Goal: Task Accomplishment & Management: Use online tool/utility

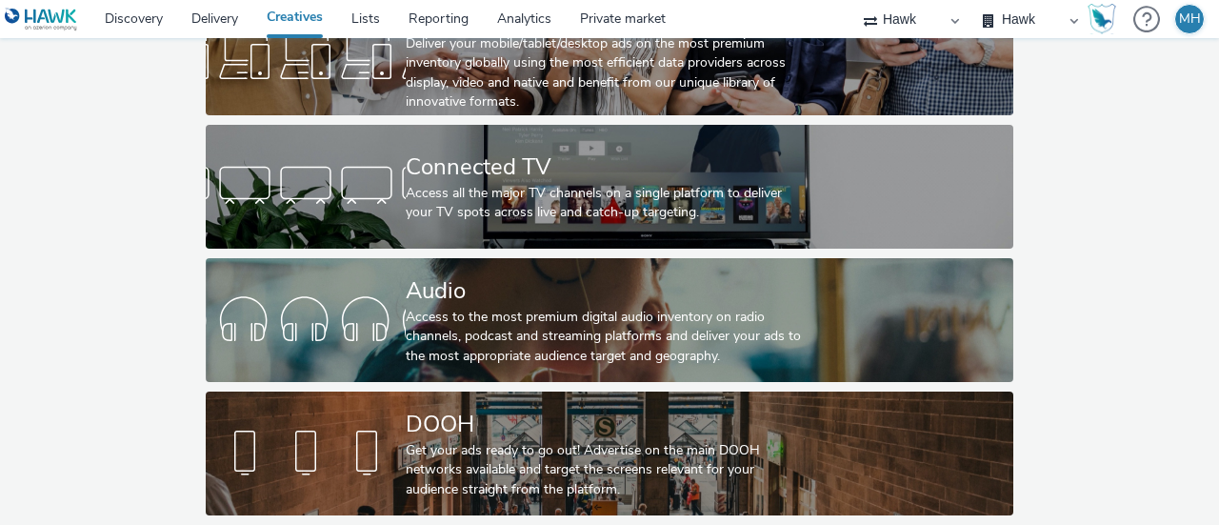
scroll to position [177, 0]
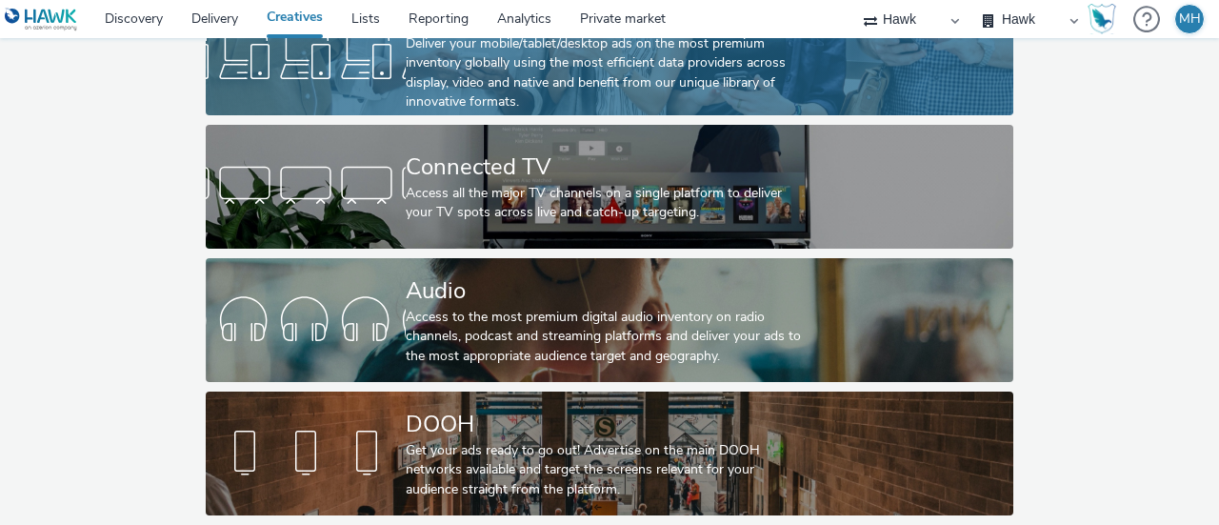
click at [873, 71] on link "Mobile/Tablet/Desktop Deliver your mobile/tablet/desktop ads on the most premiu…" at bounding box center [610, 53] width 809 height 124
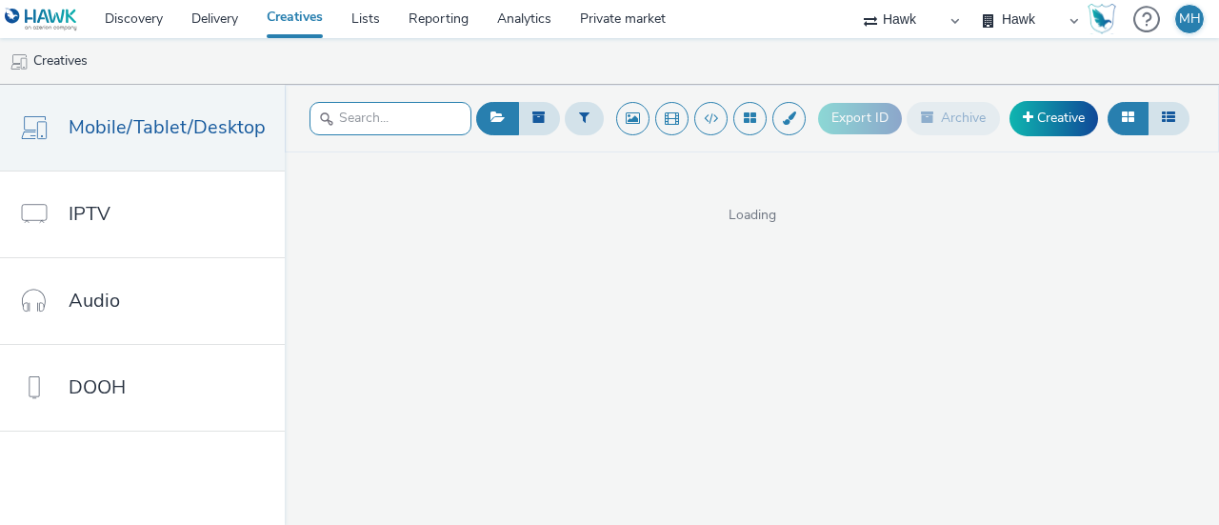
click at [368, 125] on input "text" at bounding box center [391, 118] width 162 height 33
type input "samsung"
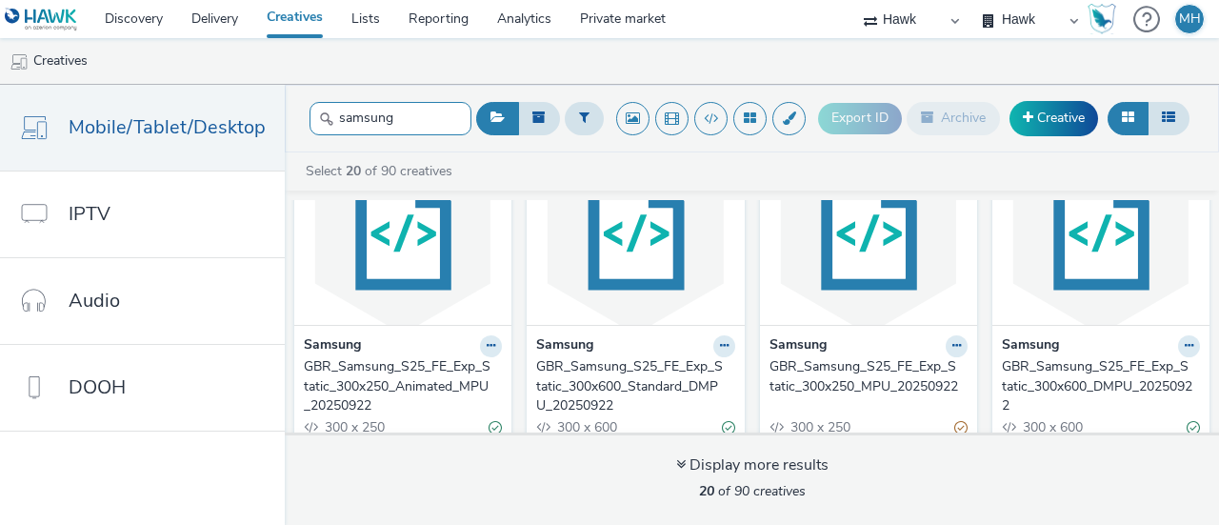
scroll to position [54, 0]
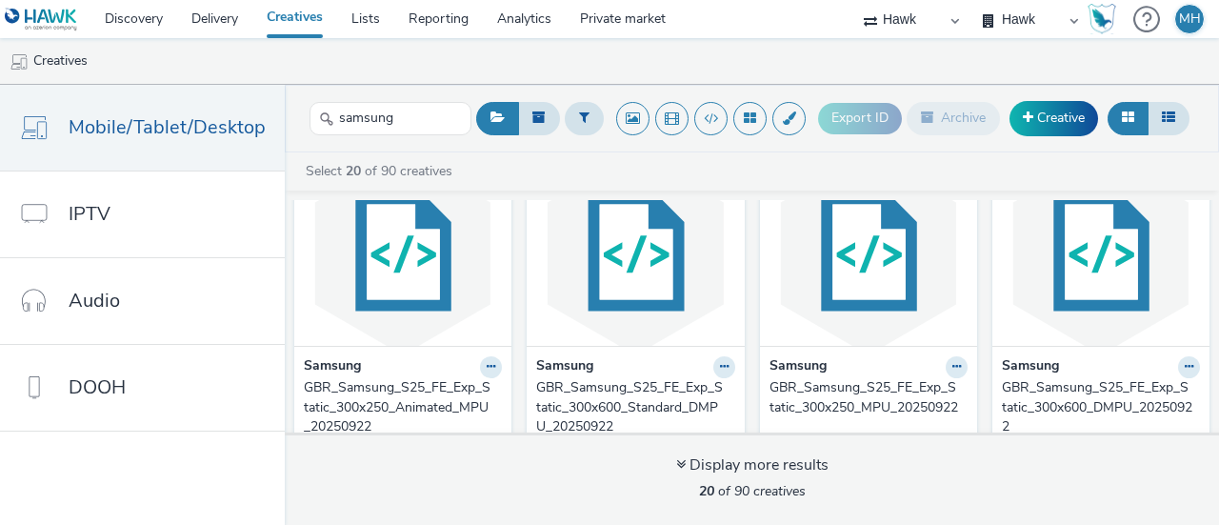
click at [438, 395] on div "GBR_Samsung_S25_FE_Exp_Static_300x250_Animated_MPU_20250922" at bounding box center [399, 407] width 190 height 58
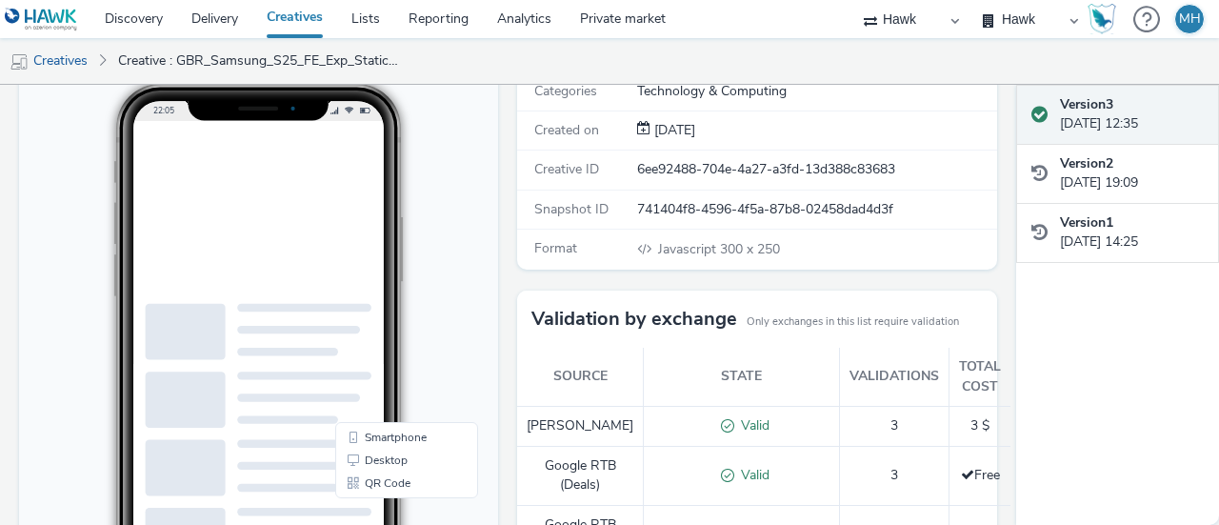
scroll to position [25, 0]
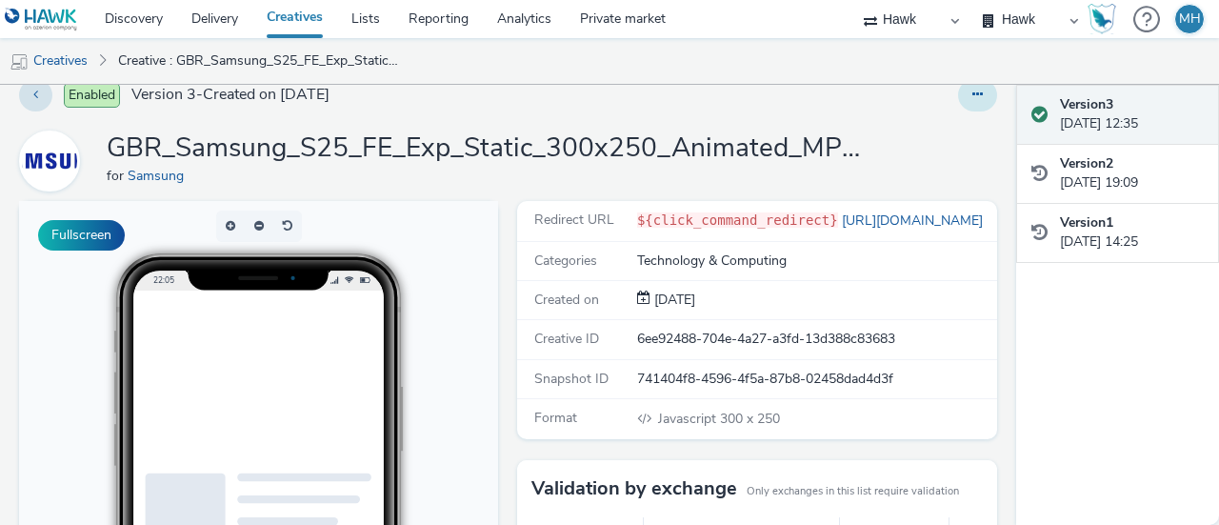
click at [958, 94] on button at bounding box center [977, 95] width 39 height 32
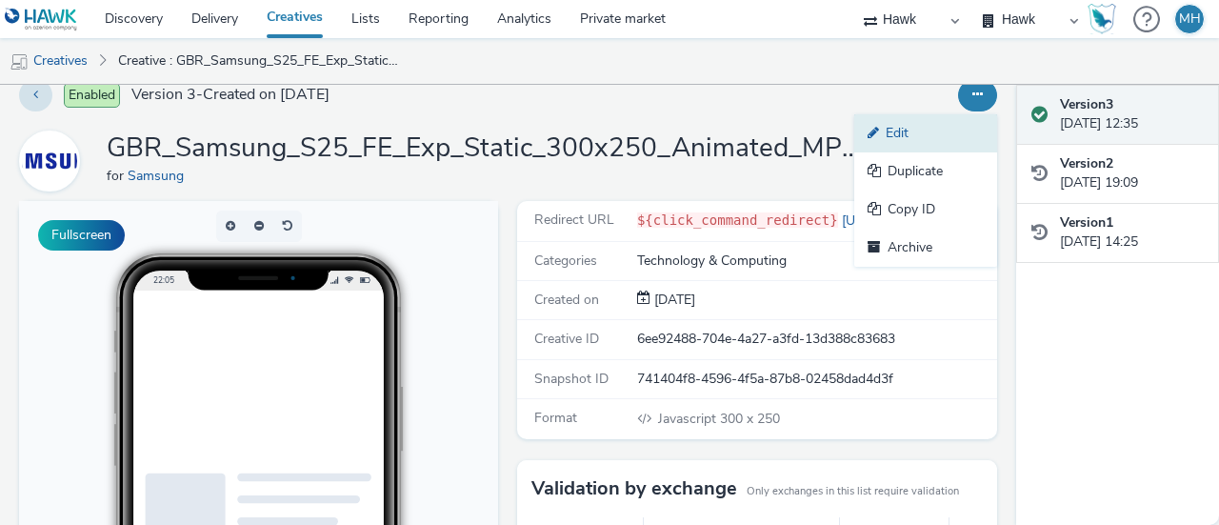
click at [905, 133] on link "Edit" at bounding box center [925, 133] width 143 height 38
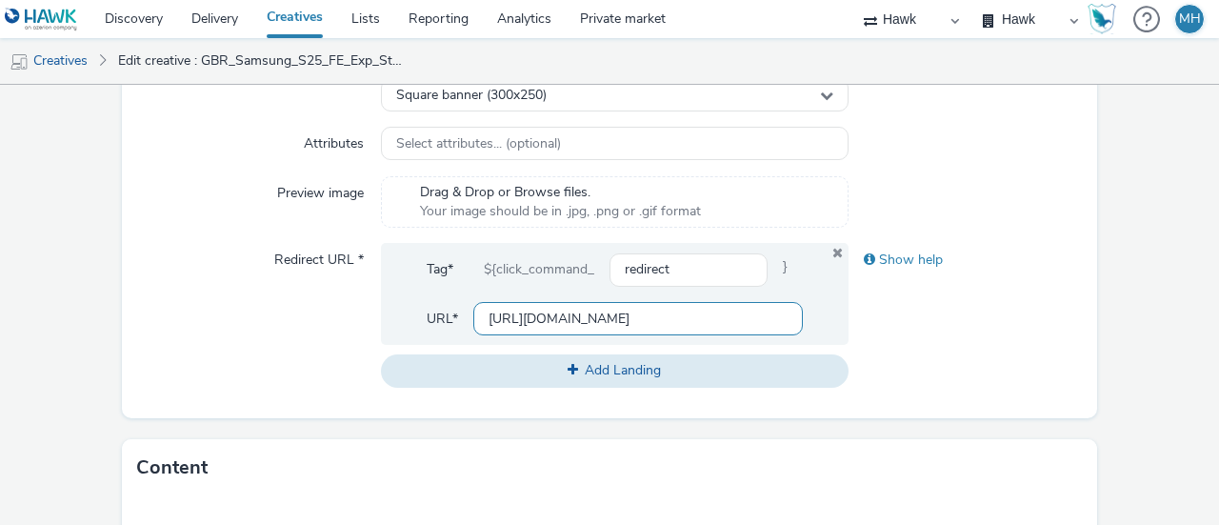
scroll to position [0, 2581]
drag, startPoint x: 486, startPoint y: 319, endPoint x: 813, endPoint y: 301, distance: 328.1
click at [813, 301] on div "Tag* ${click_command_ redirect } URL* https://www.samsung.com/uk/business/smart…" at bounding box center [615, 294] width 468 height 102
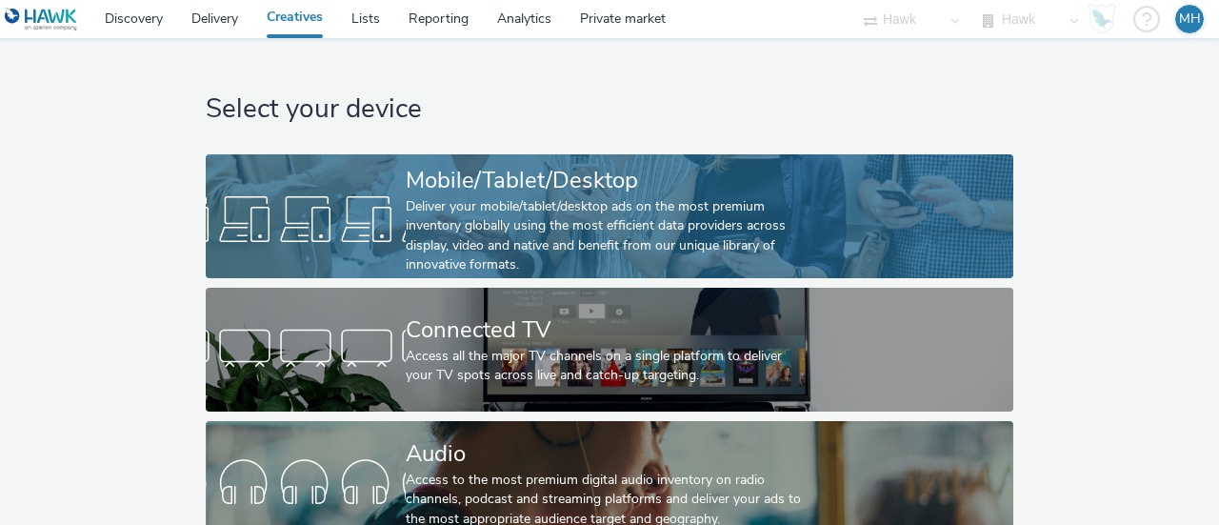
click at [608, 229] on div "Deliver your mobile/tablet/desktop ads on the most premium inventory globally u…" at bounding box center [606, 236] width 400 height 78
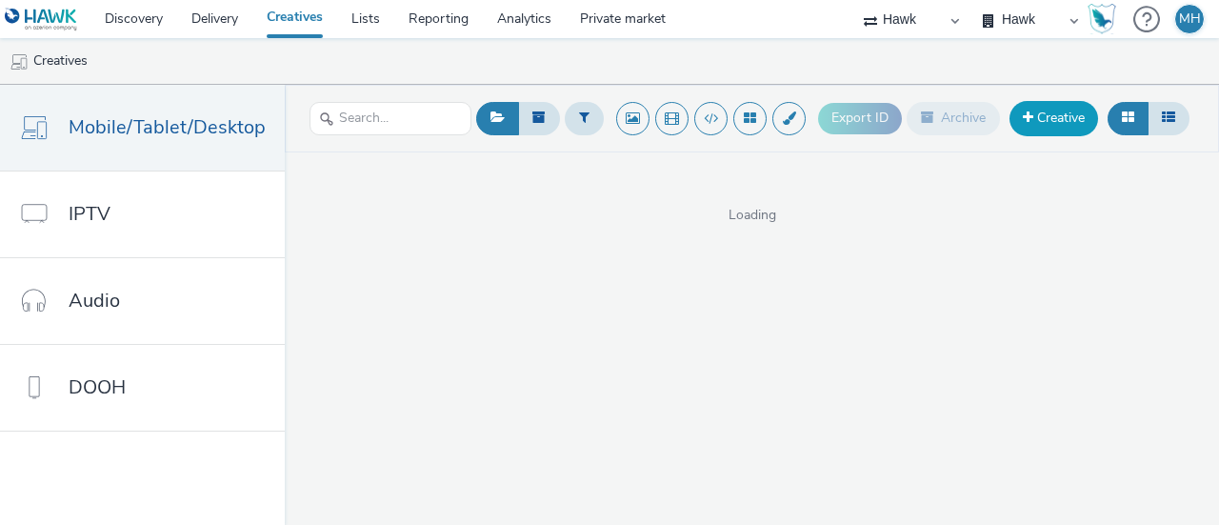
click at [1034, 120] on link "Creative" at bounding box center [1054, 118] width 89 height 34
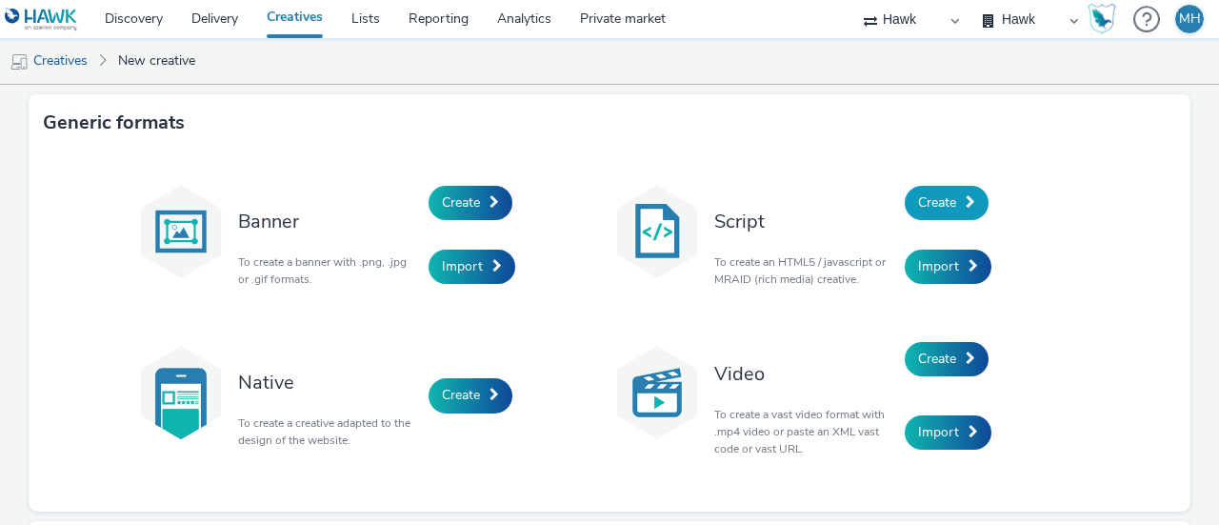
click at [966, 195] on span at bounding box center [971, 201] width 10 height 13
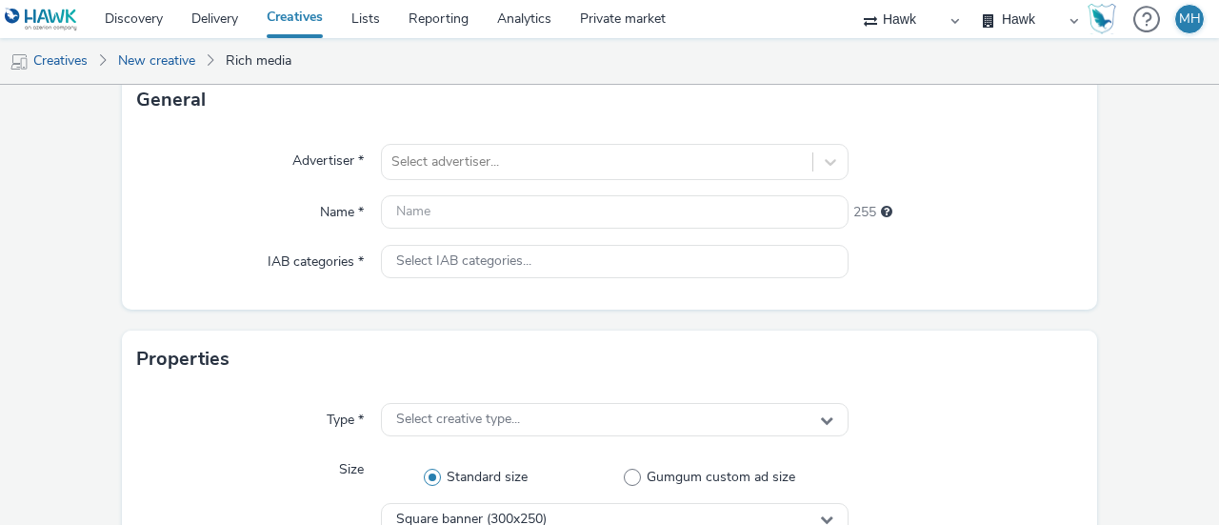
scroll to position [149, 0]
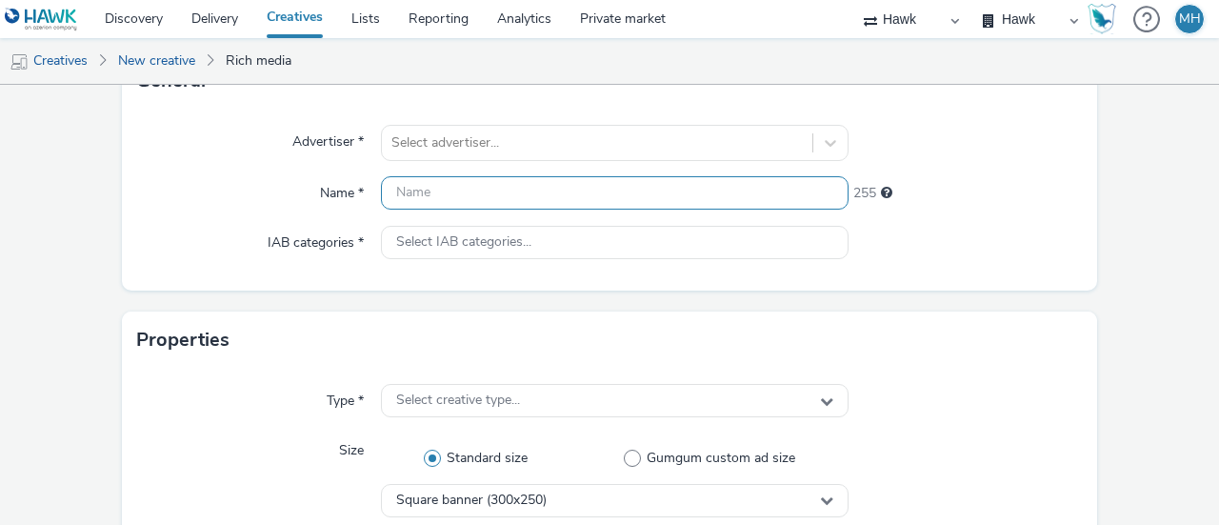
click at [571, 190] on input "text" at bounding box center [615, 192] width 468 height 33
type input "samsung"
drag, startPoint x: 544, startPoint y: 190, endPoint x: 261, endPoint y: 224, distance: 284.8
click at [261, 224] on div "Advertiser * Select advertiser... Name * samsung 248 IAB categories * Select IA…" at bounding box center [609, 200] width 975 height 181
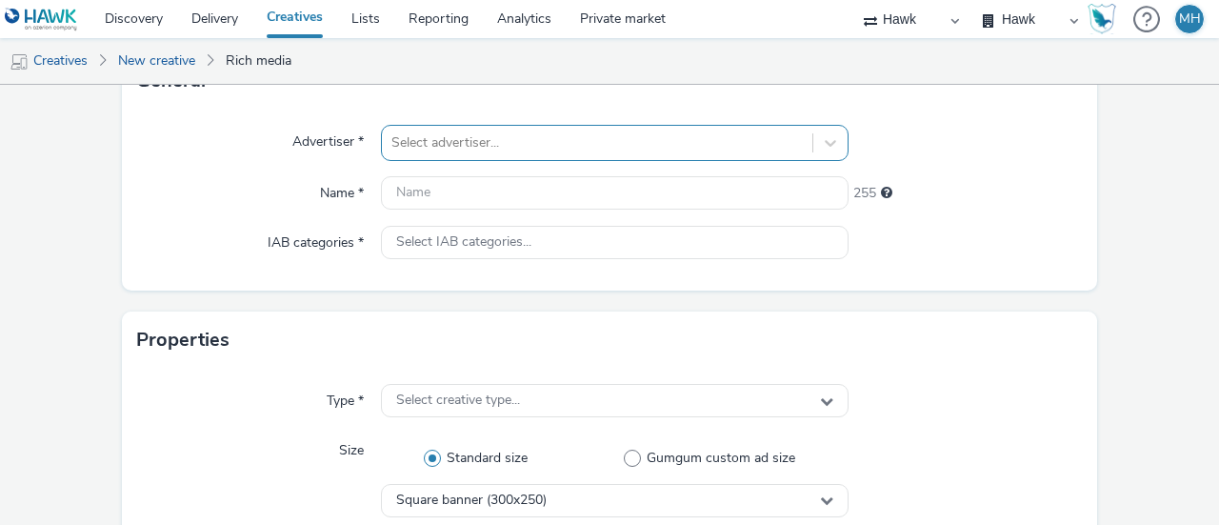
click at [437, 158] on div "Select advertiser..." at bounding box center [615, 143] width 468 height 36
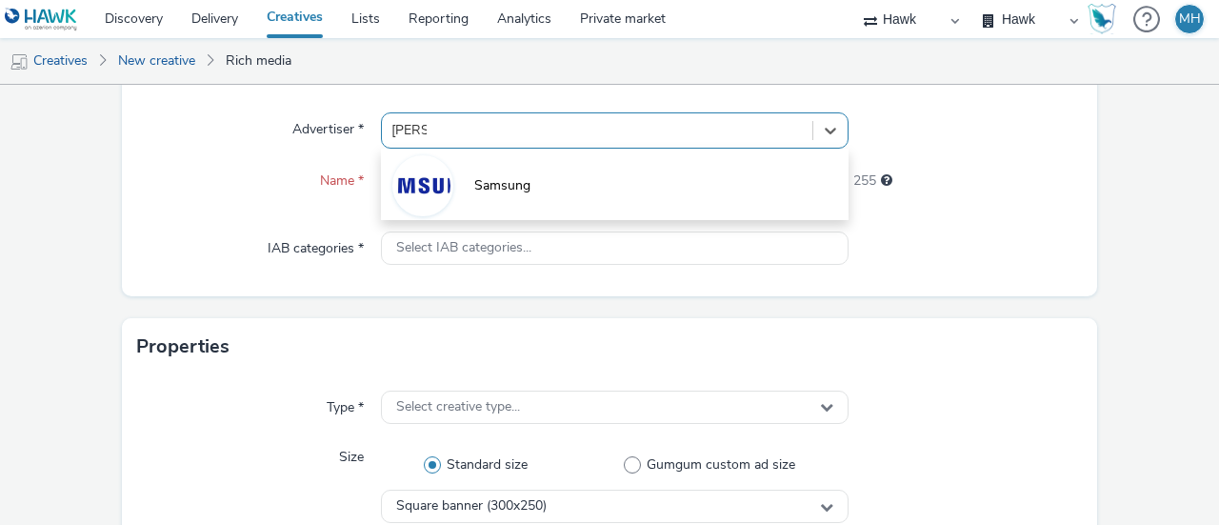
type input "samsu"
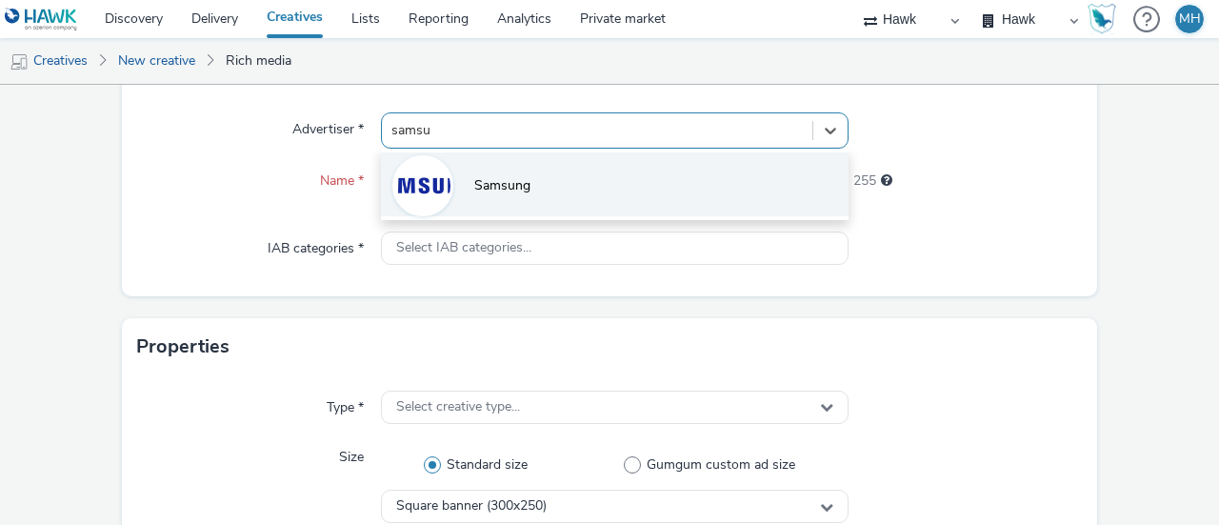
click at [439, 160] on li "Samsung" at bounding box center [615, 184] width 468 height 64
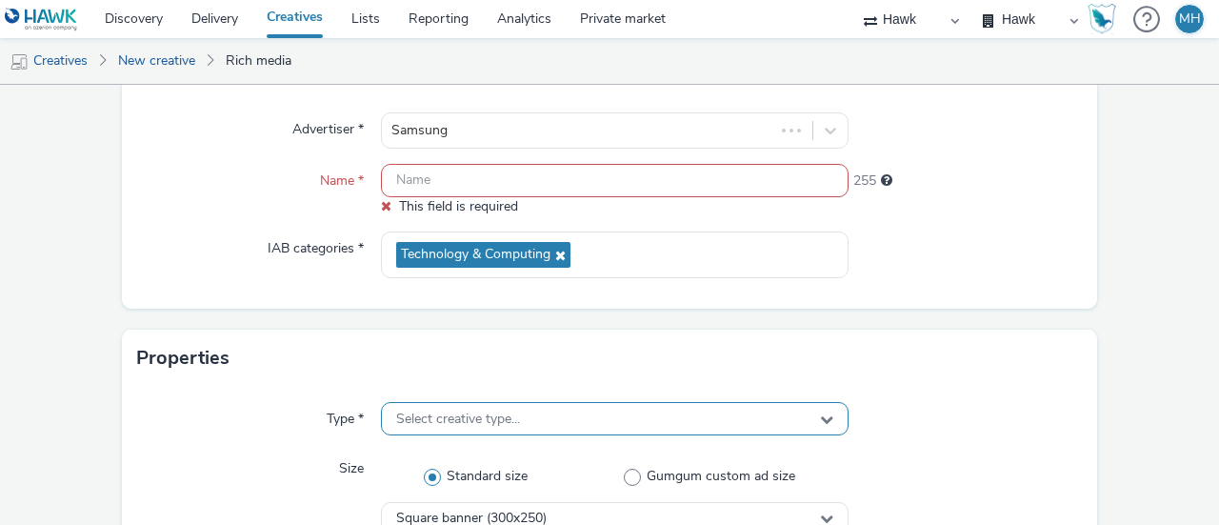
click at [491, 419] on span "Select creative type..." at bounding box center [458, 419] width 124 height 16
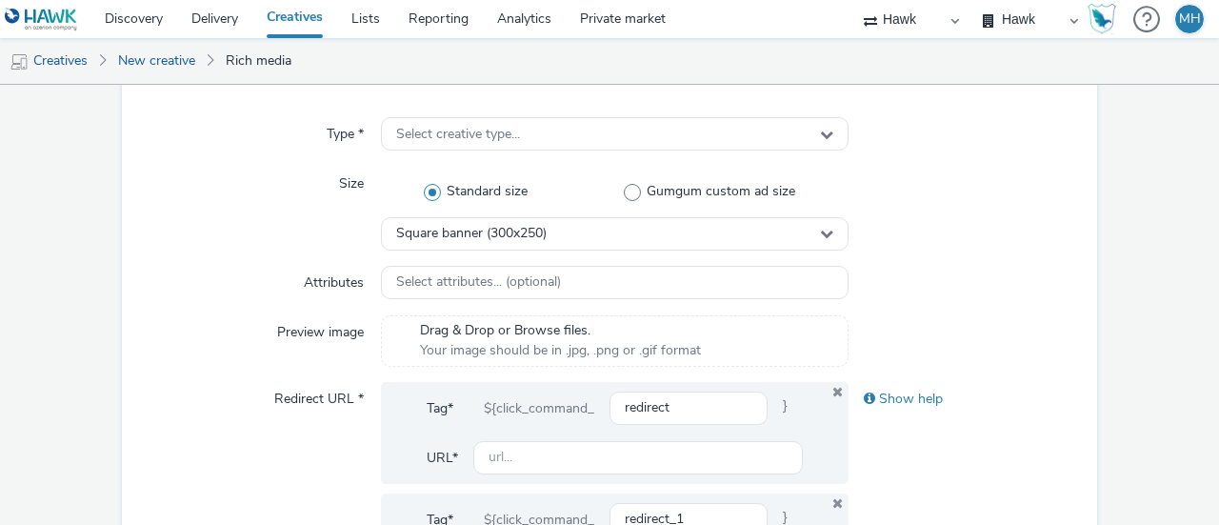
scroll to position [438, 0]
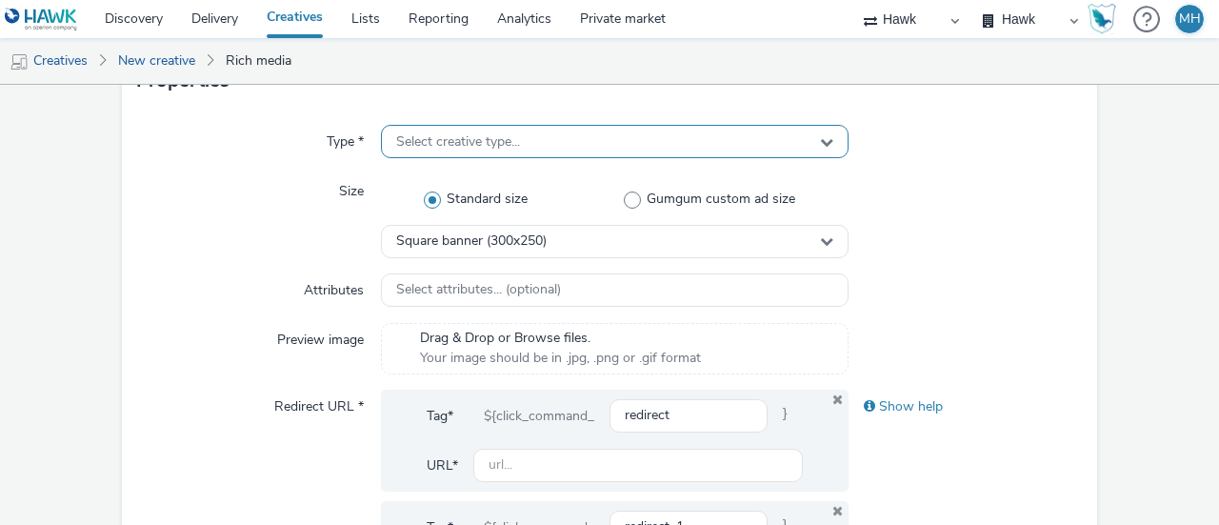
click at [774, 136] on div "Select creative type..." at bounding box center [615, 141] width 468 height 33
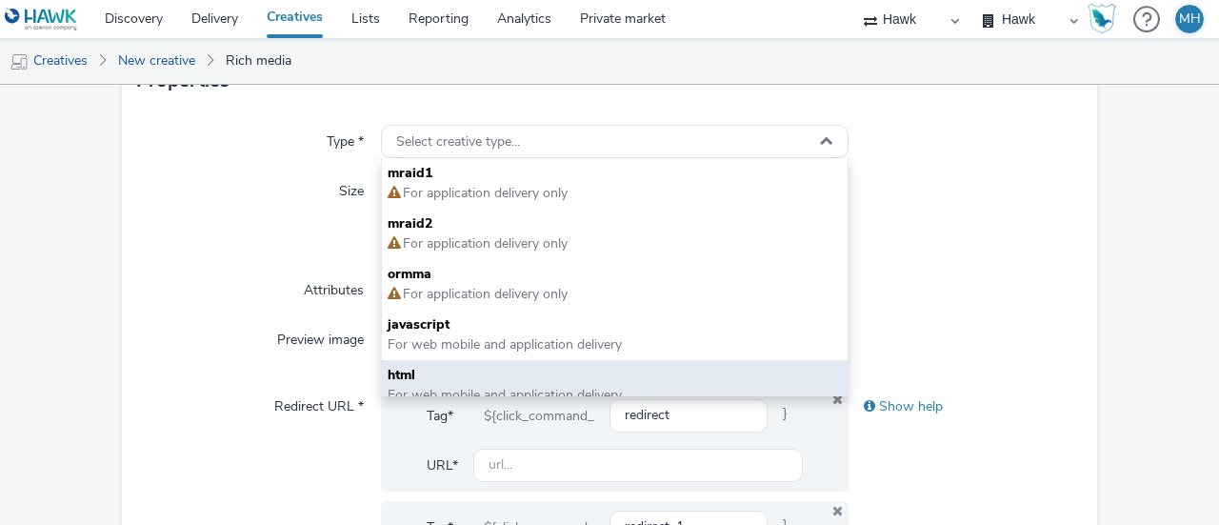
click at [620, 374] on span "html" at bounding box center [615, 375] width 454 height 19
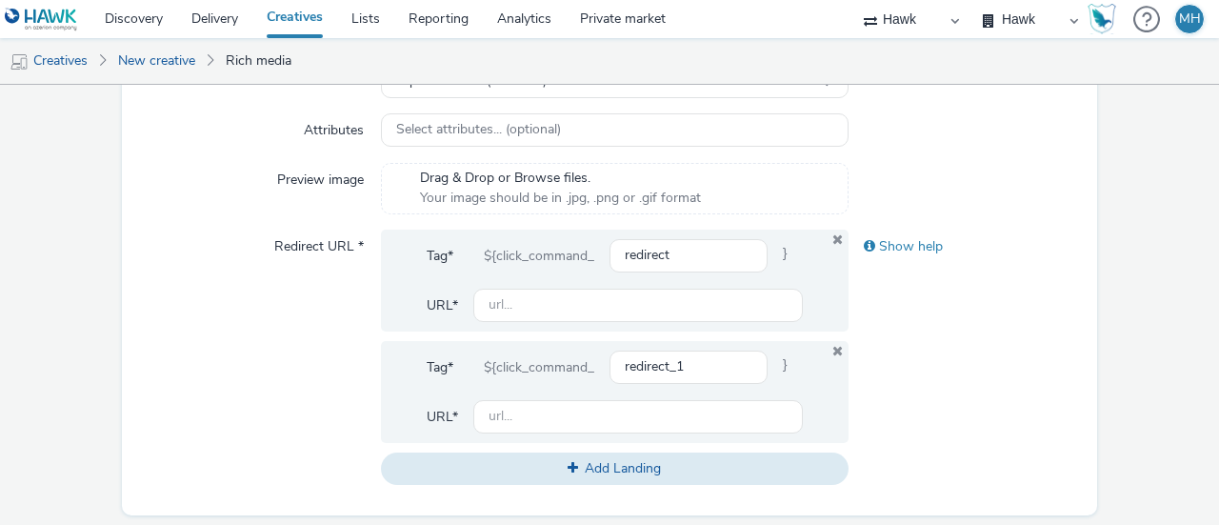
scroll to position [606, 0]
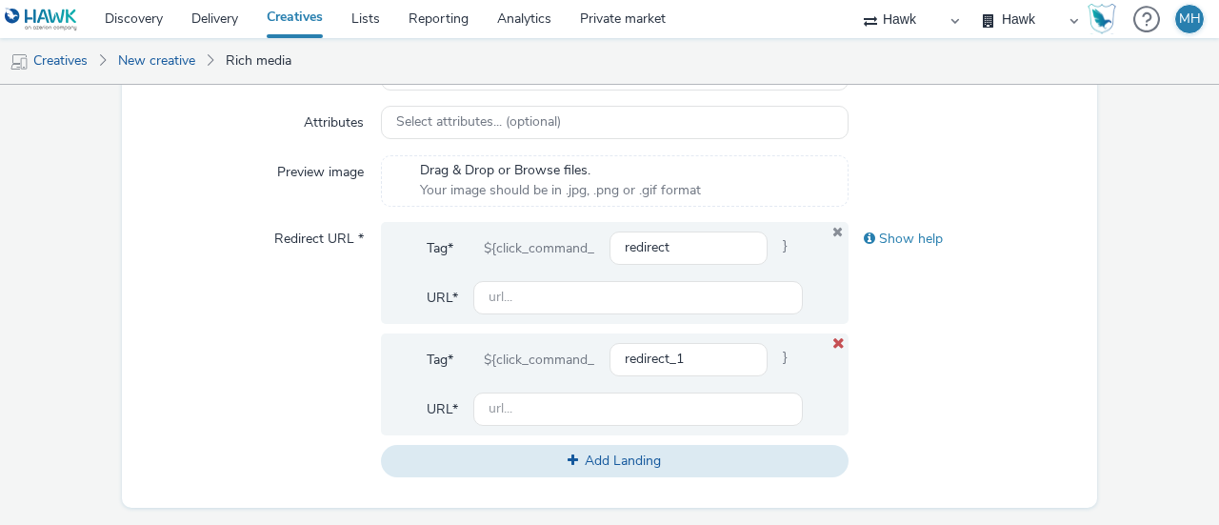
click at [831, 342] on icon at bounding box center [838, 342] width 15 height 12
click at [831, 445] on button "Add Landing" at bounding box center [615, 461] width 468 height 32
click at [832, 342] on icon at bounding box center [837, 342] width 10 height 13
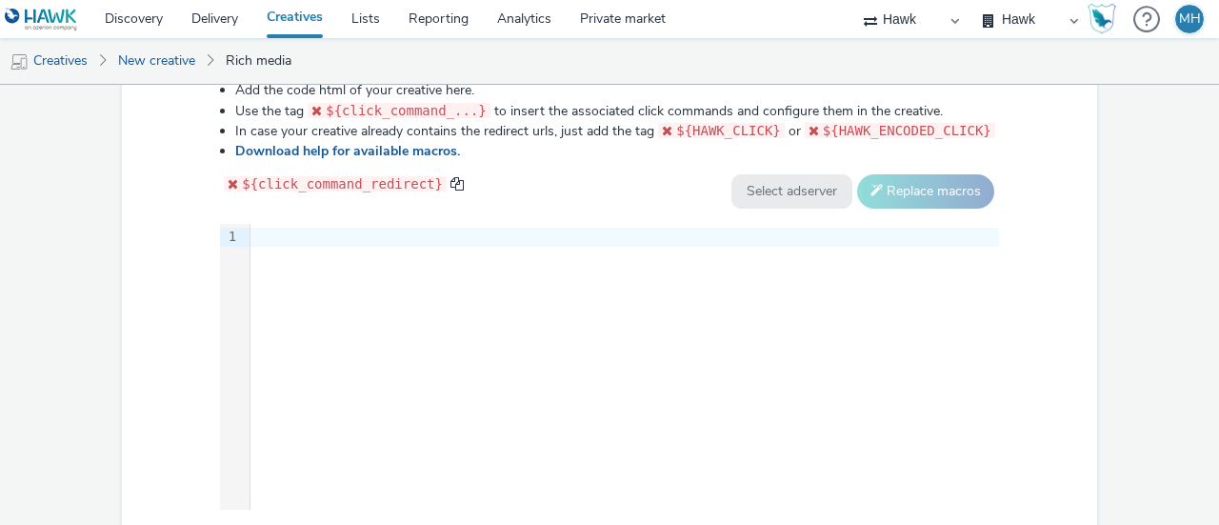
scroll to position [1025, 0]
click at [390, 265] on div "9 1 ›" at bounding box center [609, 370] width 779 height 286
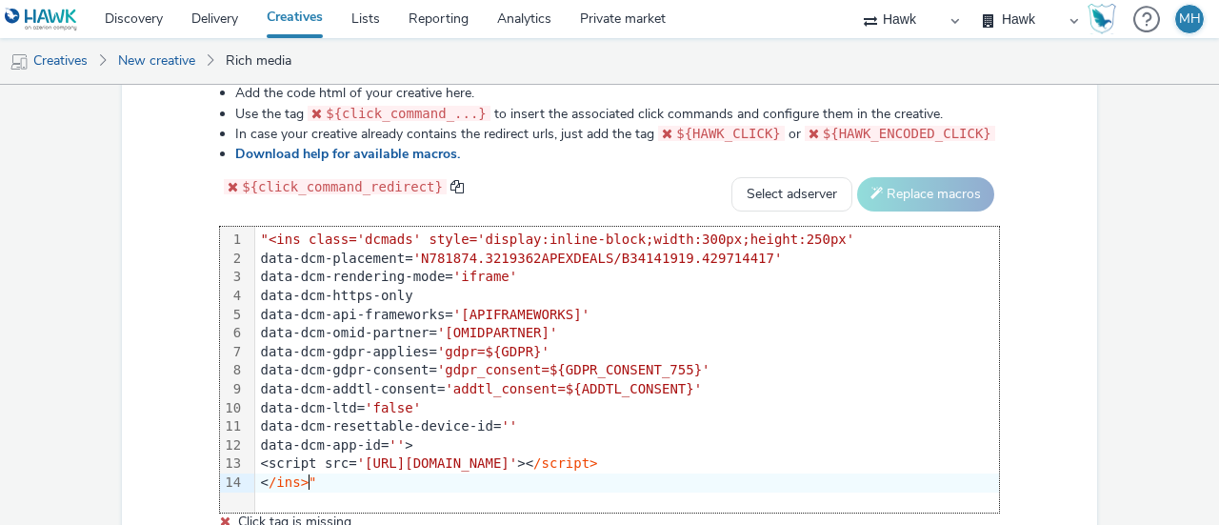
click at [556, 308] on span "'[APIFRAMEWORKS]'" at bounding box center [521, 314] width 136 height 15
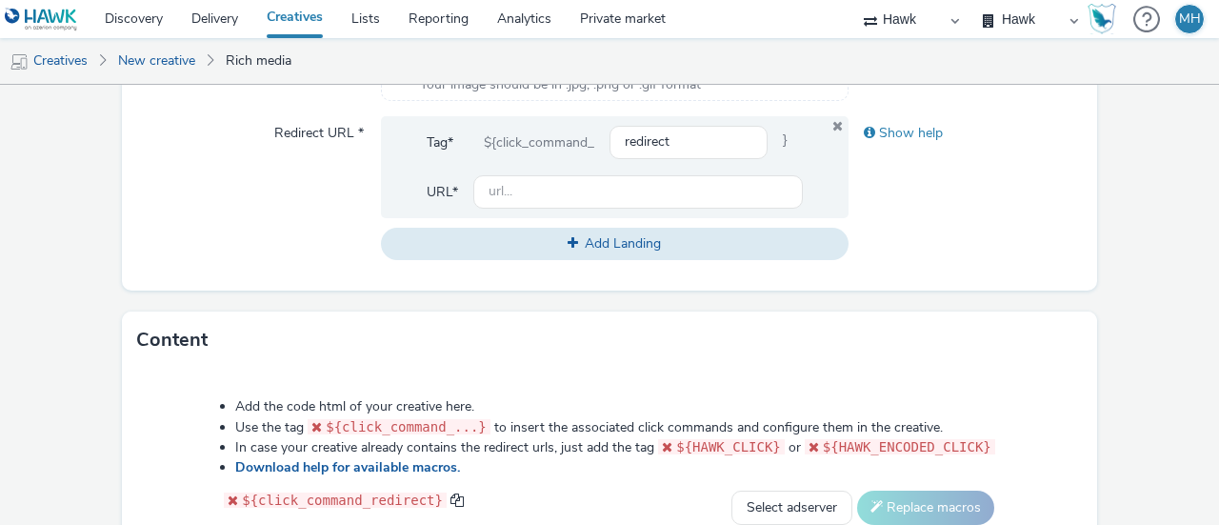
scroll to position [684, 0]
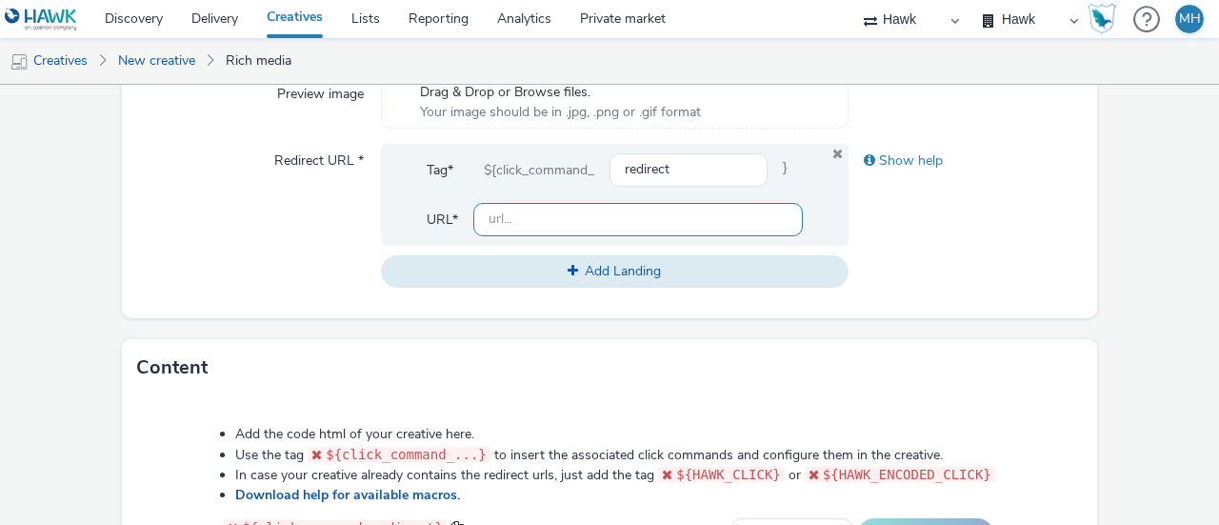
click at [662, 227] on input "text" at bounding box center [638, 219] width 330 height 33
paste input "[URL][DOMAIN_NAME]"
type input "[URL][DOMAIN_NAME]"
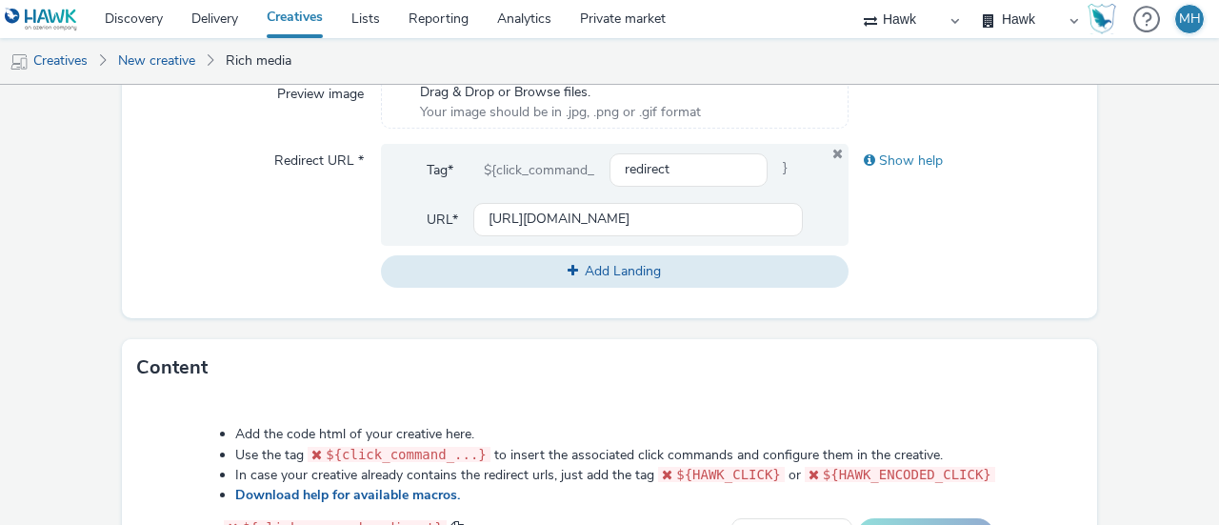
scroll to position [0, 0]
click at [975, 266] on div "Show help" at bounding box center [966, 216] width 234 height 144
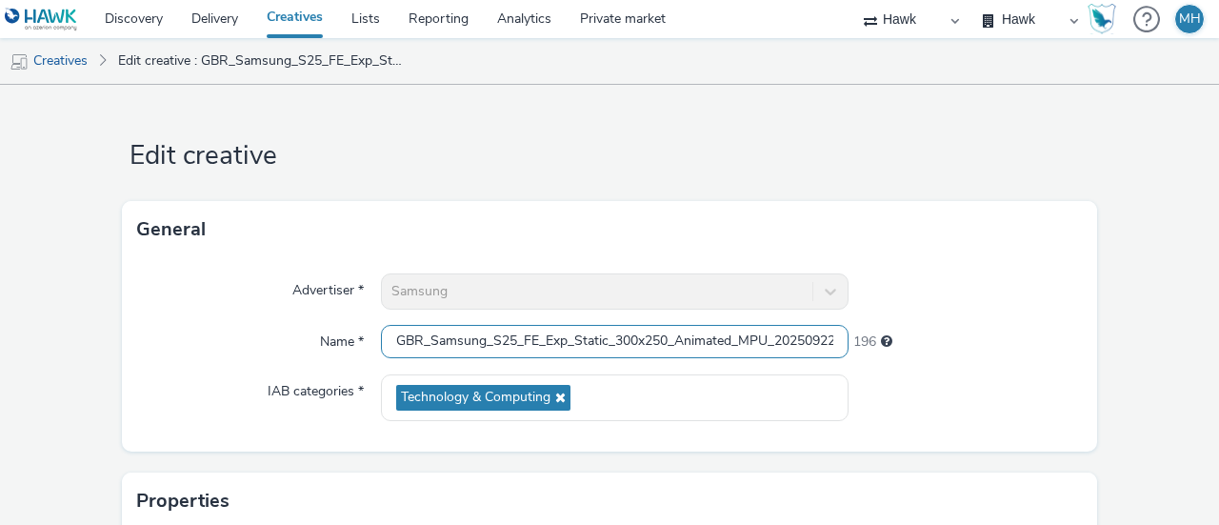
scroll to position [0, 14]
drag, startPoint x: 392, startPoint y: 339, endPoint x: 858, endPoint y: 318, distance: 466.2
click at [858, 318] on div "Advertiser * Samsung Name * GBR_Samsung_S25_FE_Exp_Static_300x250_Animated_MPU_…" at bounding box center [609, 354] width 975 height 193
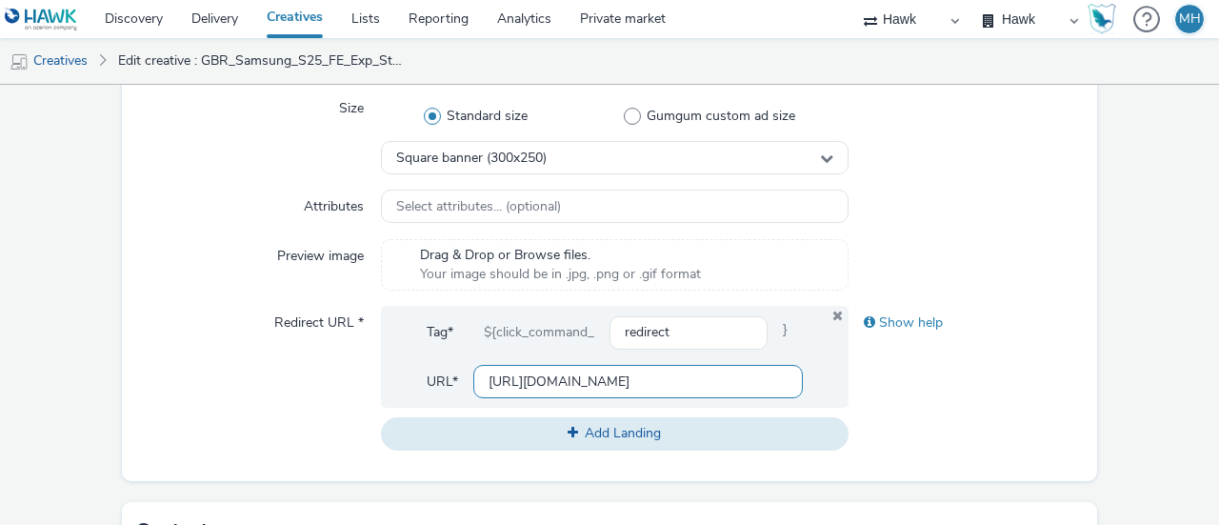
scroll to position [0, 2581]
drag, startPoint x: 482, startPoint y: 378, endPoint x: 910, endPoint y: 378, distance: 427.6
click at [910, 378] on div "Redirect URL * Tag* ${click_command_ redirect } URL* https://www.samsung.com/uk…" at bounding box center [609, 378] width 945 height 144
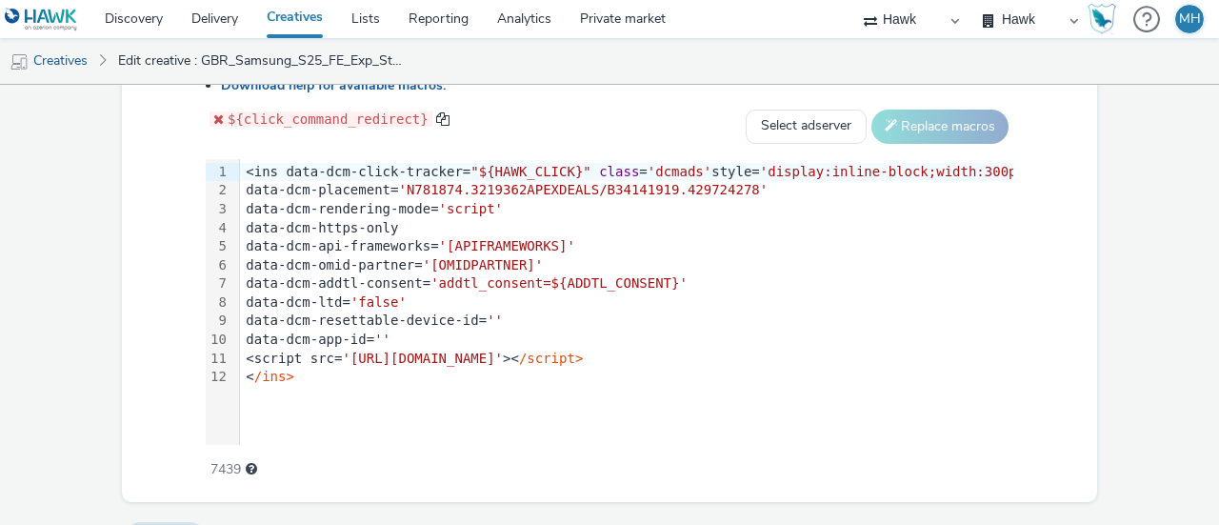
scroll to position [1062, 0]
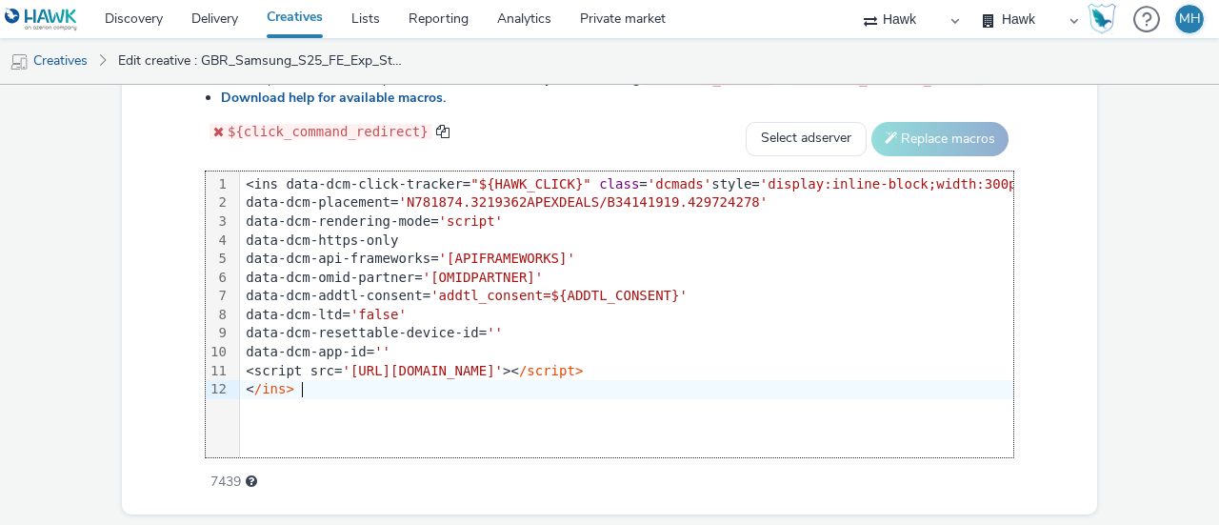
click at [408, 404] on div "99 1 2 3 4 5 6 7 8 9 10 11 12 › <ins data-dcm-click-tracker= "${HAWK_CLICK}" cl…" at bounding box center [610, 314] width 808 height 286
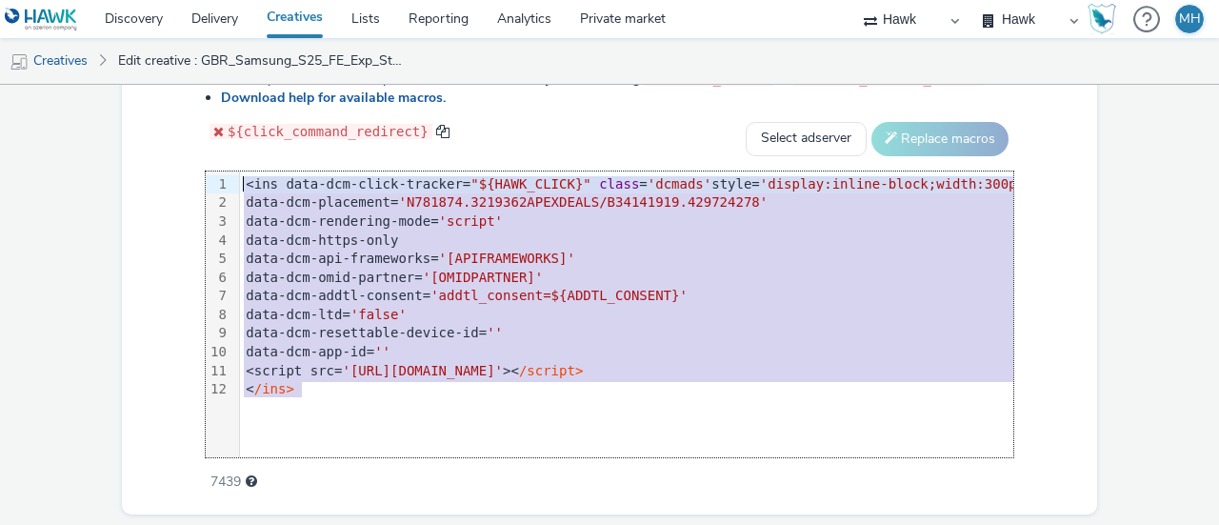
drag, startPoint x: 314, startPoint y: 387, endPoint x: 222, endPoint y: 170, distance: 235.1
click at [222, 171] on div "99 1 2 3 4 5 6 7 8 9 10 11 12 › <ins data-dcm-click-tracker= "${HAWK_CLICK}" cl…" at bounding box center [610, 314] width 808 height 286
copy div "<ins data-dcm-click-tracker= "${HAWK_CLICK}" class = 'dcmads' style= 'display:i…"
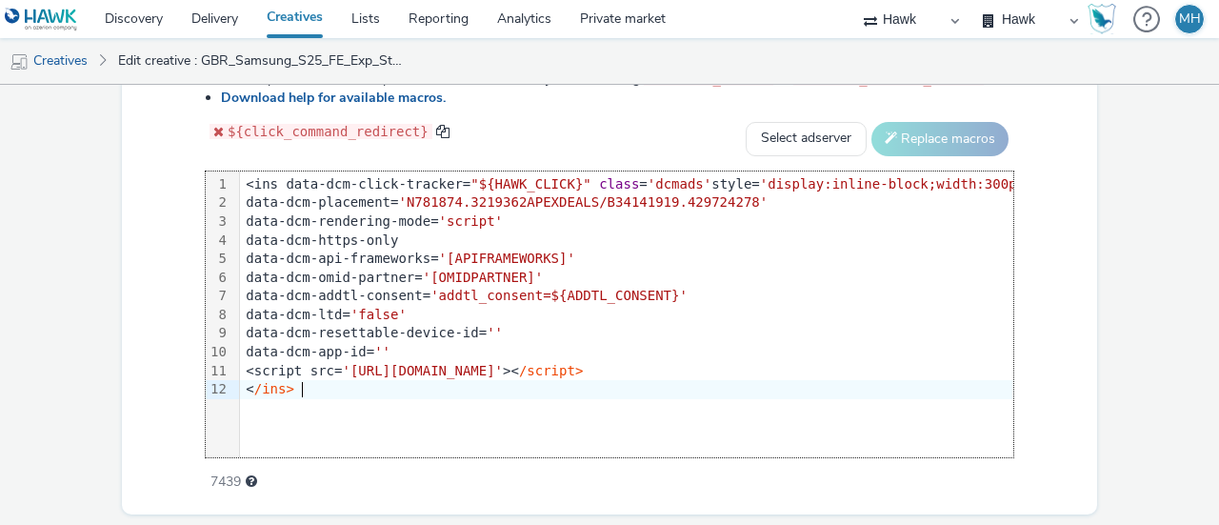
click at [474, 399] on div "99 1 2 3 4 5 6 7 8 9 10 11 12 › <ins data-dcm-click-tracker= "${HAWK_CLICK}" cl…" at bounding box center [610, 314] width 808 height 286
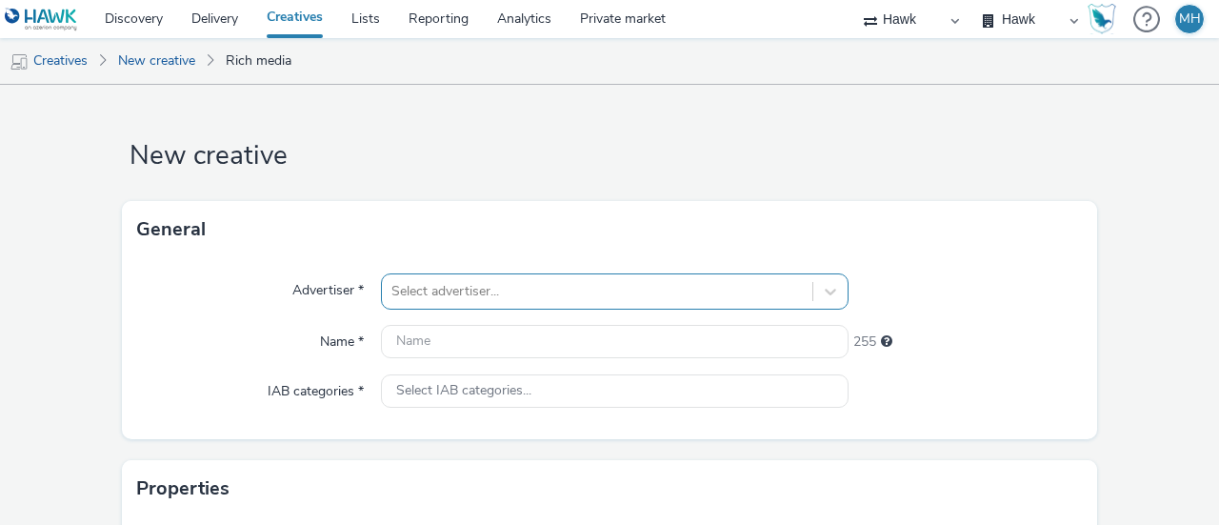
click at [489, 294] on div "Select advertiser..." at bounding box center [615, 291] width 468 height 36
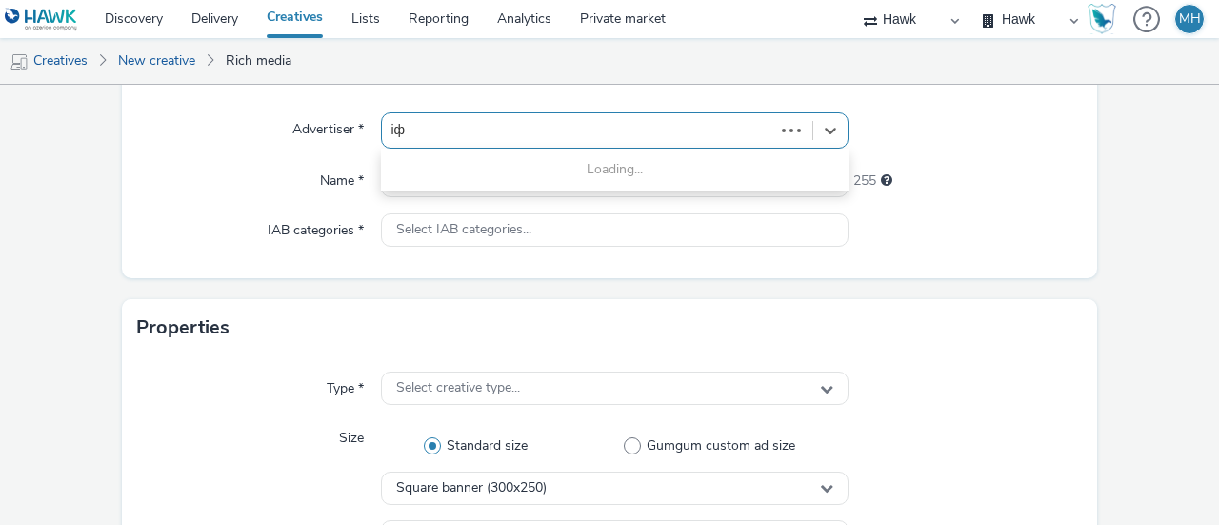
type input "і"
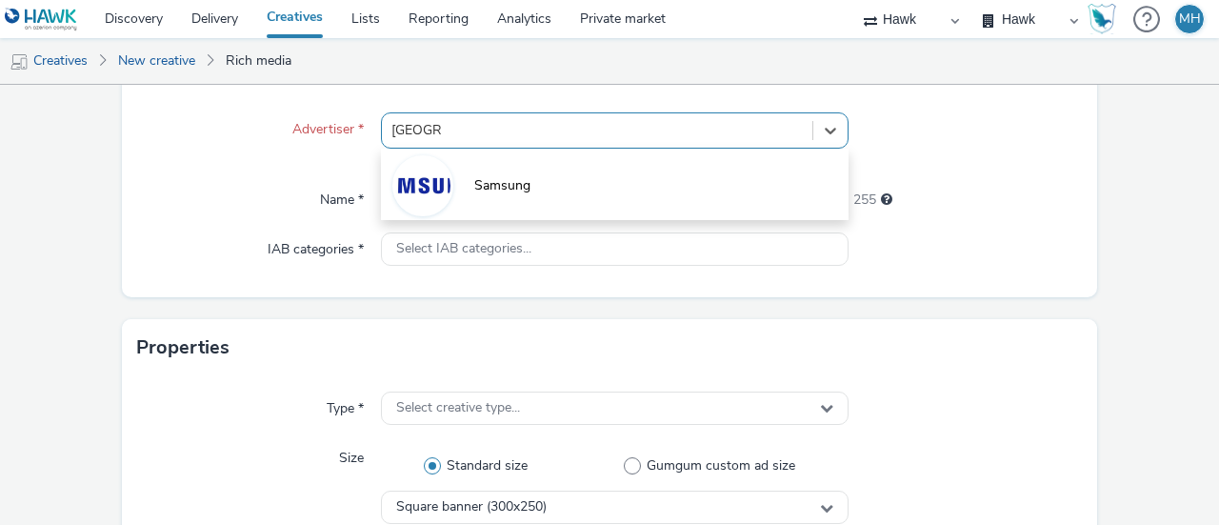
type input "samsung"
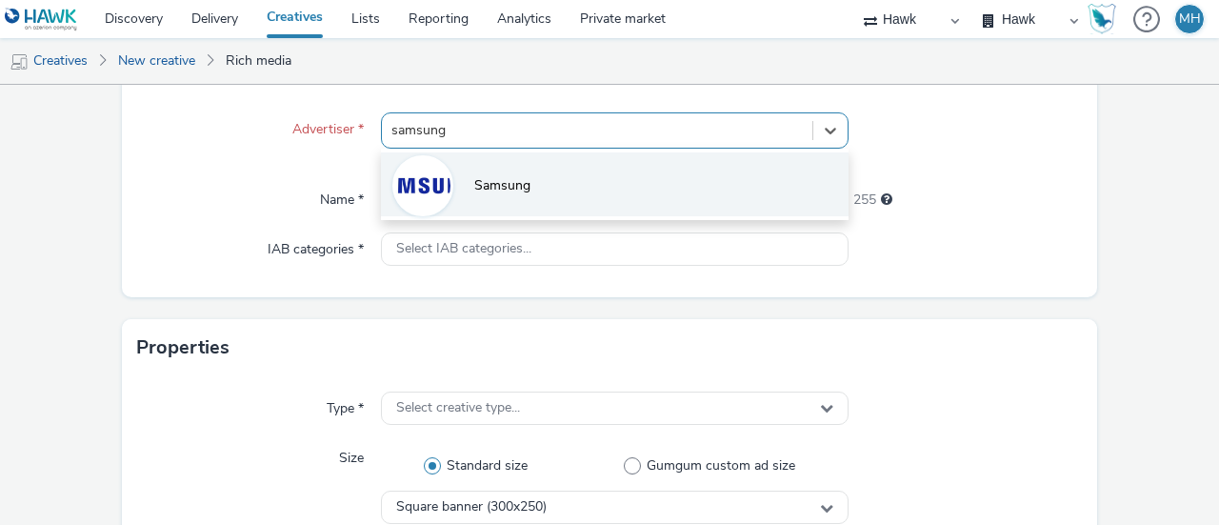
click at [605, 174] on li "Samsung" at bounding box center [615, 184] width 468 height 64
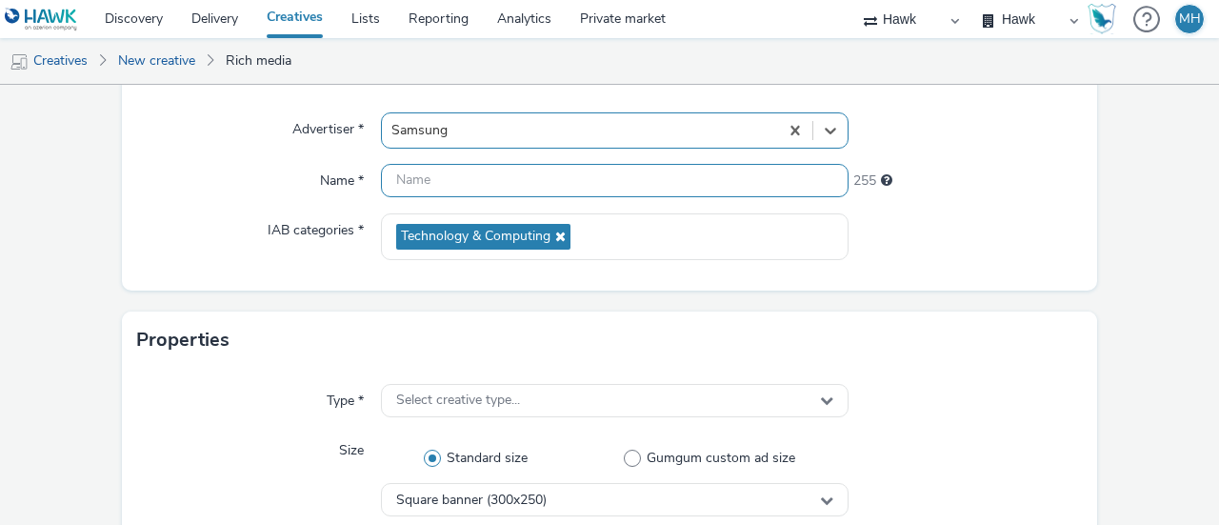
click at [533, 191] on input "text" at bounding box center [615, 180] width 468 height 33
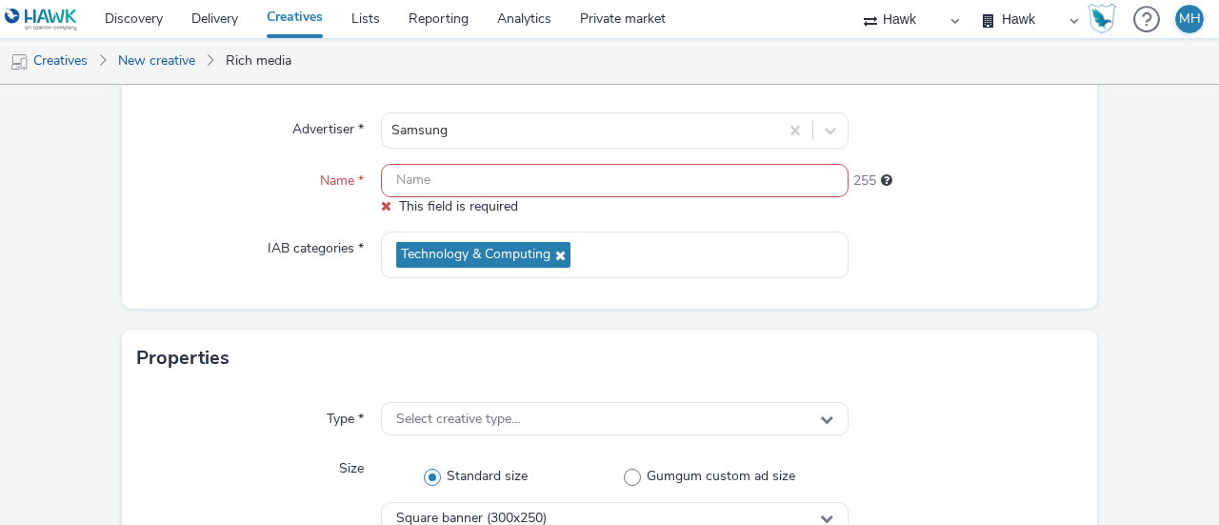
click at [523, 173] on input "text" at bounding box center [615, 180] width 468 height 33
paste input "GBR_Samsung_S25_FE_Exp_Static_300x250_Animated_MPU_20250922"
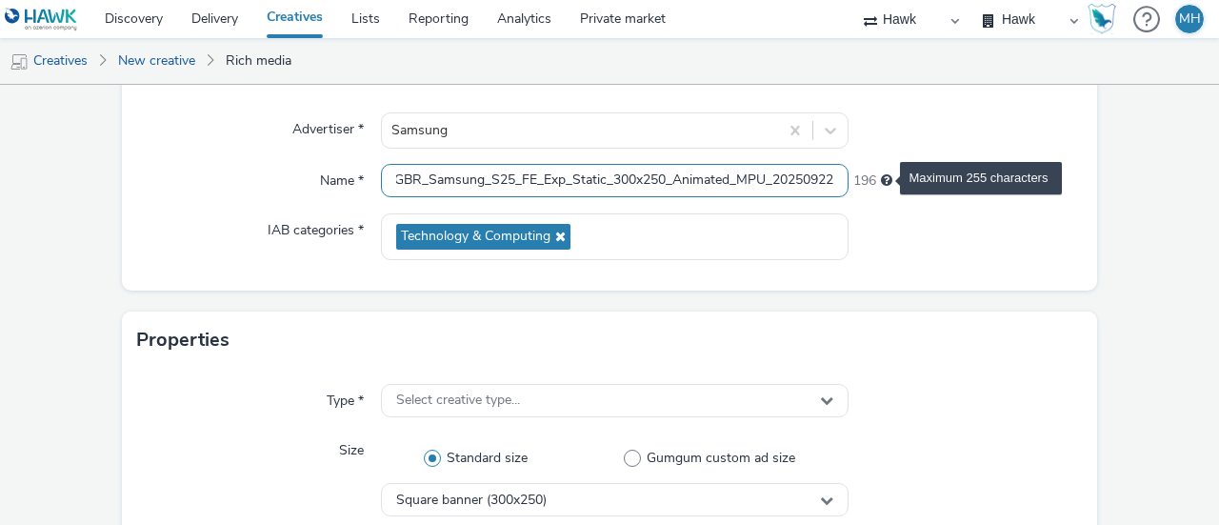
scroll to position [0, 14]
drag, startPoint x: 786, startPoint y: 182, endPoint x: 881, endPoint y: 189, distance: 95.5
click at [881, 189] on div "Name * GBR_Samsung_S25_FE_Exp_Static_300x250_Animated_MPU_20250922 196" at bounding box center [609, 181] width 945 height 34
click at [789, 176] on input "GBR_Samsung_S25_FE_Exp_Static_300x250_Animated_MPU_20250922" at bounding box center [615, 180] width 468 height 33
drag, startPoint x: 791, startPoint y: 182, endPoint x: 869, endPoint y: 190, distance: 78.5
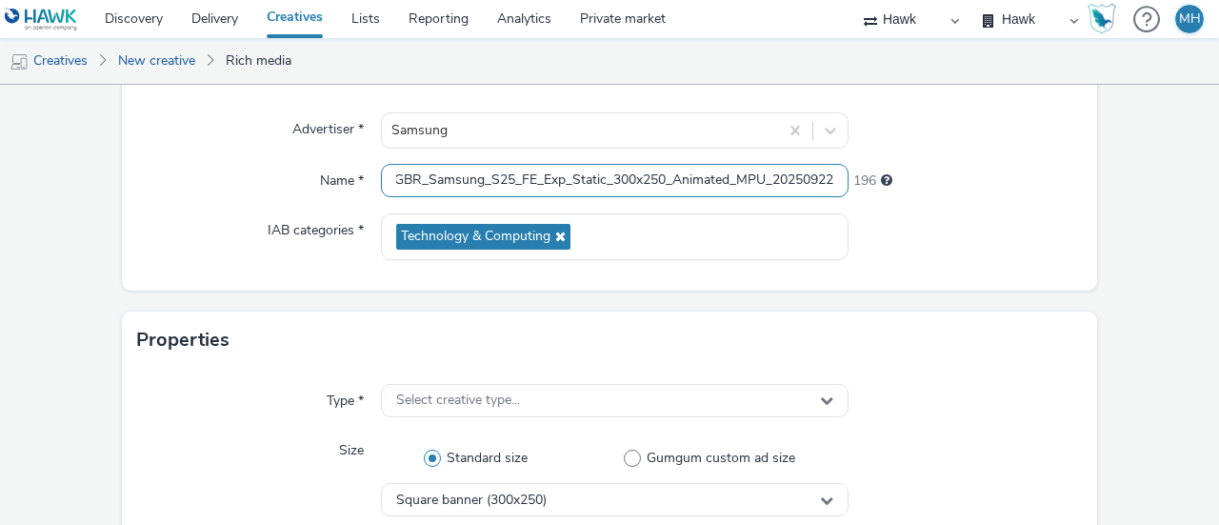
click at [869, 190] on div "Name * GBR_Samsung_S25_FE_Exp_Static_300x250_Animated_MPU_20250922 196" at bounding box center [609, 181] width 945 height 34
type input "GBR_Samsung_S25_FE_Exp_Static_300x250_Animated_MPU_20251005"
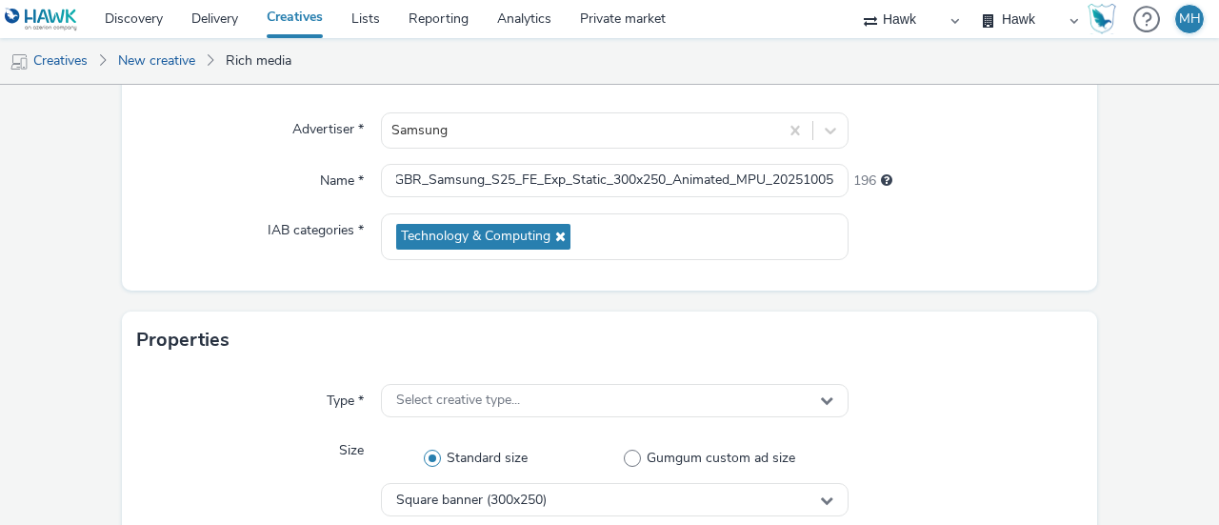
click at [869, 190] on div "196" at bounding box center [966, 177] width 234 height 27
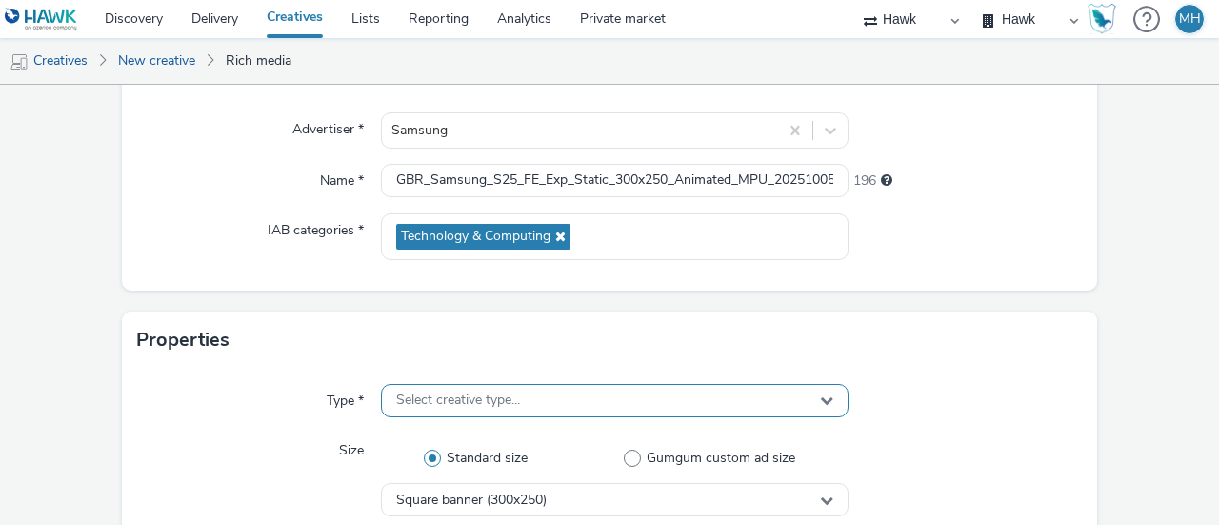
click at [514, 393] on span "Select creative type..." at bounding box center [458, 400] width 124 height 16
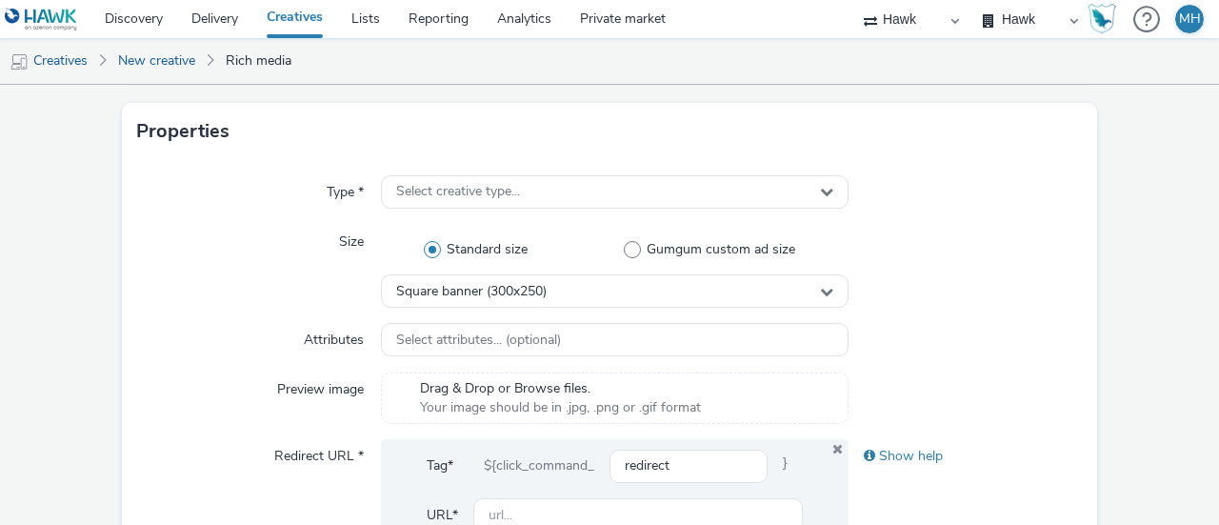
scroll to position [367, 0]
click at [676, 170] on div "Type * Select creative type... Size Standard size Gumgum custom ad size Square …" at bounding box center [609, 390] width 975 height 454
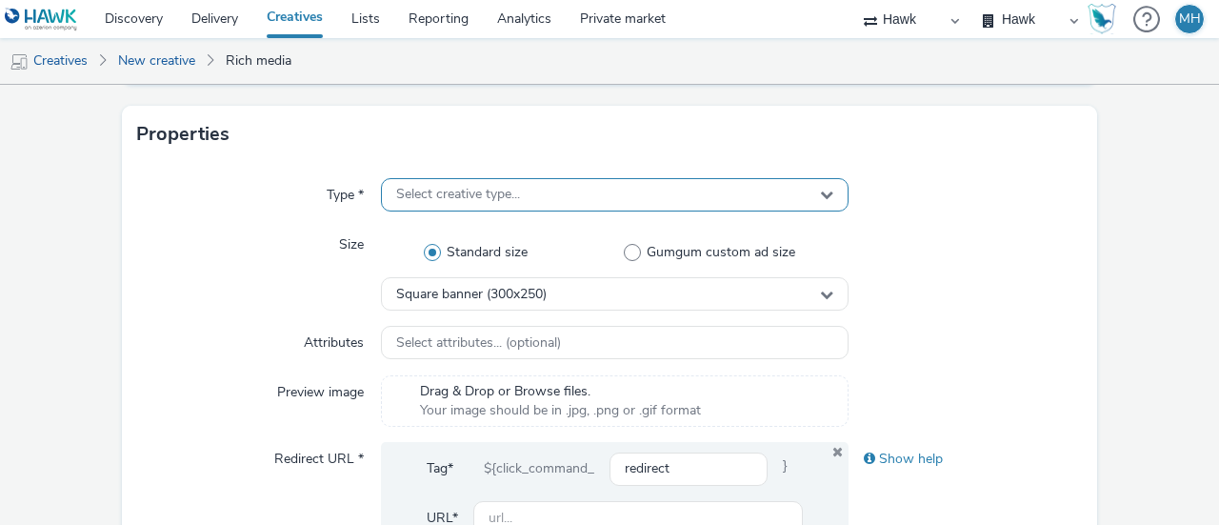
click at [682, 185] on div "Select creative type..." at bounding box center [615, 194] width 468 height 33
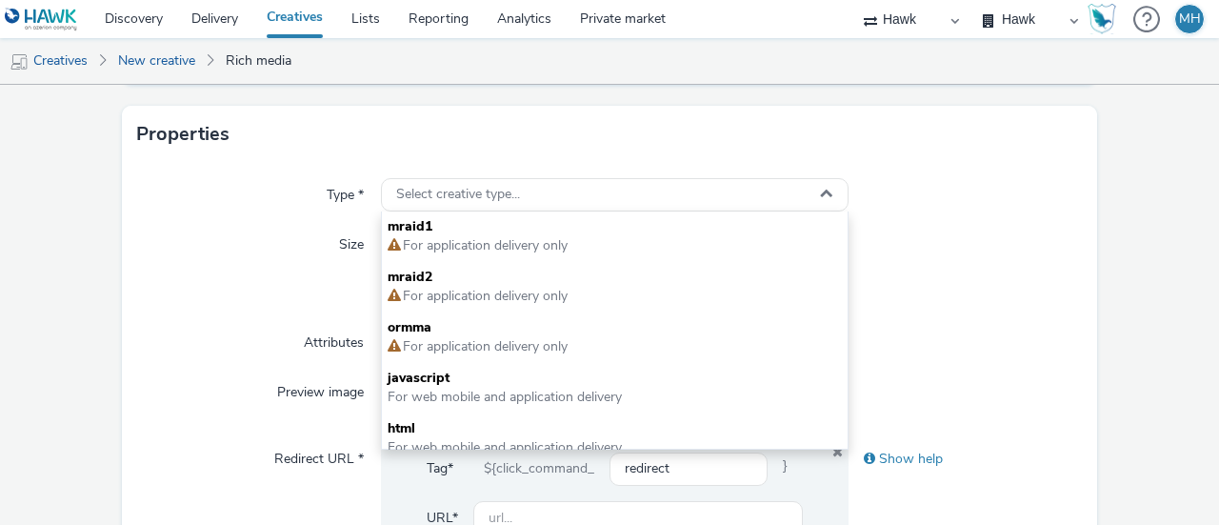
scroll to position [13, 0]
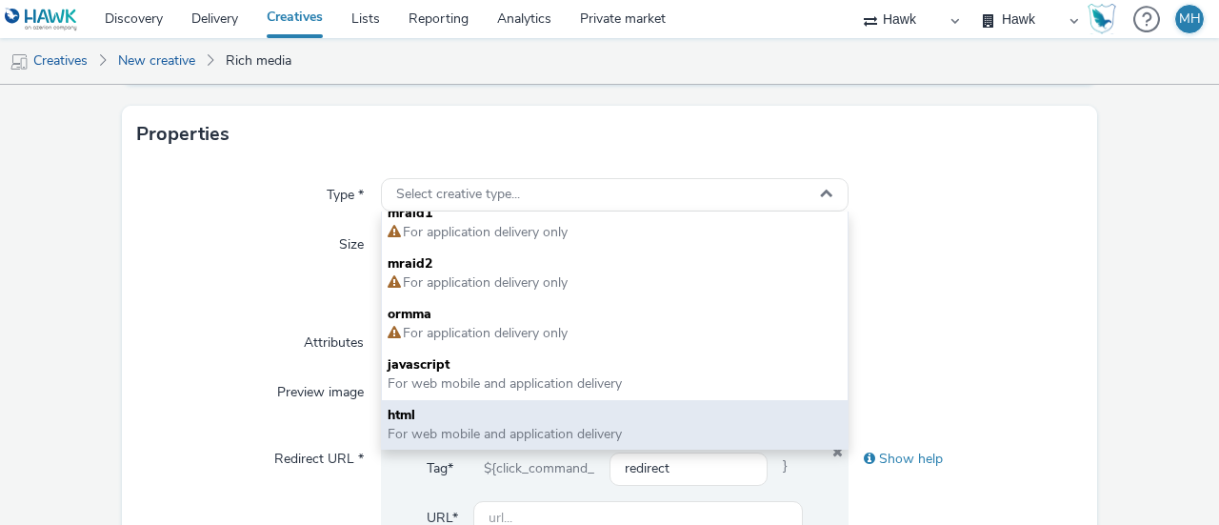
click at [591, 445] on div "html For web mobile and application delivery" at bounding box center [615, 425] width 466 height 50
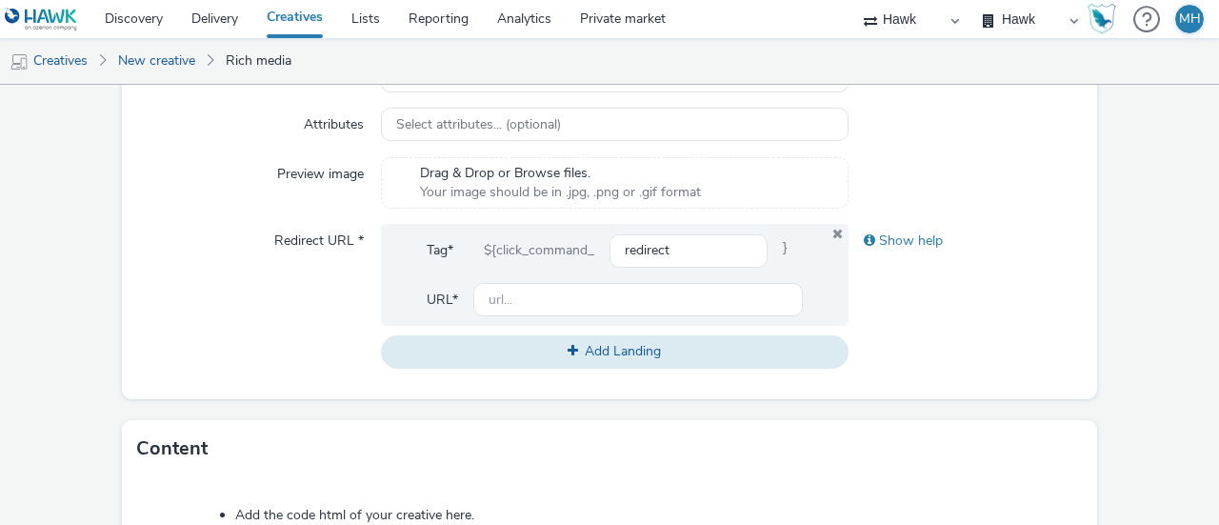
scroll to position [590, 0]
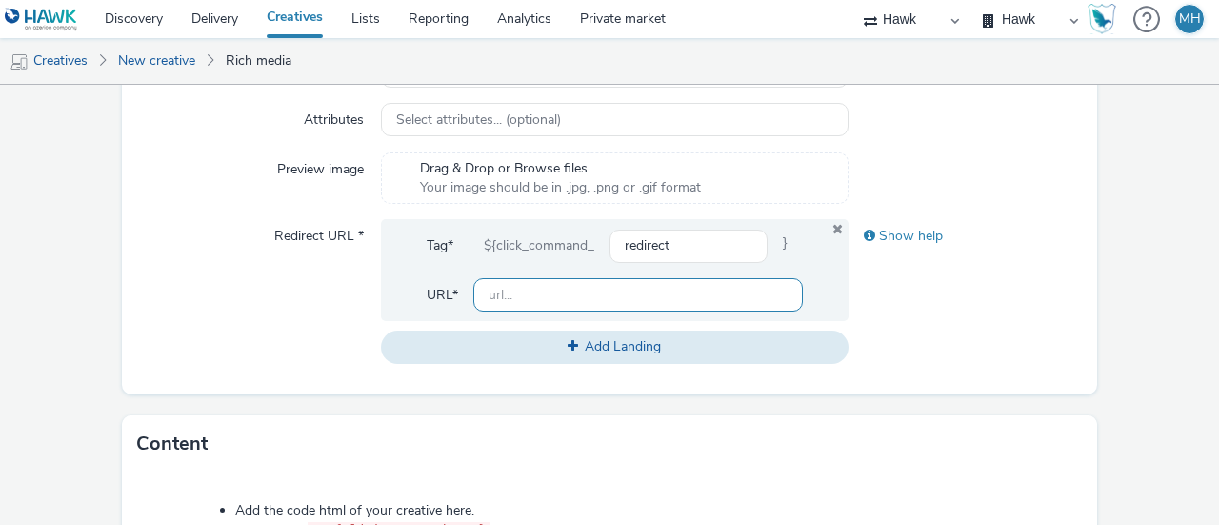
click at [641, 300] on input "text" at bounding box center [638, 294] width 330 height 33
paste input "[URL][DOMAIN_NAME]"
type input "[URL][DOMAIN_NAME]"
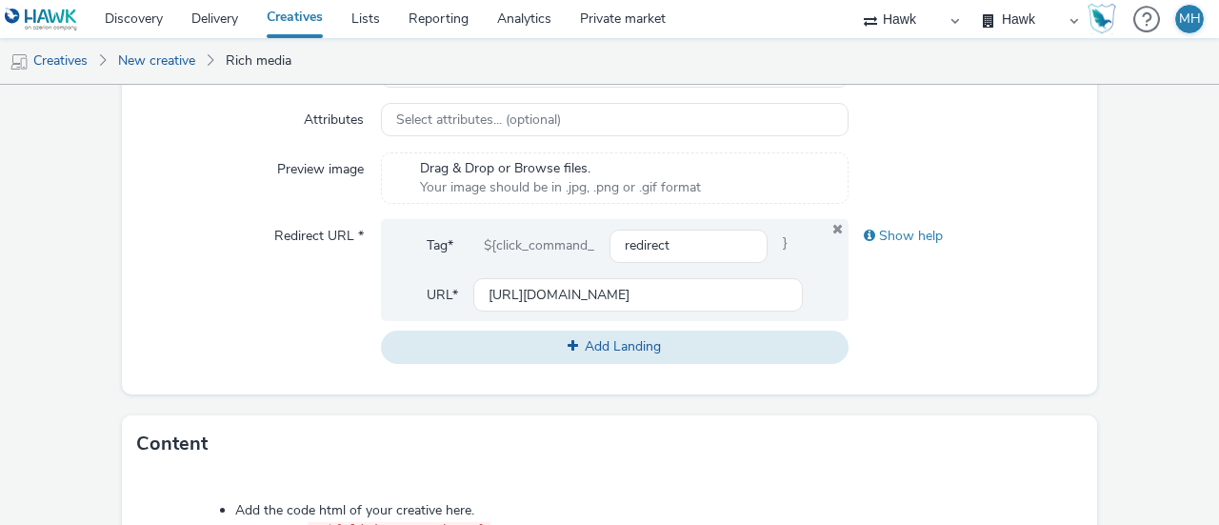
scroll to position [0, 0]
click at [890, 351] on div "Show help" at bounding box center [966, 291] width 234 height 144
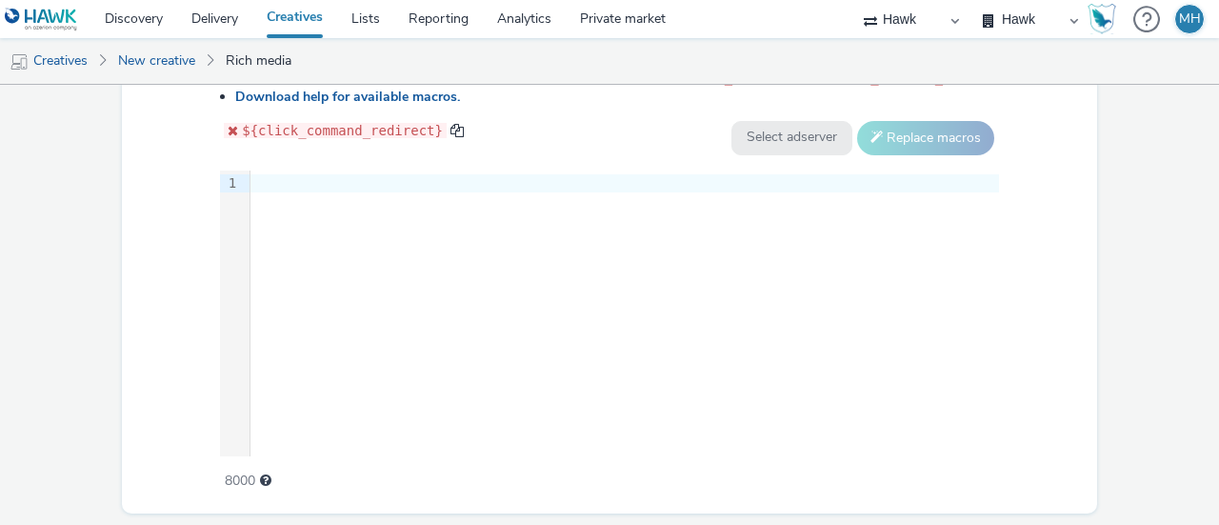
scroll to position [1008, 0]
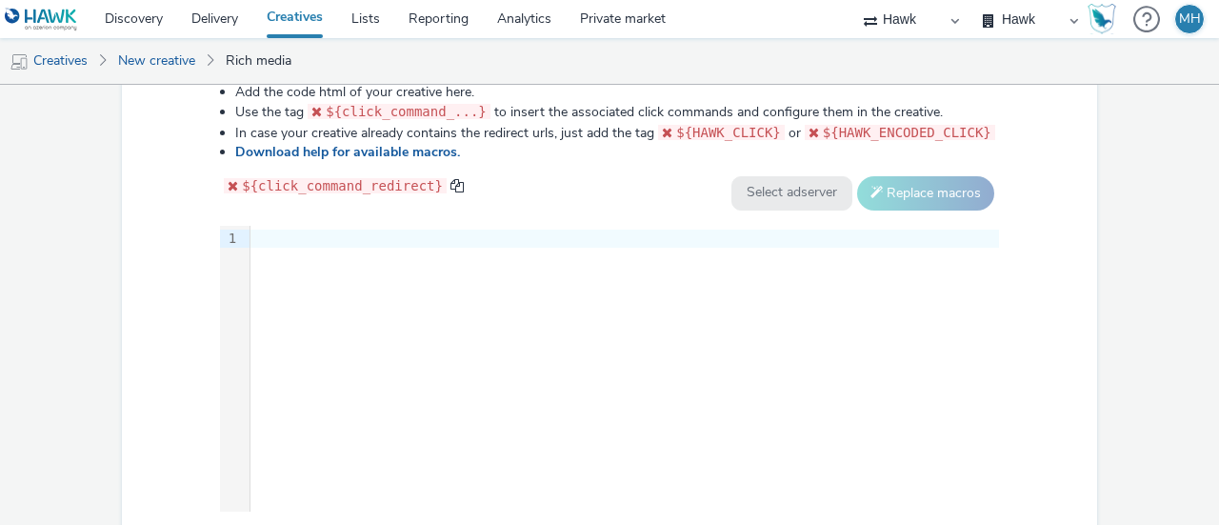
click at [438, 270] on div "9 1 ›" at bounding box center [609, 369] width 779 height 286
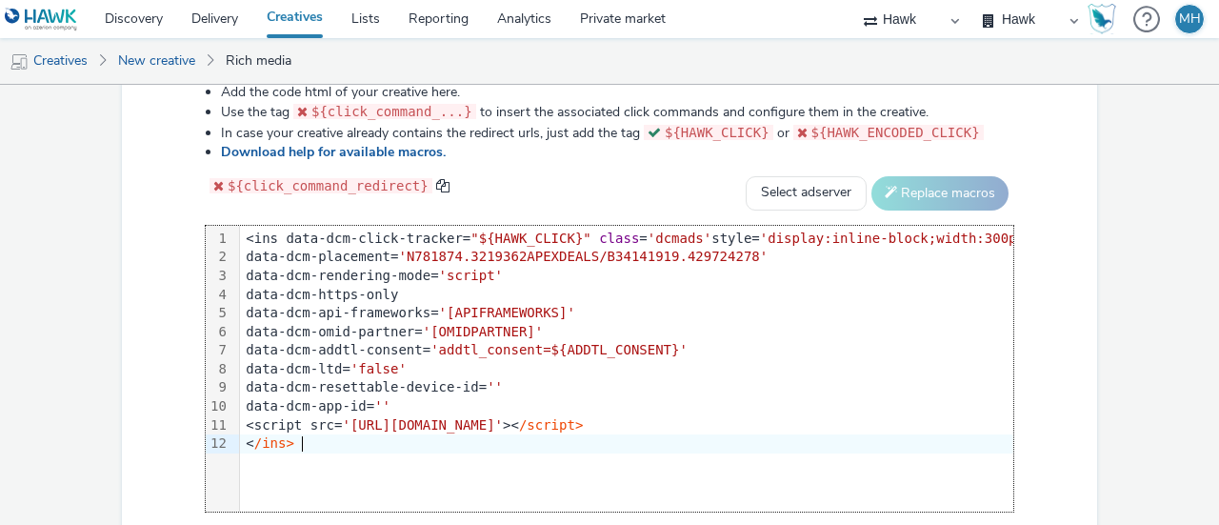
scroll to position [0, 65]
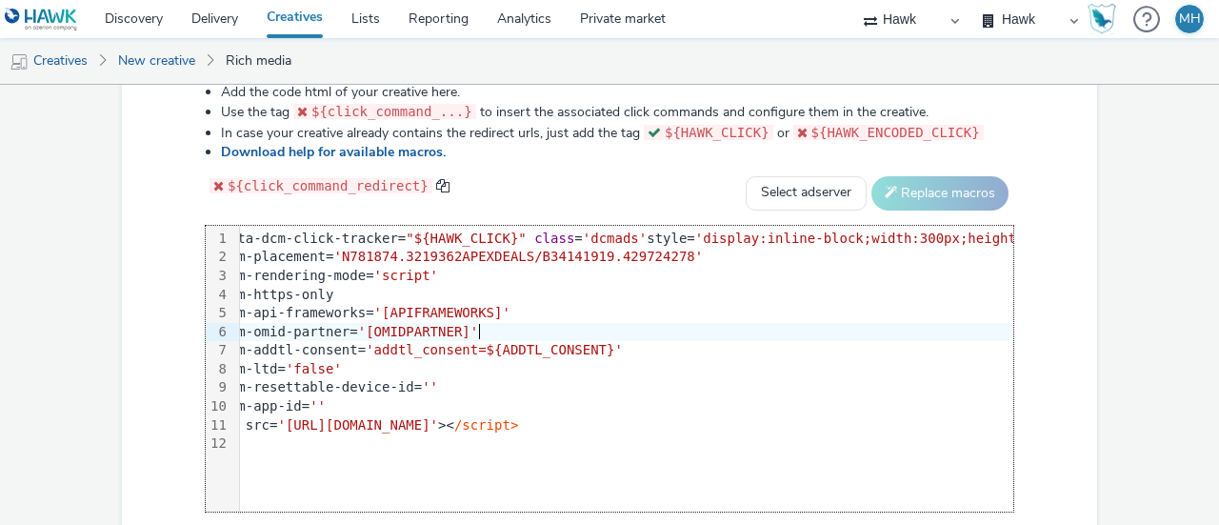
click at [540, 336] on div "data-dcm-omid-partner= '[OMIDPARTNER]'" at bounding box center [624, 332] width 899 height 19
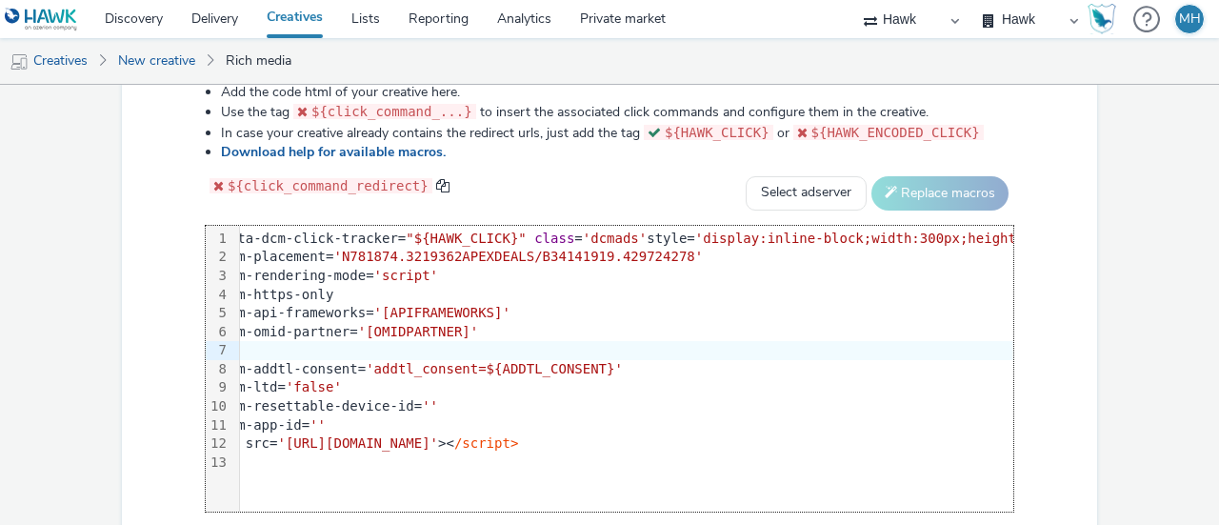
scroll to position [0, 0]
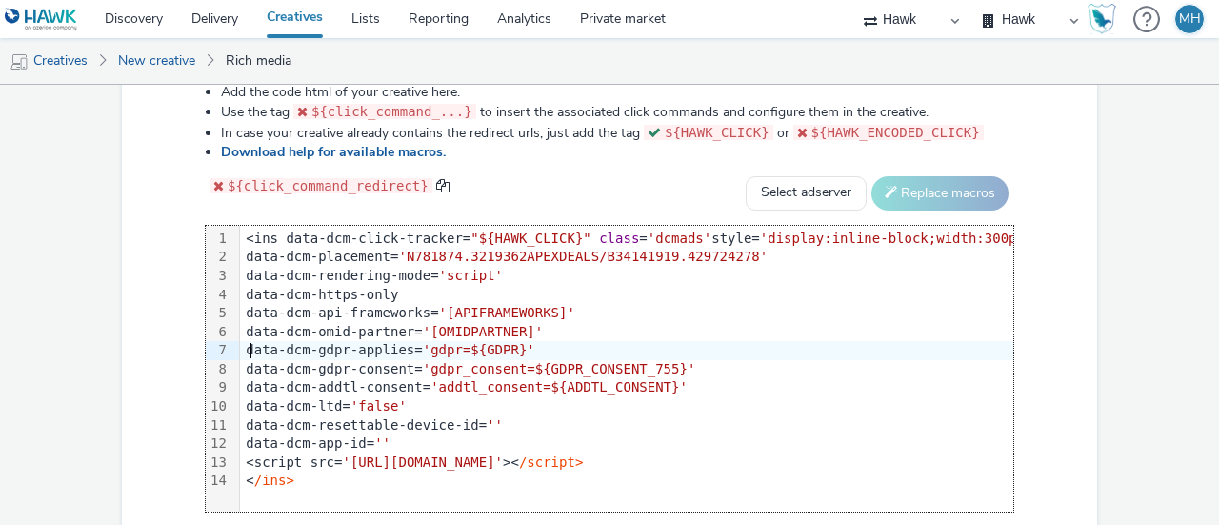
click at [249, 346] on div "data-dcm-gdpr-applies= 'gdpr=${GDPR}'" at bounding box center [689, 350] width 899 height 19
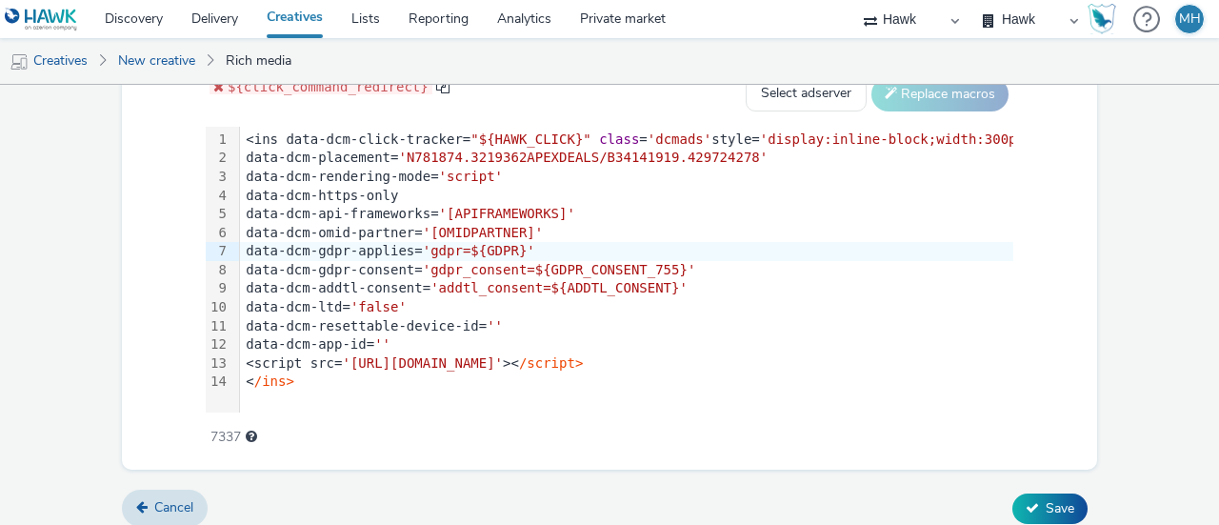
scroll to position [1118, 0]
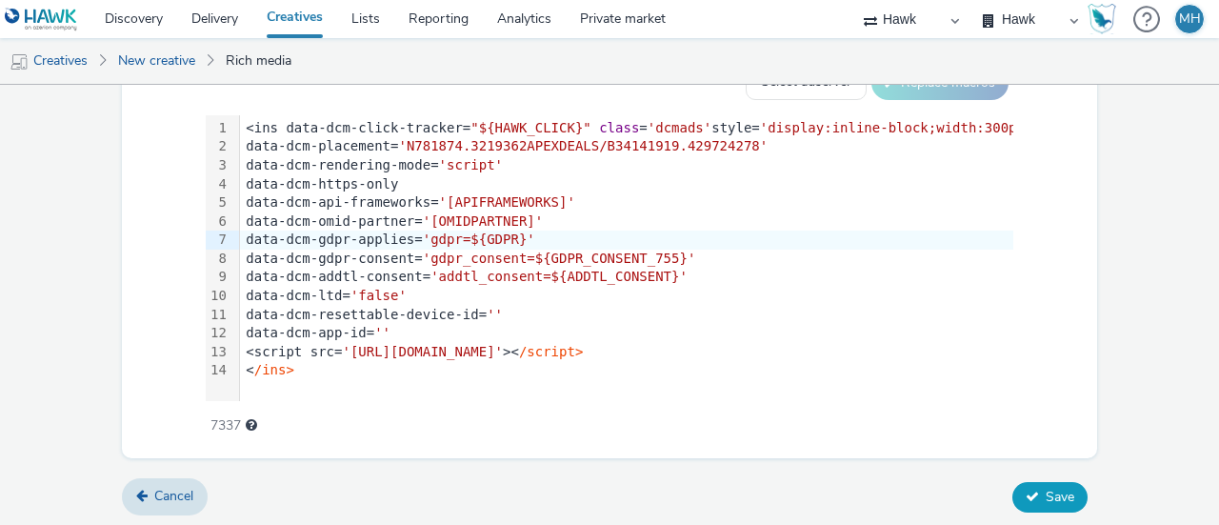
click at [1026, 498] on button "Save" at bounding box center [1049, 497] width 75 height 30
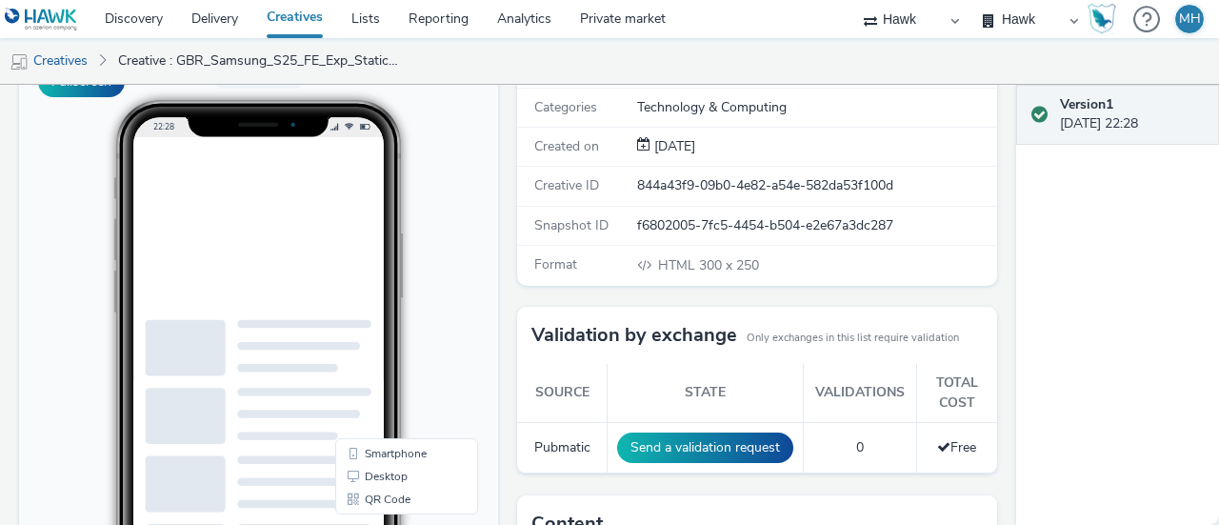
scroll to position [230, 0]
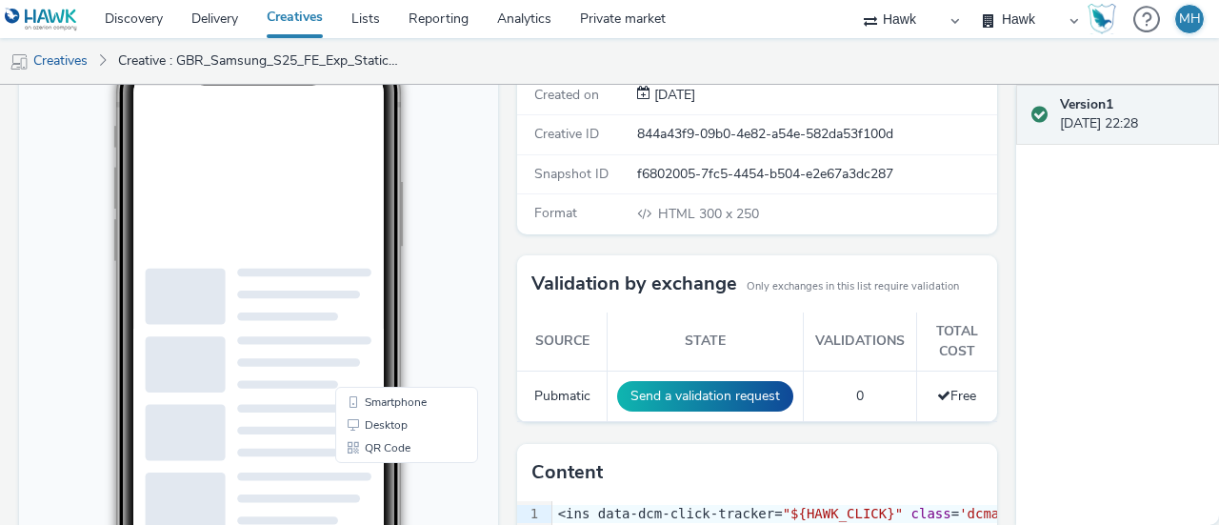
click at [248, 219] on ins at bounding box center [301, 205] width 286 height 238
drag, startPoint x: 436, startPoint y: 252, endPoint x: 496, endPoint y: 169, distance: 103.1
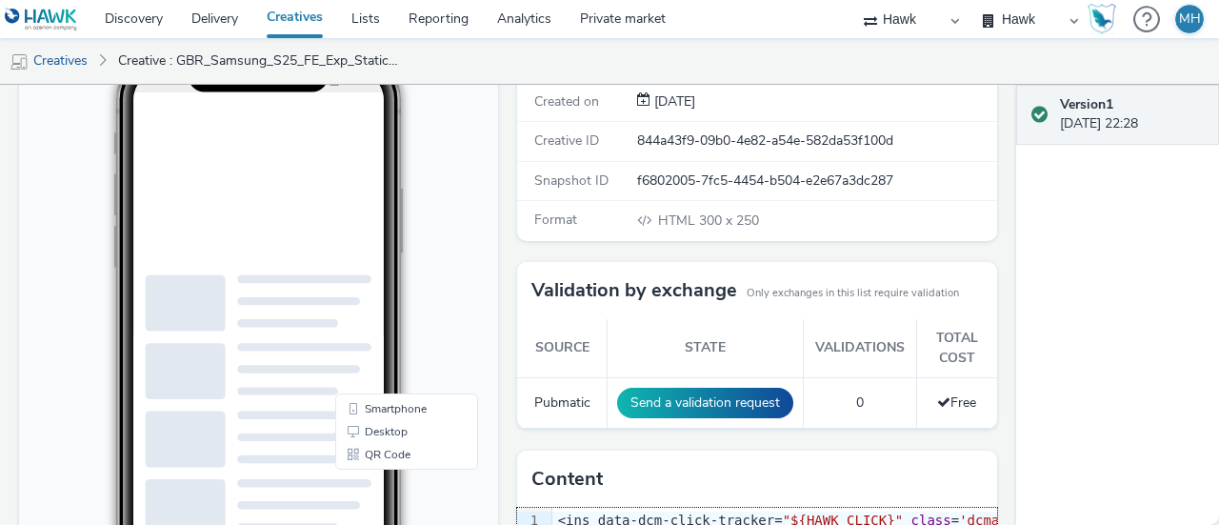
scroll to position [0, 0]
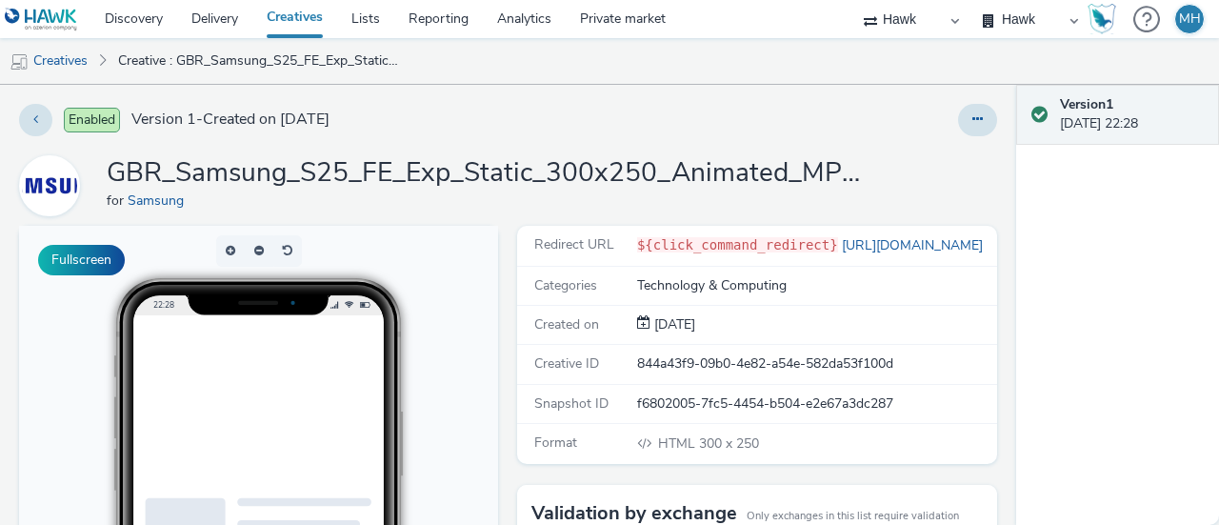
drag, startPoint x: 1018, startPoint y: 117, endPoint x: 1021, endPoint y: 92, distance: 24.9
click at [1021, 92] on div "Version 1 05 October 2025, 22:28" at bounding box center [1117, 305] width 203 height 440
drag, startPoint x: 1021, startPoint y: 92, endPoint x: 1023, endPoint y: 205, distance: 112.4
click at [1023, 205] on div "Version 1 05 October 2025, 22:28" at bounding box center [1117, 305] width 203 height 440
click at [282, 503] on ins at bounding box center [301, 434] width 286 height 238
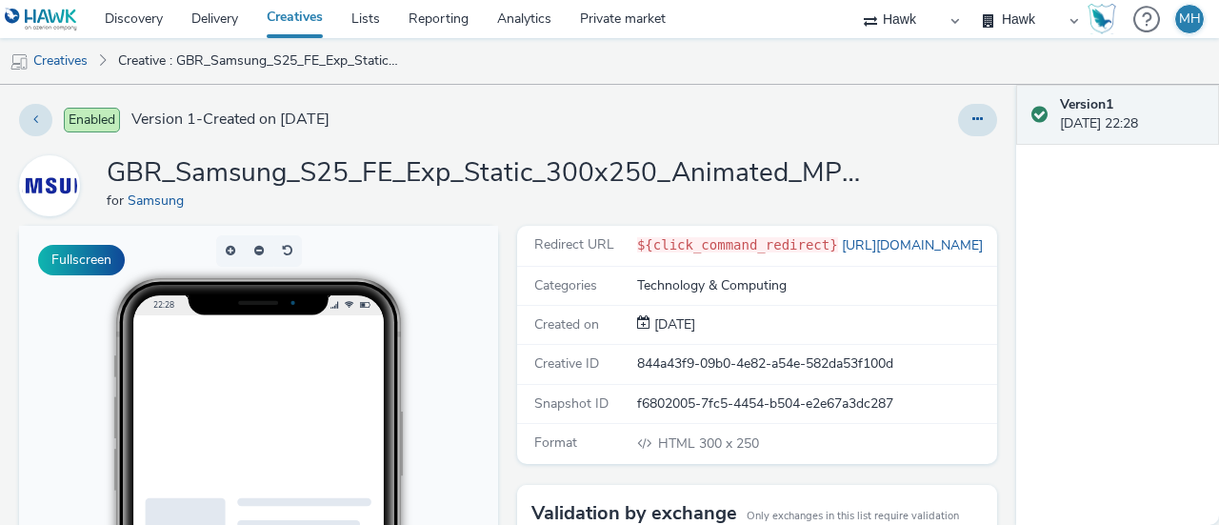
click at [281, 505] on ins at bounding box center [301, 434] width 286 height 238
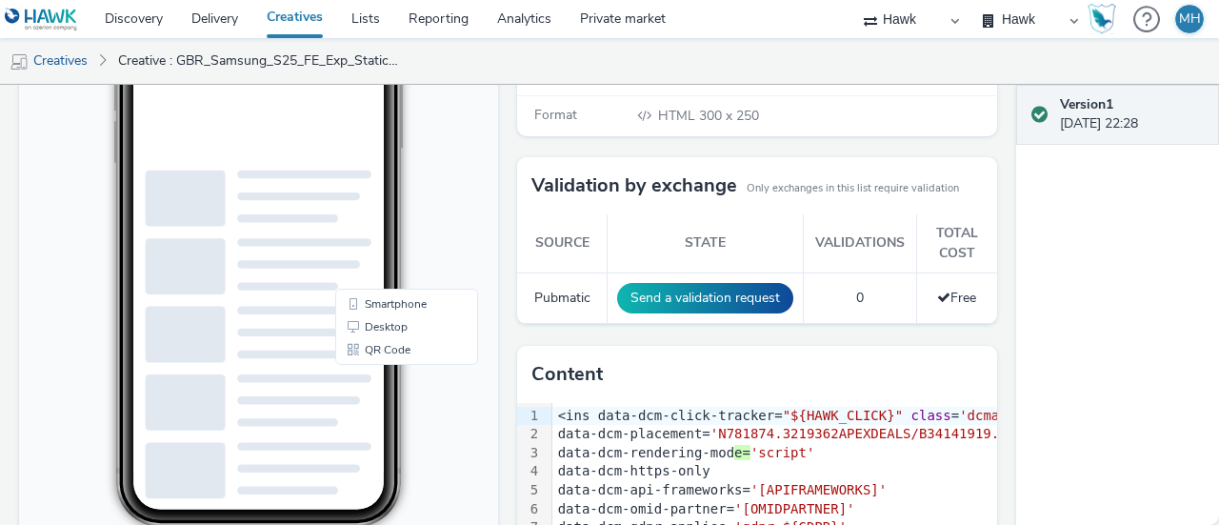
scroll to position [364, 0]
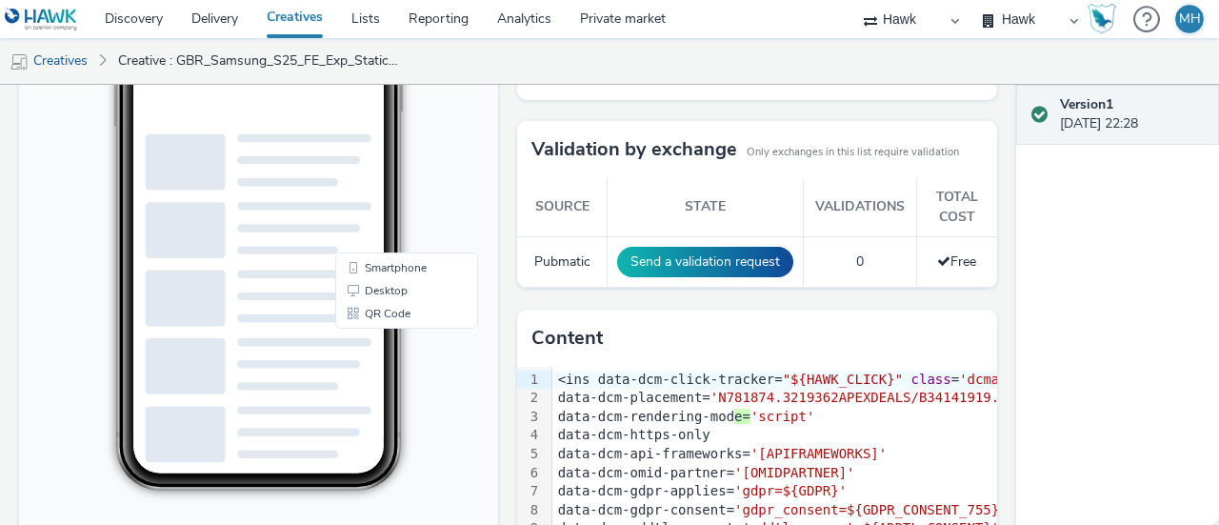
click at [826, 446] on span "'[APIFRAMEWORKS]'" at bounding box center [819, 453] width 136 height 15
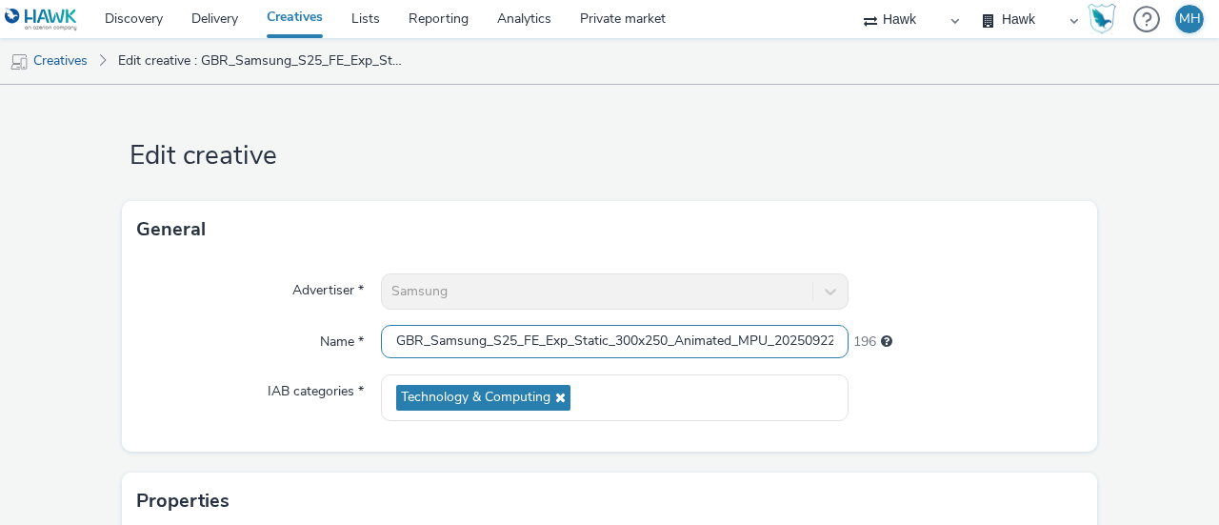
scroll to position [0, 14]
drag, startPoint x: 680, startPoint y: 346, endPoint x: 921, endPoint y: 327, distance: 241.7
click at [921, 327] on div "Name * GBR_Samsung_S25_FE_Exp_Static_300x250_Animated_MPU_20250922 196" at bounding box center [609, 342] width 945 height 34
click at [271, 11] on link "Creatives" at bounding box center [294, 19] width 85 height 38
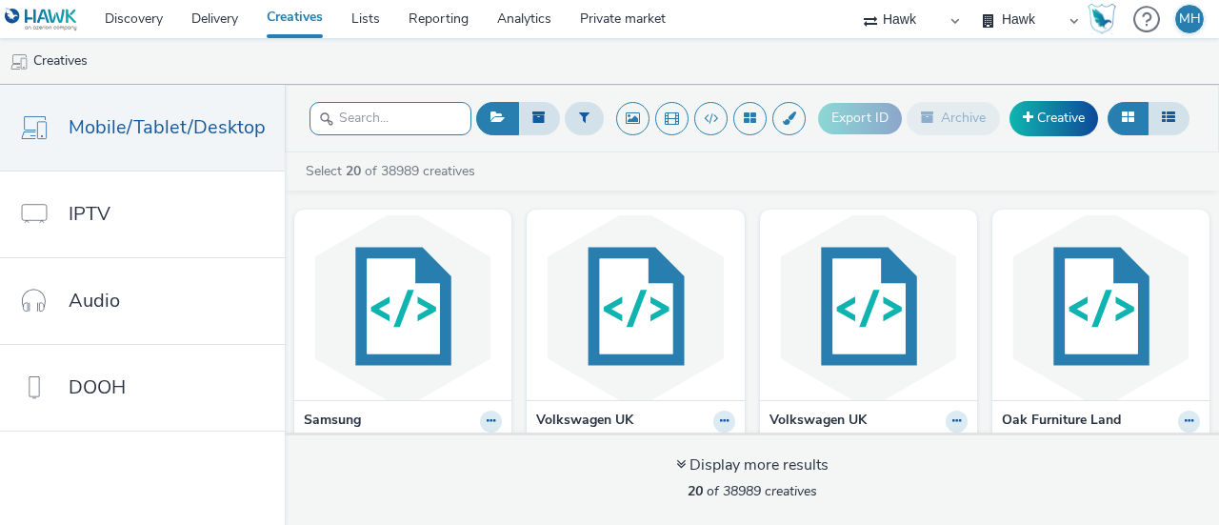
click at [357, 104] on input "text" at bounding box center [391, 118] width 162 height 33
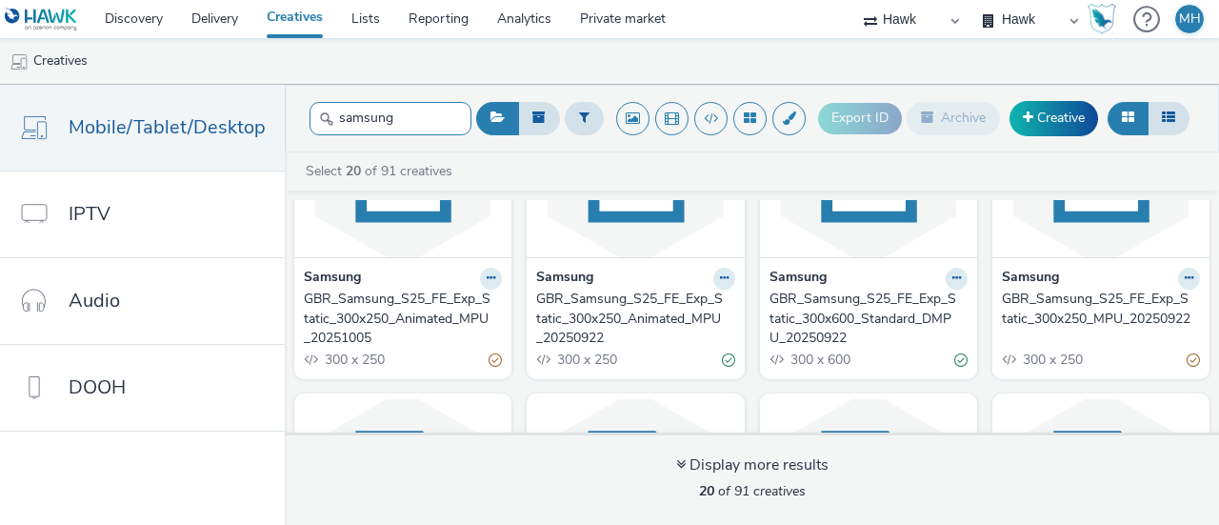
scroll to position [128, 0]
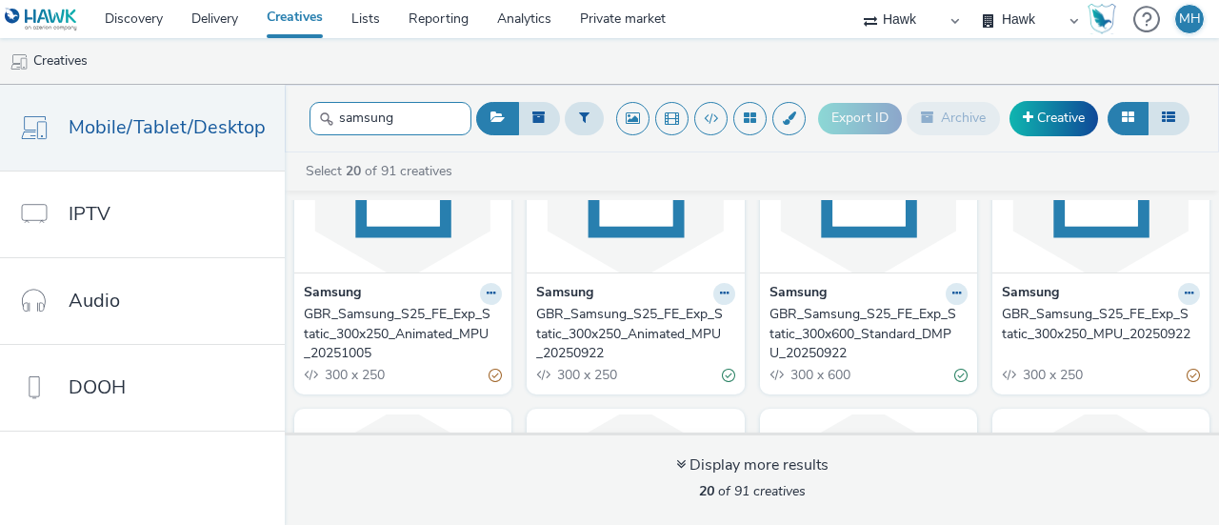
type input "samsung"
click at [1107, 321] on div "GBR_Samsung_S25_FE_Exp_Static_300x250_MPU_20250922" at bounding box center [1097, 324] width 190 height 39
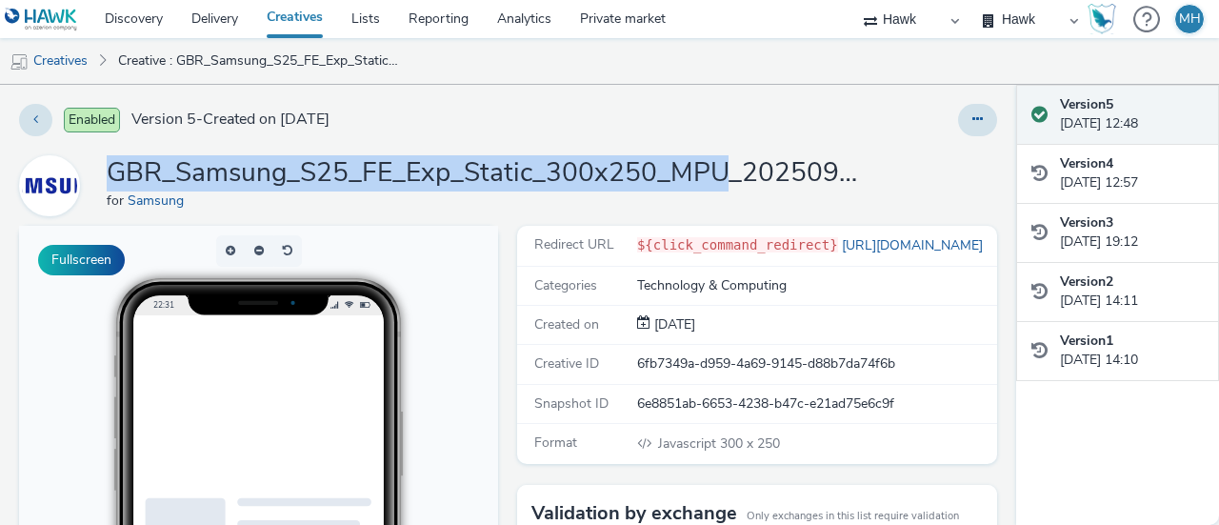
drag, startPoint x: 112, startPoint y: 172, endPoint x: 722, endPoint y: 169, distance: 609.6
click at [722, 169] on h1 "GBR_Samsung_S25_FE_Exp_Static_300x250_MPU_20250922" at bounding box center [488, 173] width 762 height 36
copy h1 "GBR_Samsung_S25_FE_Exp_Static_300x250_MPU"
click at [972, 123] on icon at bounding box center [977, 118] width 10 height 13
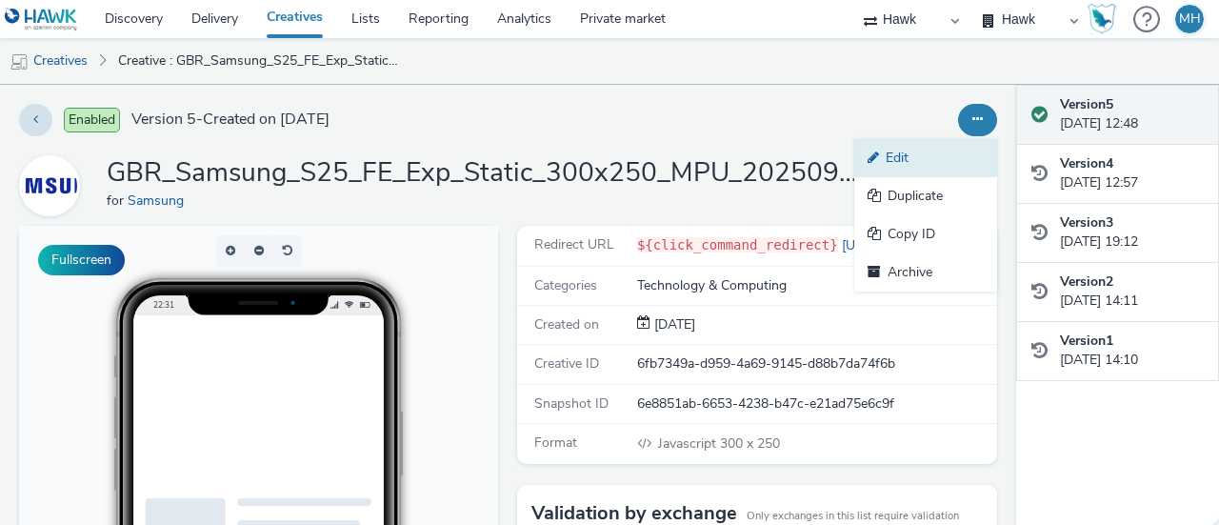
click at [918, 155] on link "Edit" at bounding box center [925, 158] width 143 height 38
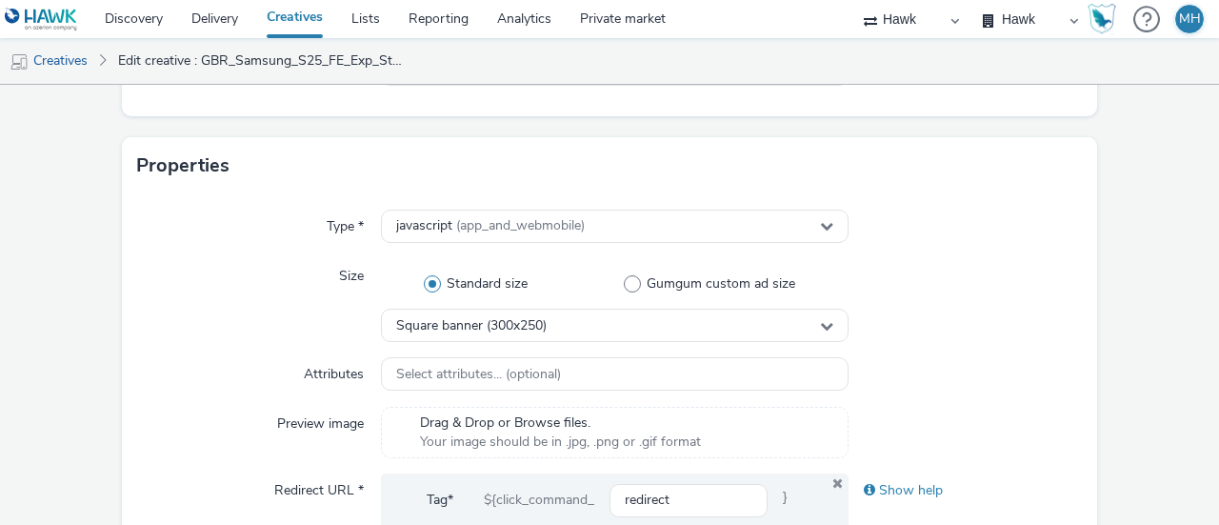
scroll to position [0, 2586]
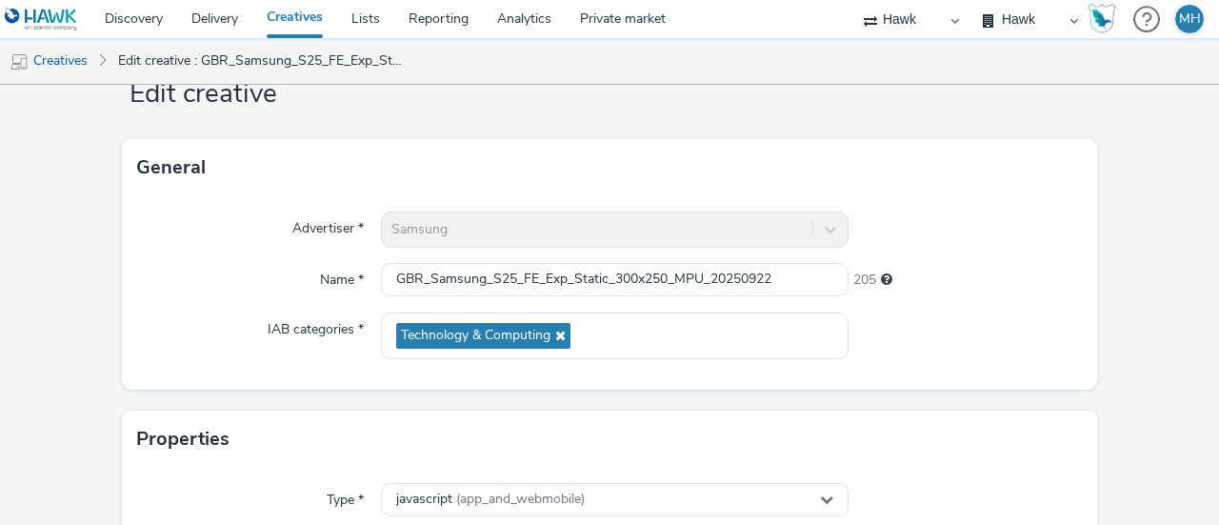
drag, startPoint x: 487, startPoint y: 138, endPoint x: 878, endPoint y: 79, distance: 395.9
click at [878, 79] on div "Discovery Delivery Creatives Lists Reporting Analytics Private market Hawk Hawk…" at bounding box center [609, 262] width 1219 height 525
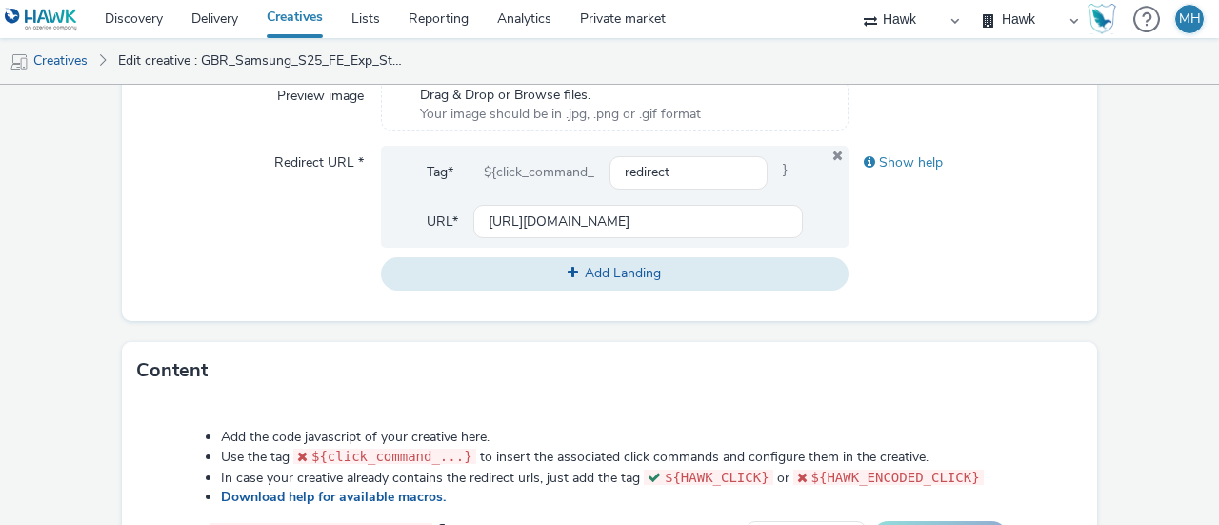
scroll to position [0, 0]
click at [1000, 239] on div "Show help" at bounding box center [966, 218] width 234 height 144
drag, startPoint x: 482, startPoint y: 224, endPoint x: 1015, endPoint y: 287, distance: 537.0
click at [1015, 287] on div "Redirect URL * Tag* ${click_command_ redirect } URL* [URL][DOMAIN_NAME] Add Lan…" at bounding box center [609, 218] width 945 height 144
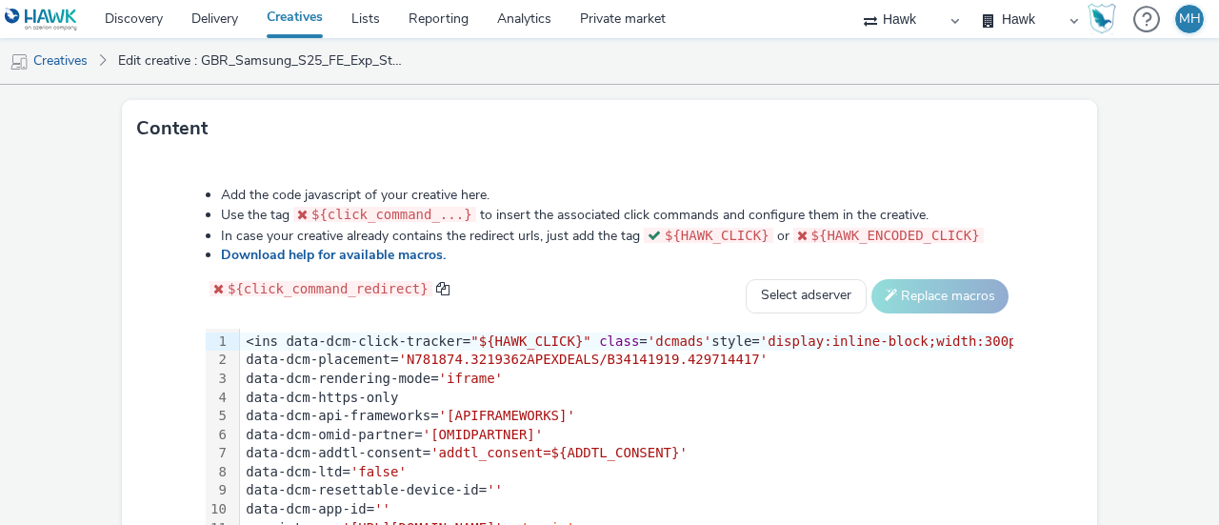
scroll to position [908, 0]
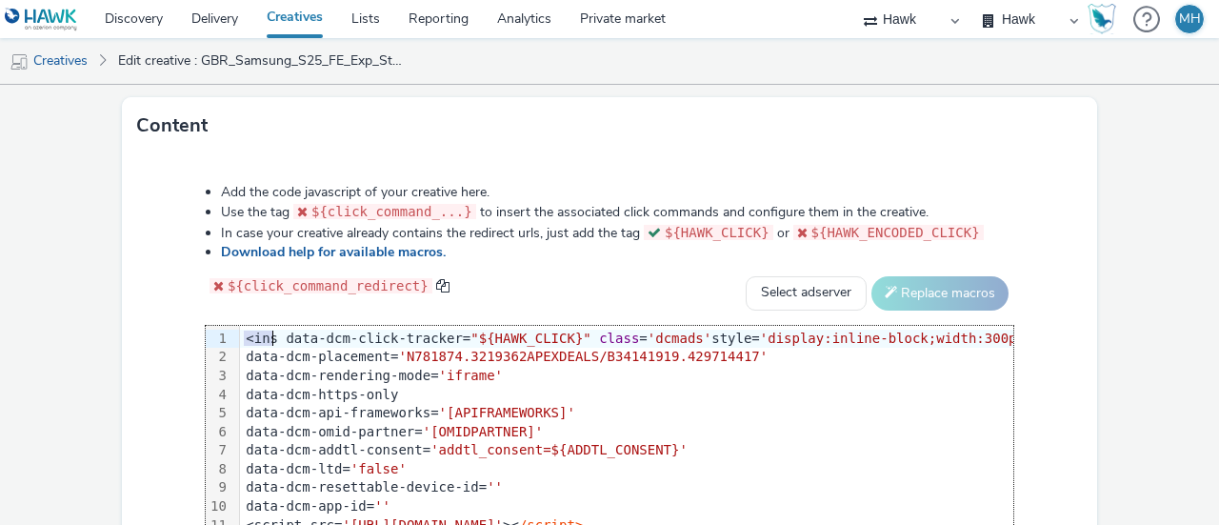
drag, startPoint x: 246, startPoint y: 332, endPoint x: 271, endPoint y: 332, distance: 25.7
click at [271, 332] on div "<ins data-dcm-click-tracker= "${HAWK_CLICK}" class = 'dcmads' style= 'display:i…" at bounding box center [689, 339] width 899 height 19
click at [253, 334] on div "<ins data-dcm-click-tracker= "${HAWK_CLICK}" class = 'dcmads' style= 'display:i…" at bounding box center [689, 339] width 899 height 19
drag, startPoint x: 251, startPoint y: 337, endPoint x: 557, endPoint y: 323, distance: 306.1
click at [557, 326] on div "<ins data-dcm-click-tracker= "${HAWK_CLICK}" class = 'dcmads' style= 'display:i…" at bounding box center [689, 441] width 899 height 231
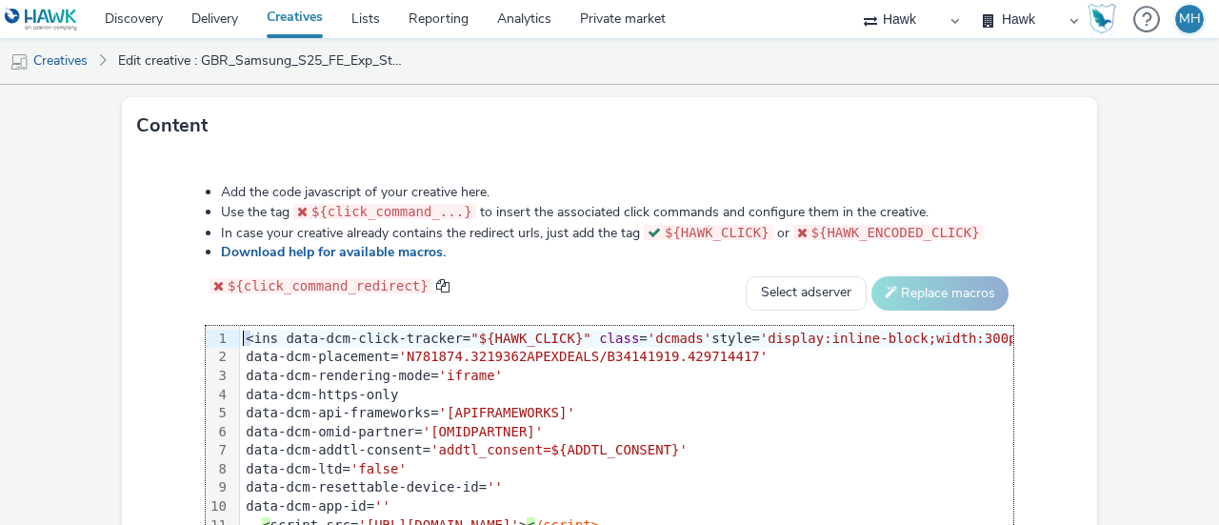
copy div "<"
drag, startPoint x: 556, startPoint y: 336, endPoint x: 256, endPoint y: 325, distance: 300.2
click at [256, 330] on div "<ins data-dcm-click-tracker= "${HAWK_CLICK}" class = 'dcmads' style= 'display:i…" at bounding box center [689, 339] width 899 height 19
copy div "<ins data-dcm-click-tracker= "${HAWK_CLICK}""
click at [144, 22] on link "Discovery" at bounding box center [133, 19] width 87 height 38
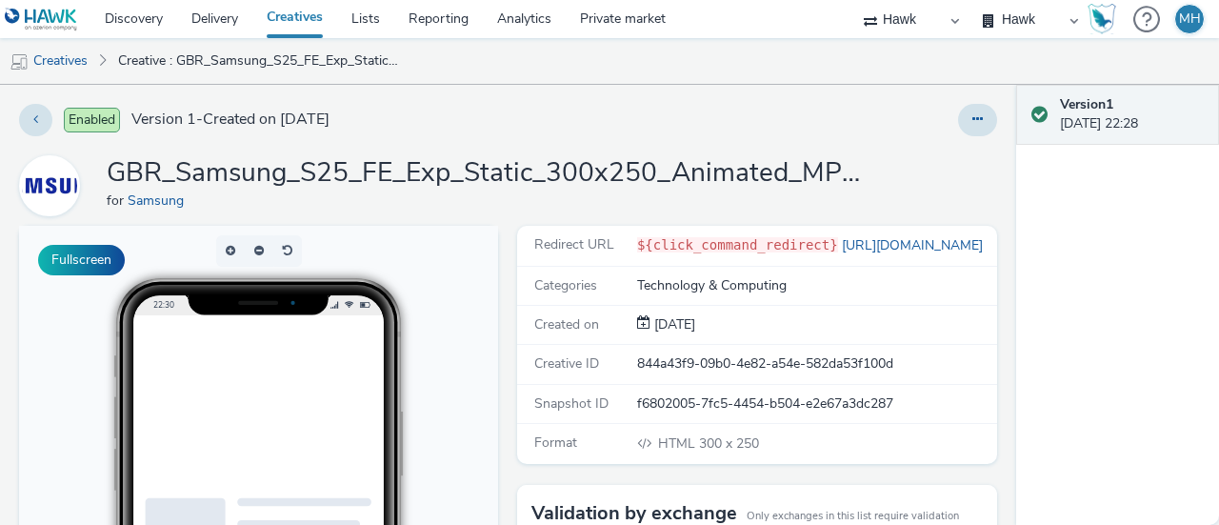
click at [297, 31] on link "Creatives" at bounding box center [294, 19] width 85 height 38
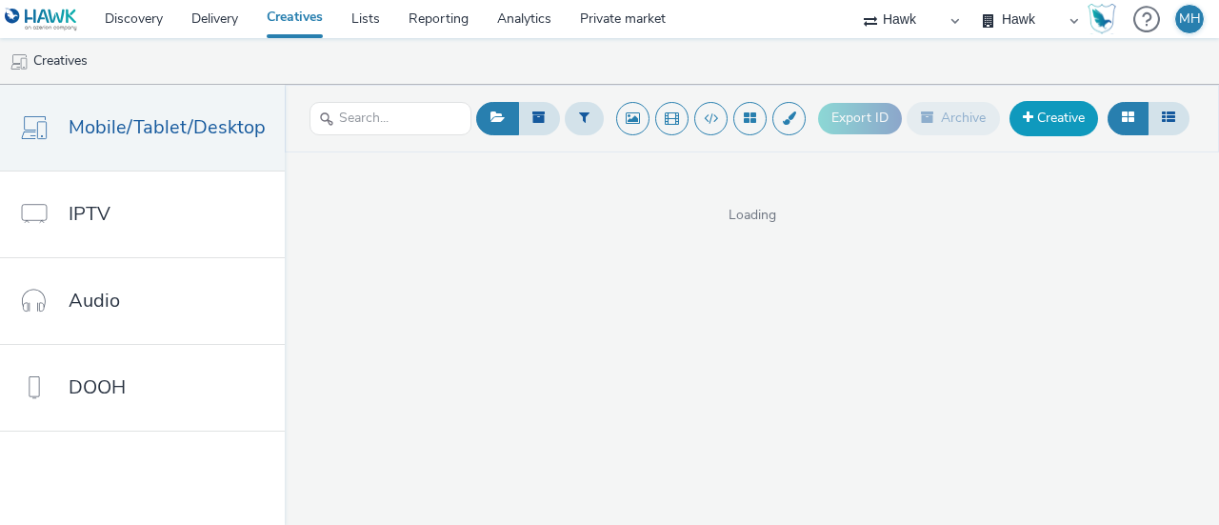
click at [1054, 111] on link "Creative" at bounding box center [1054, 118] width 89 height 34
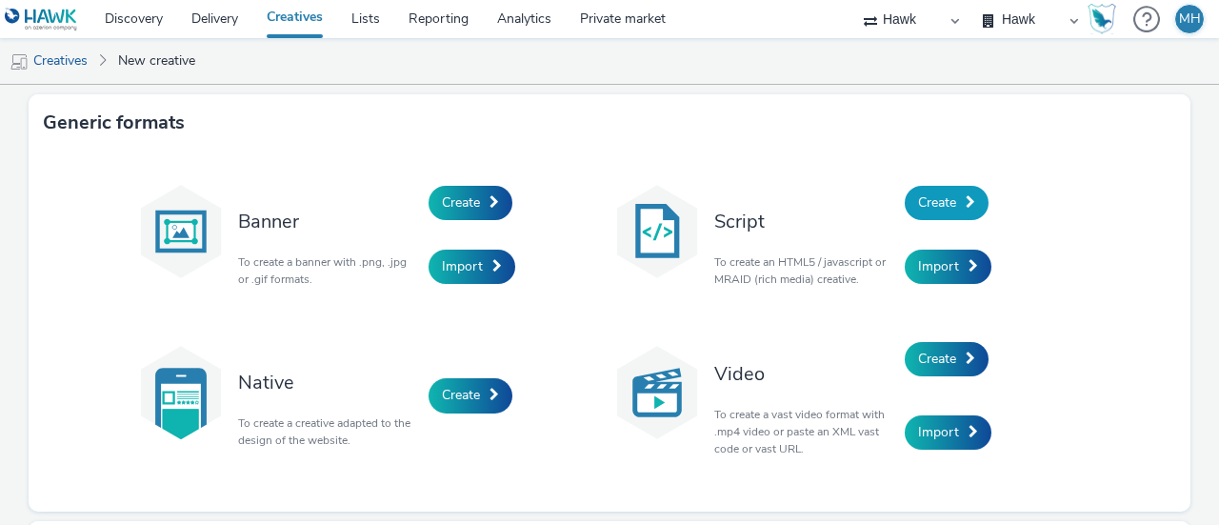
click at [937, 202] on span "Create" at bounding box center [937, 202] width 38 height 18
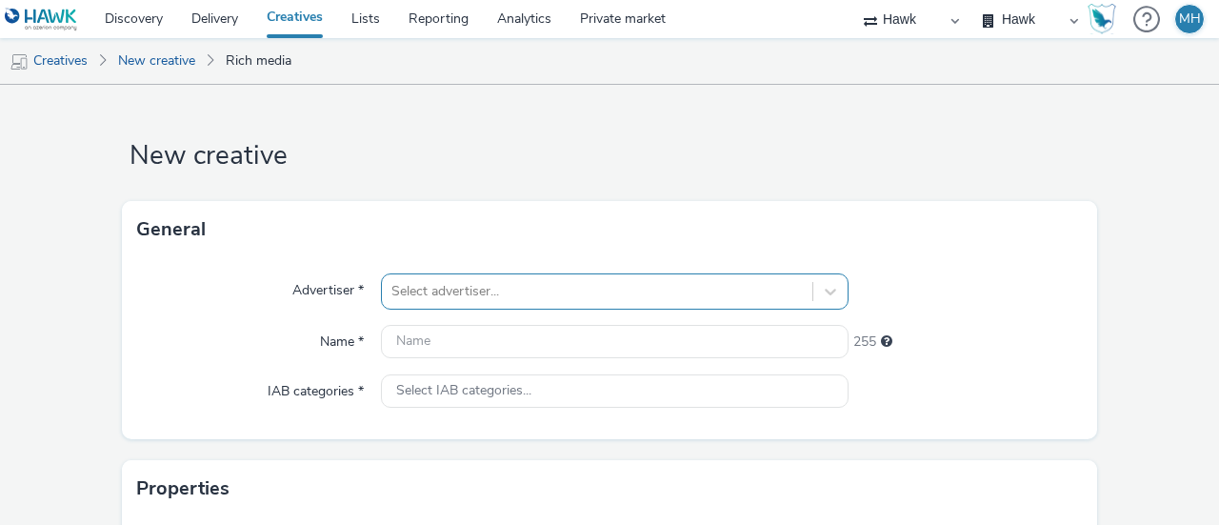
click at [514, 290] on div "Select advertiser..." at bounding box center [615, 291] width 468 height 36
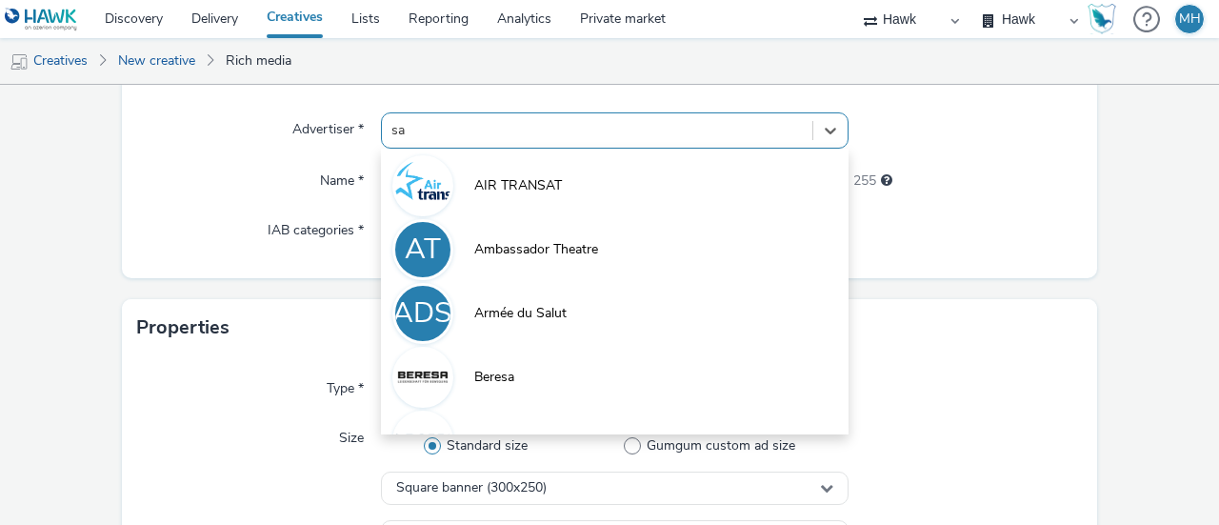
type input "[PERSON_NAME]"
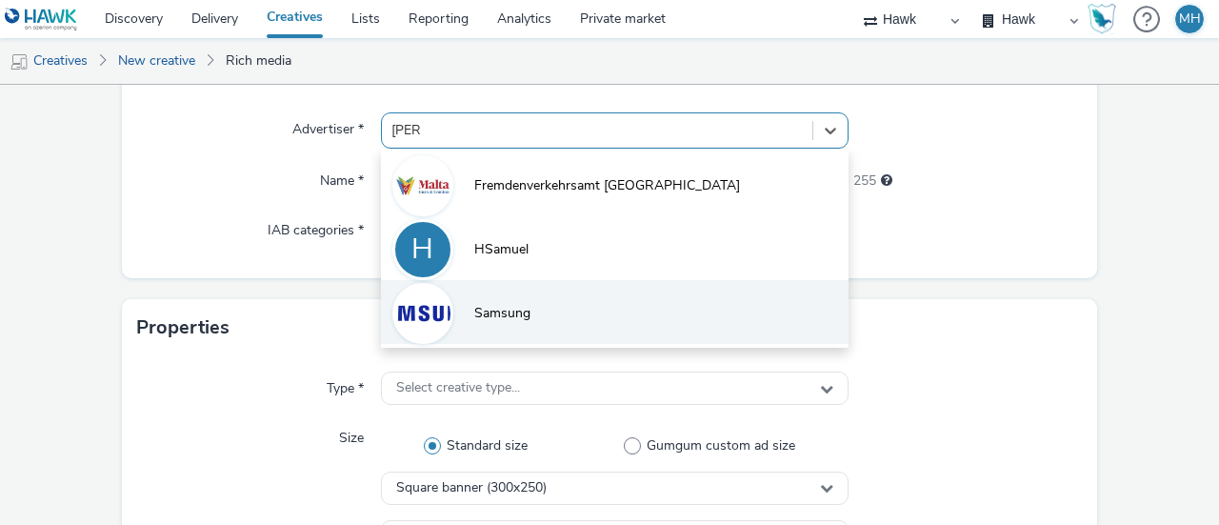
click at [517, 308] on span "Samsung" at bounding box center [502, 313] width 56 height 19
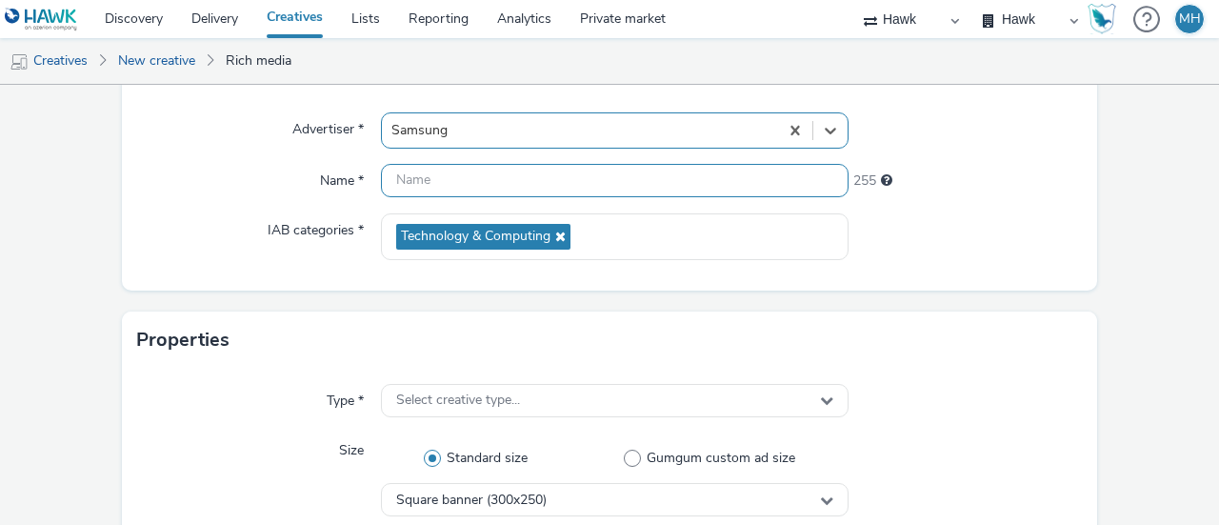
click at [491, 176] on input "text" at bounding box center [615, 180] width 468 height 33
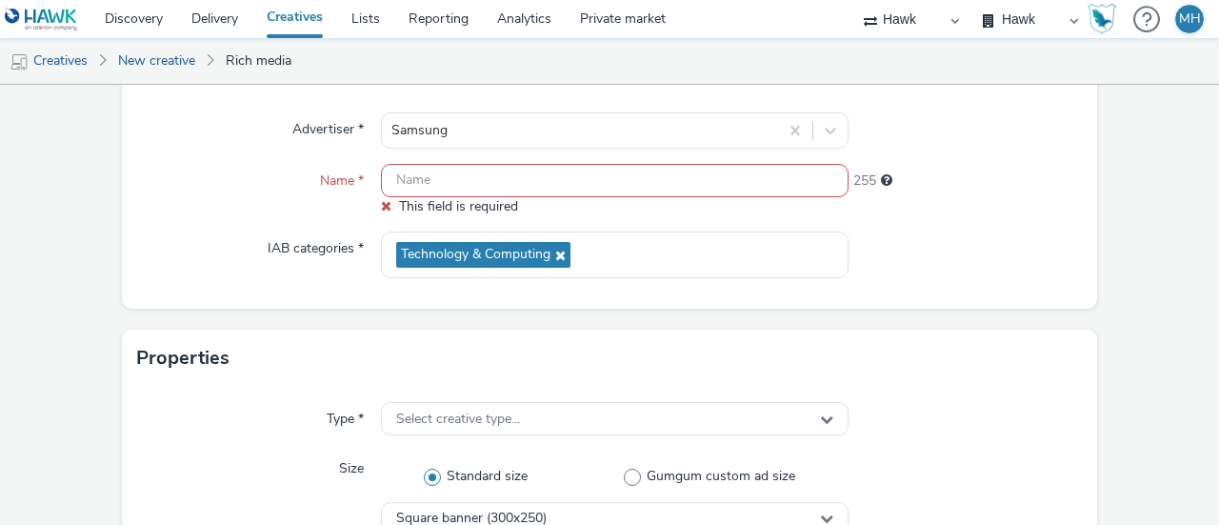
click at [432, 180] on input "text" at bounding box center [615, 180] width 468 height 33
paste input "GBR_Samsung_S25_FE_Exp_Static_300x250_MPU"
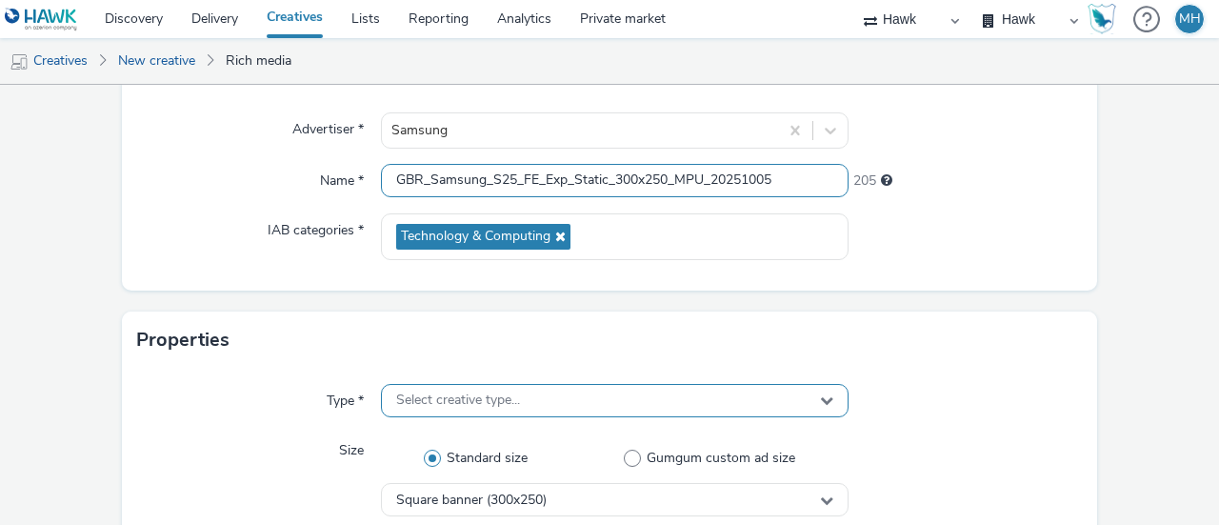
type input "GBR_Samsung_S25_FE_Exp_Static_300x250_MPU_20251005"
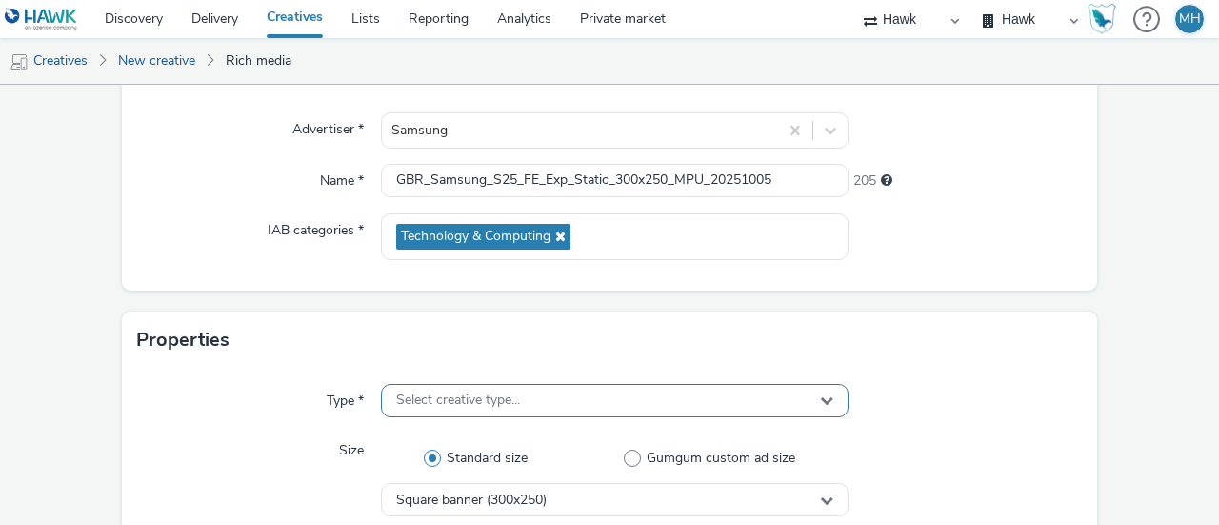
click at [462, 401] on span "Select creative type..." at bounding box center [458, 400] width 124 height 16
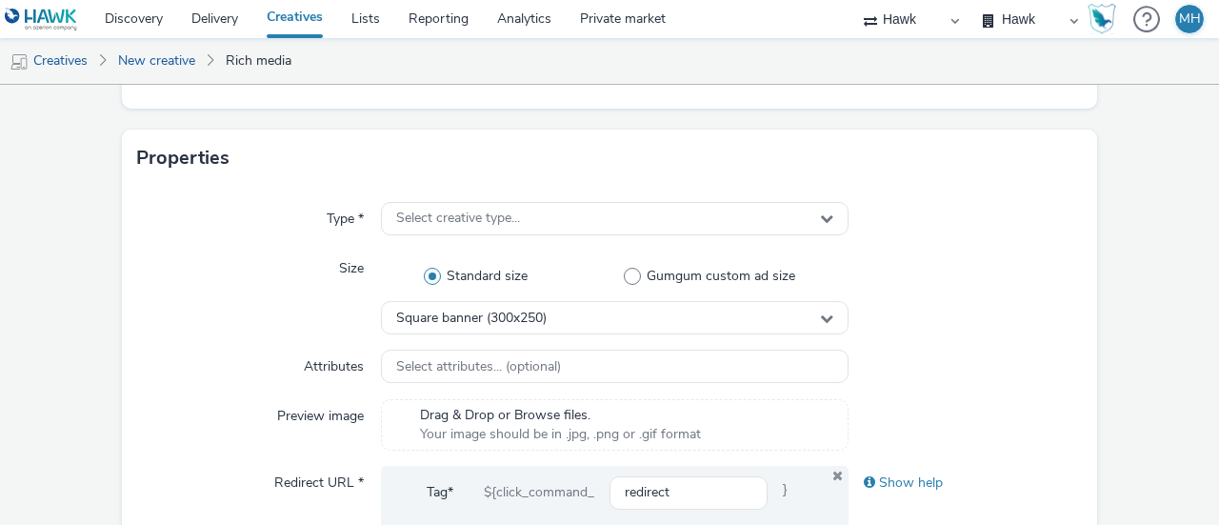
scroll to position [238, 0]
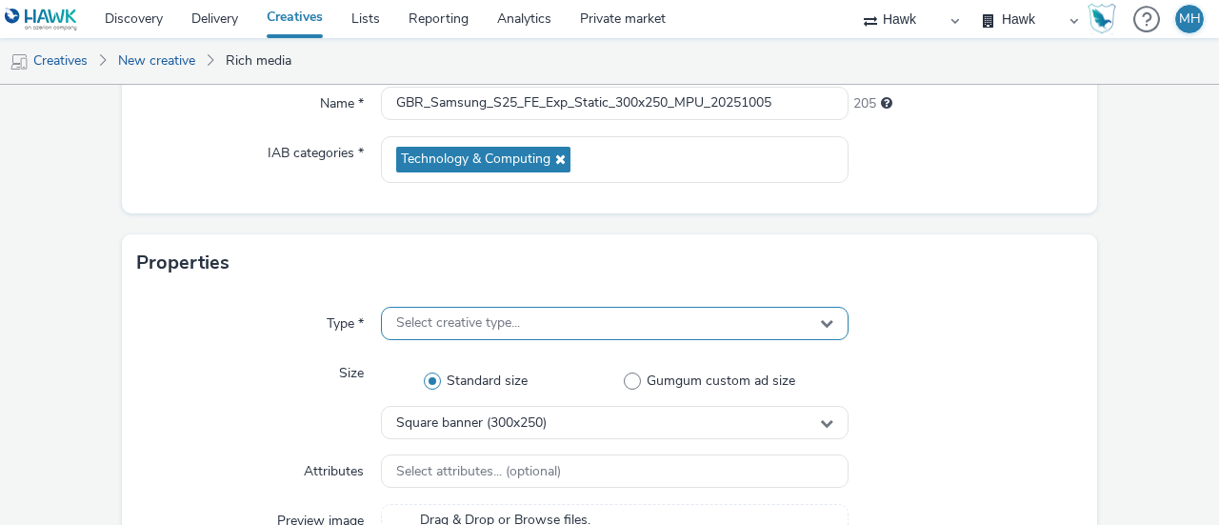
click at [607, 329] on div "Select creative type..." at bounding box center [615, 323] width 468 height 33
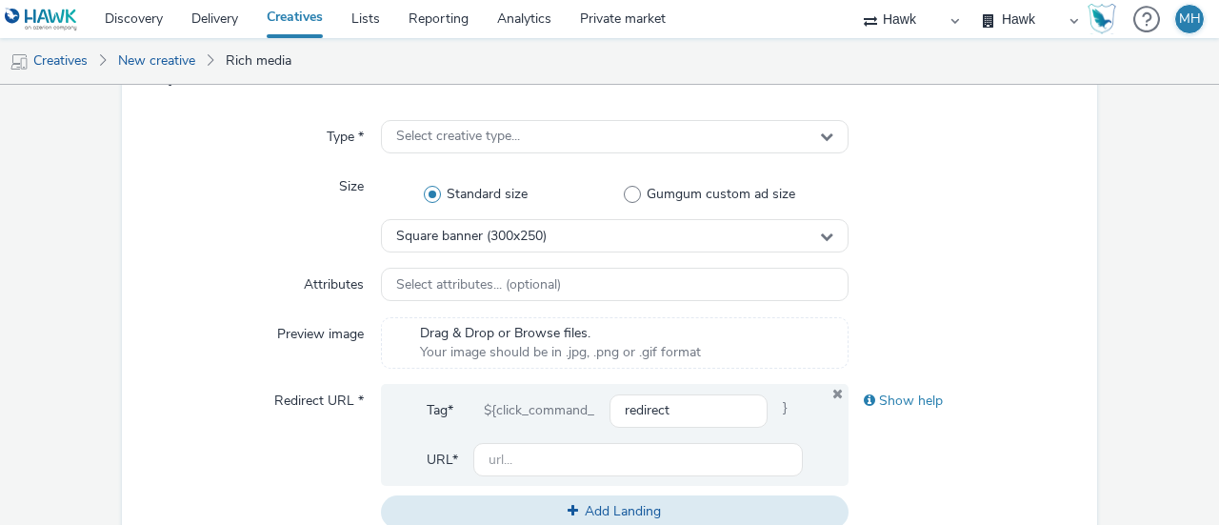
scroll to position [427, 0]
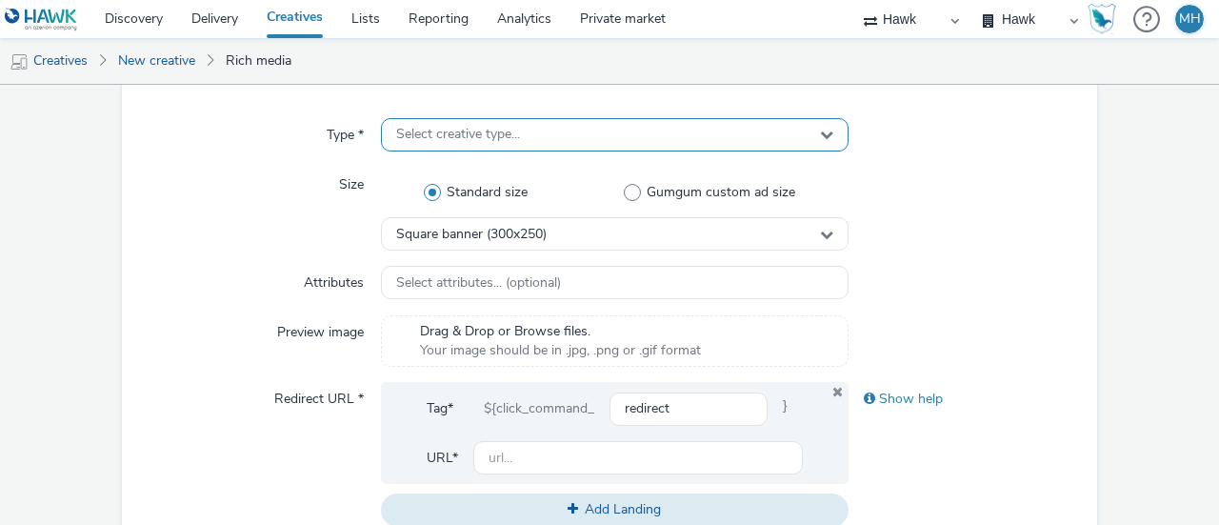
click at [820, 130] on icon at bounding box center [826, 134] width 13 height 13
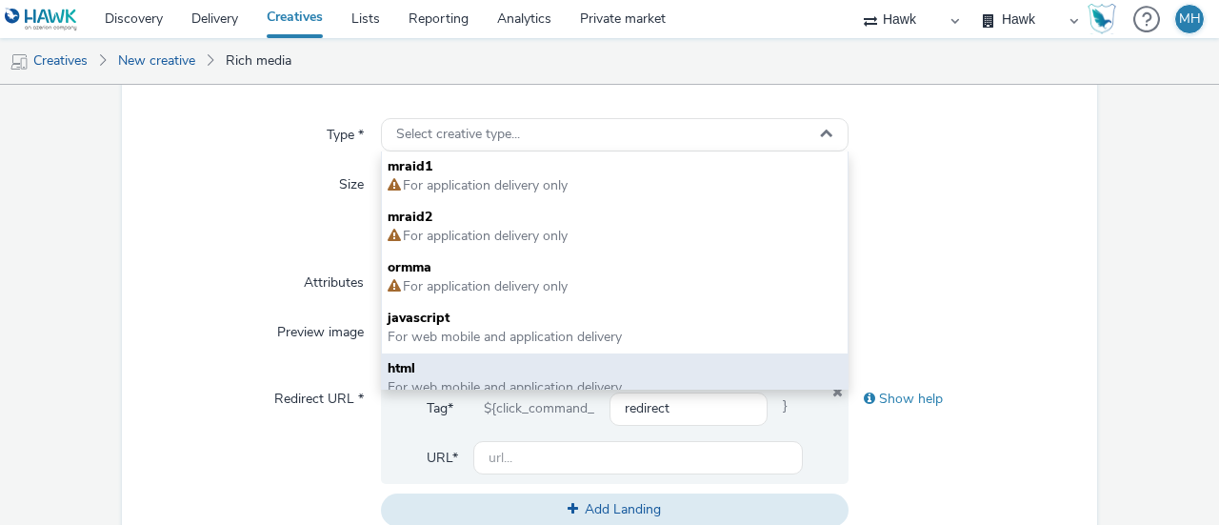
click at [709, 369] on span "html" at bounding box center [615, 368] width 454 height 19
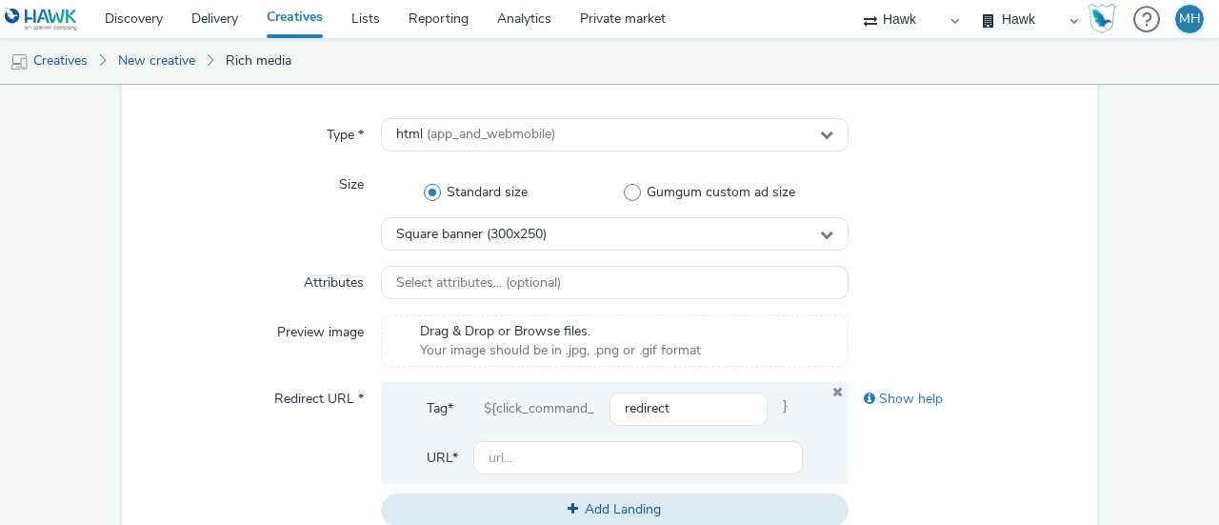
click at [1204, 52] on ul "Creatives New creative Rich media" at bounding box center [609, 61] width 1219 height 46
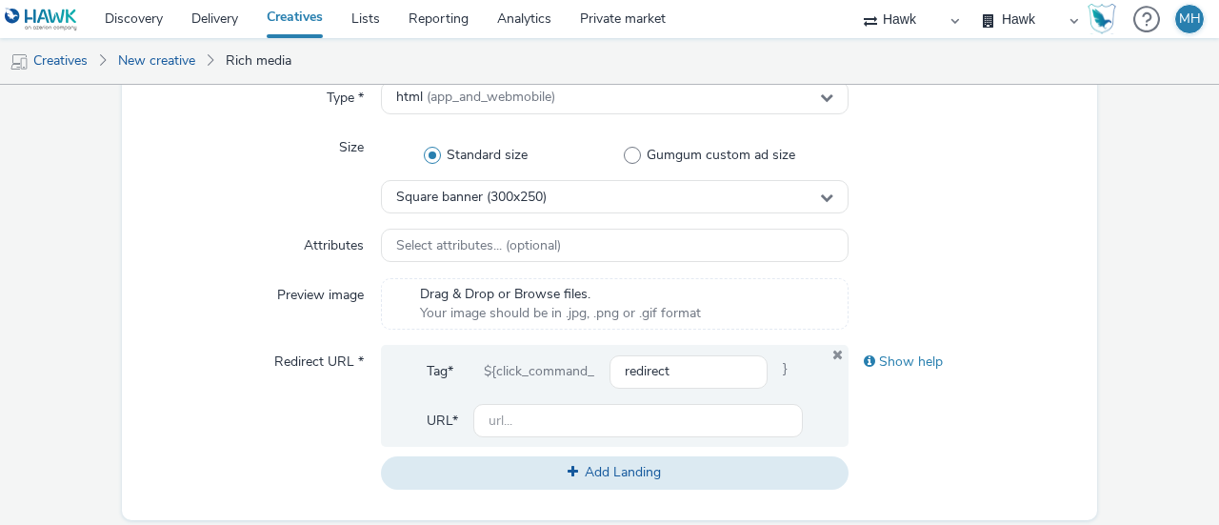
scroll to position [466, 0]
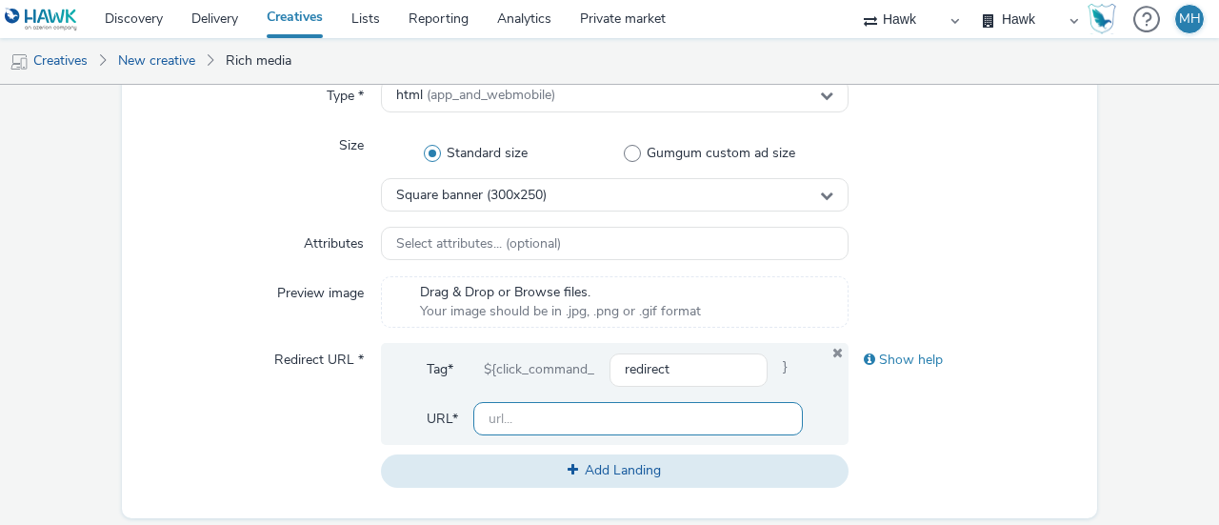
click at [539, 414] on input "text" at bounding box center [638, 418] width 330 height 33
paste input "[URL][DOMAIN_NAME]"
type input "[URL][DOMAIN_NAME]"
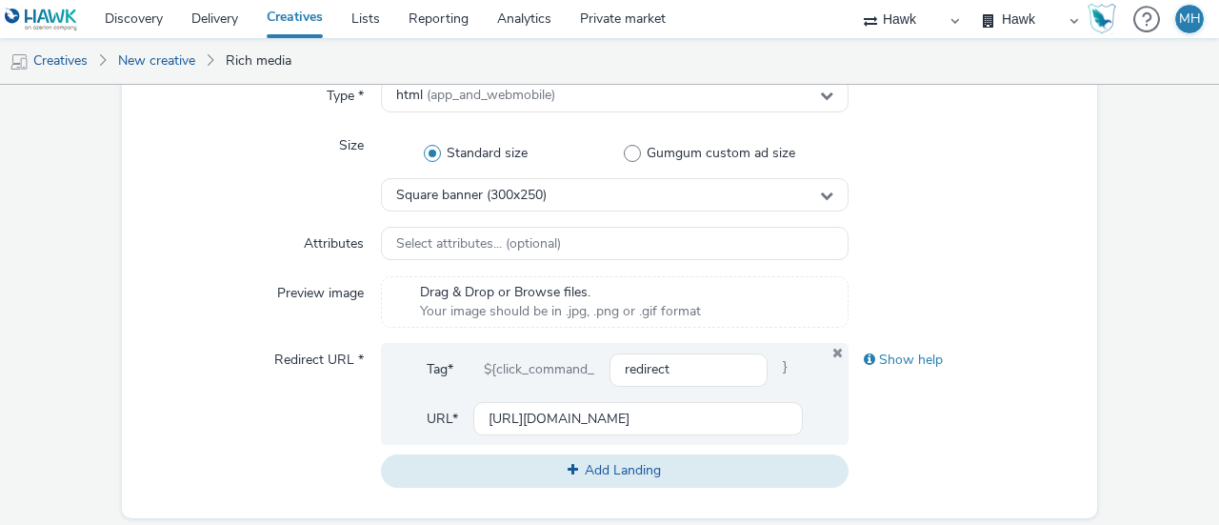
click at [1051, 473] on div "Show help" at bounding box center [966, 415] width 234 height 144
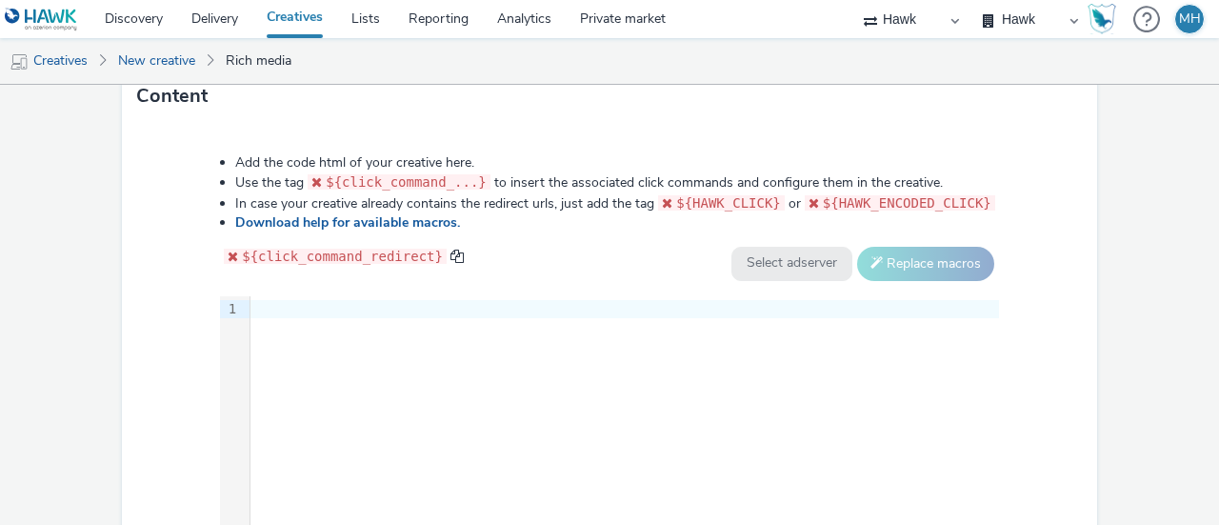
scroll to position [928, 0]
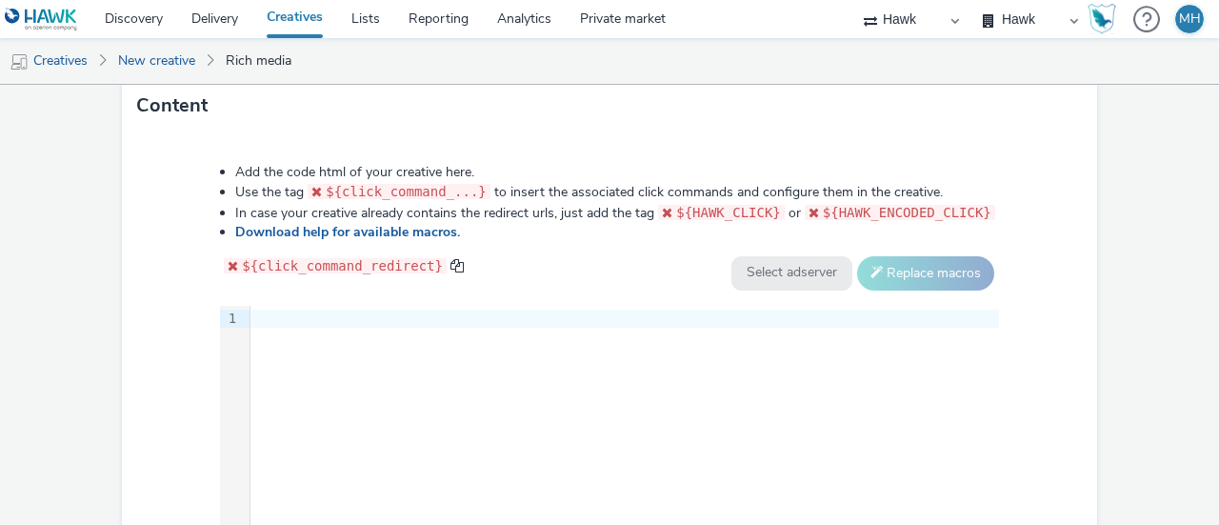
click at [733, 327] on div at bounding box center [624, 319] width 749 height 27
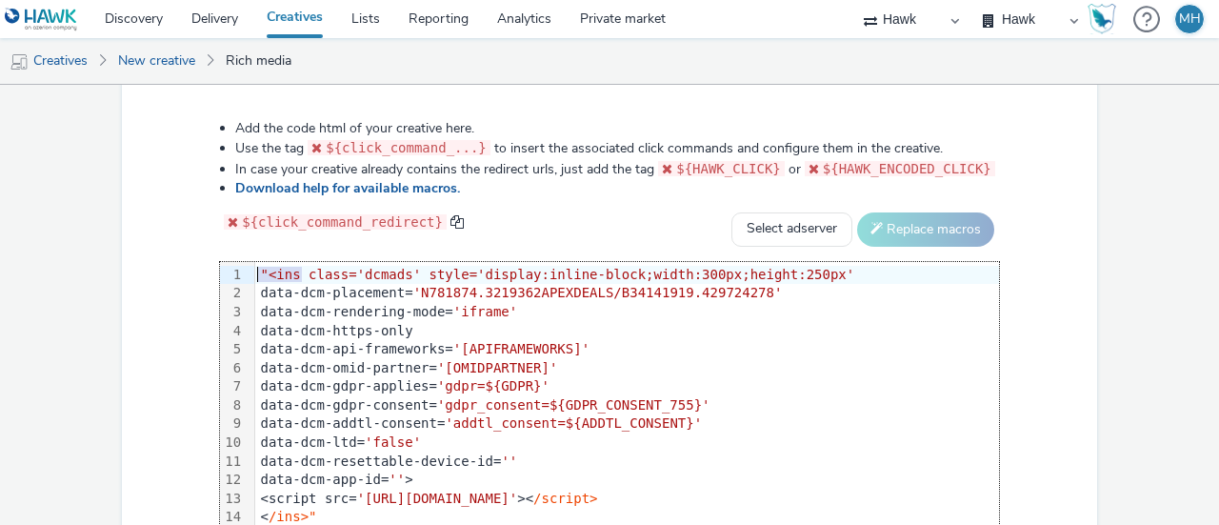
drag, startPoint x: 309, startPoint y: 272, endPoint x: 239, endPoint y: 275, distance: 69.6
click at [239, 275] on div "99 1 2 3 4 5 6 7 8 9 10 11 12 13 14 › "<ins class='dcmads' style='display:inlin…" at bounding box center [609, 405] width 779 height 286
paste div
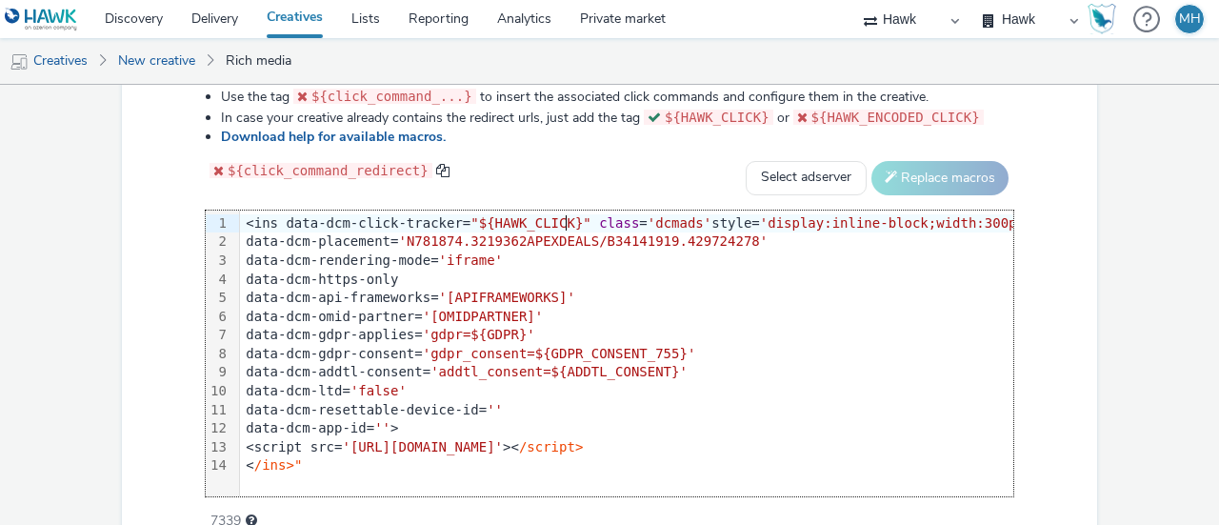
scroll to position [1118, 0]
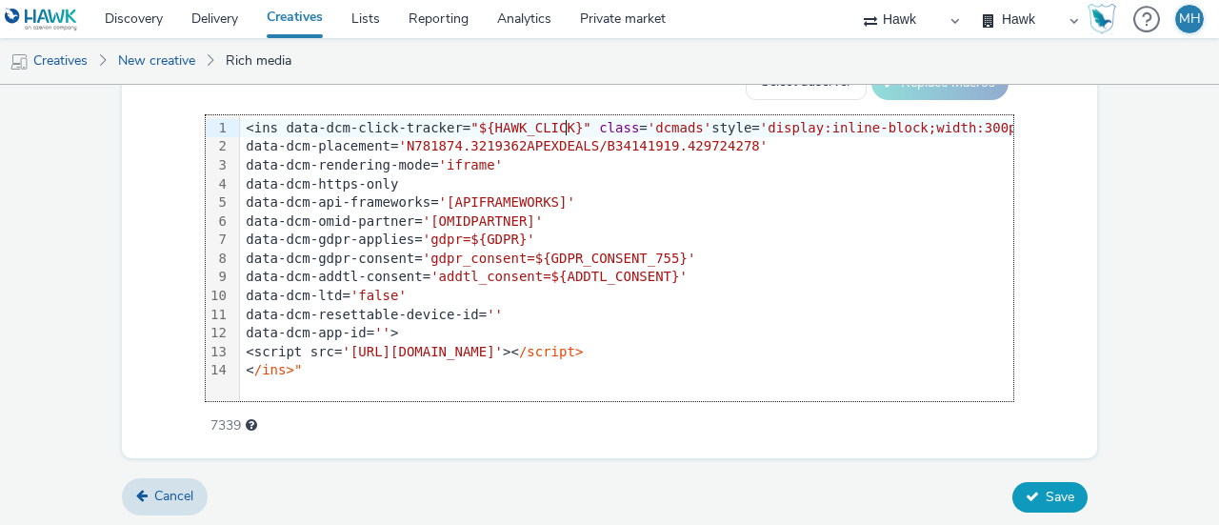
click at [1046, 488] on span "Save" at bounding box center [1060, 497] width 29 height 18
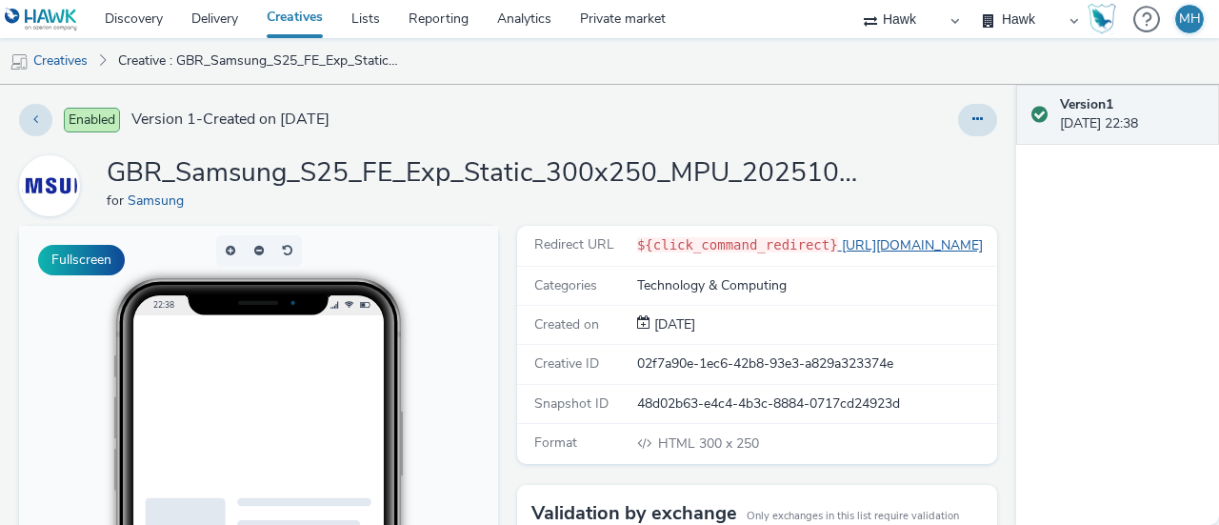
click at [841, 243] on link "[URL][DOMAIN_NAME]" at bounding box center [914, 245] width 152 height 18
click at [969, 128] on button at bounding box center [977, 120] width 39 height 32
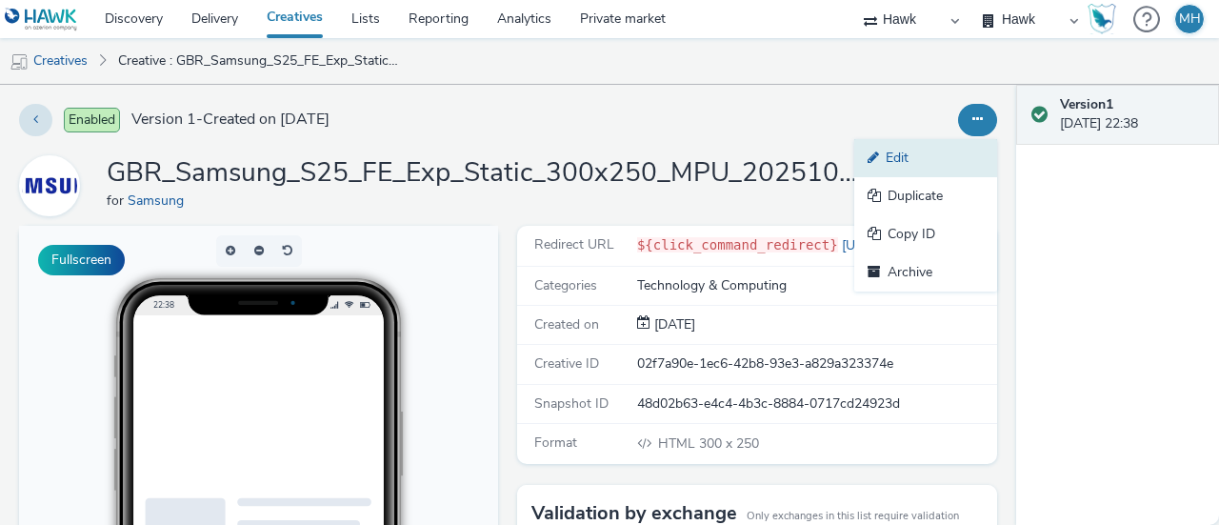
click at [931, 156] on link "Edit" at bounding box center [925, 158] width 143 height 38
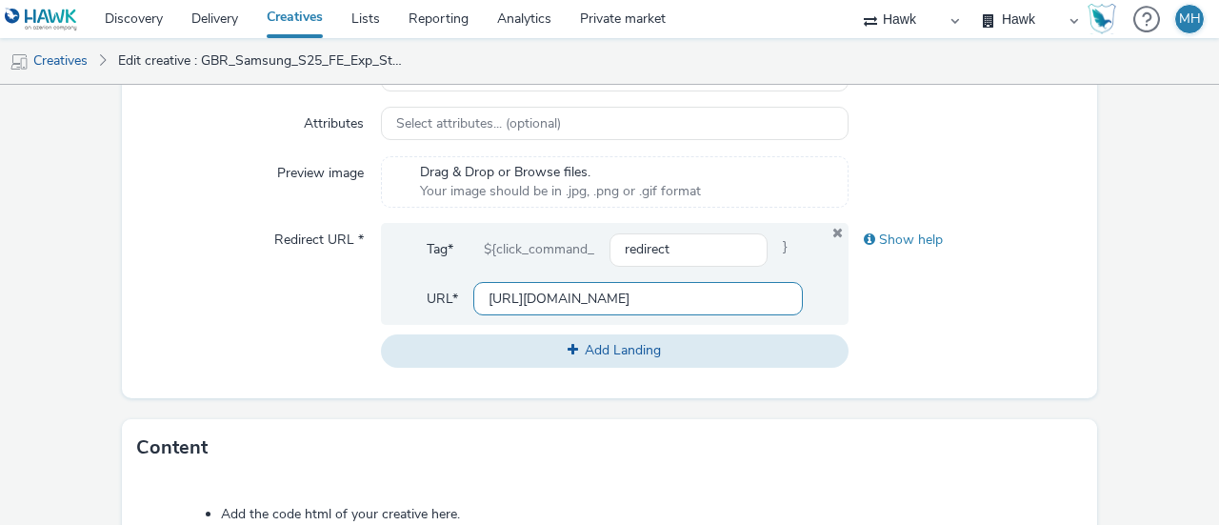
scroll to position [0, 2586]
drag, startPoint x: 486, startPoint y: 295, endPoint x: 882, endPoint y: 317, distance: 396.8
click at [882, 317] on div "Redirect URL * Tag* ${click_command_ redirect } URL* [URL][DOMAIN_NAME] Add Lan…" at bounding box center [609, 295] width 945 height 144
